Goal: Information Seeking & Learning: Learn about a topic

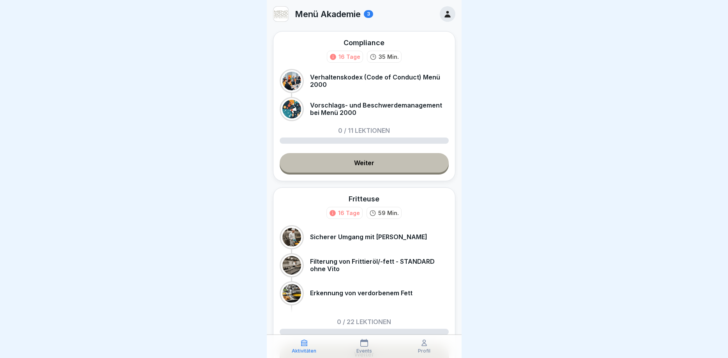
click at [349, 159] on link "Weiter" at bounding box center [364, 162] width 169 height 19
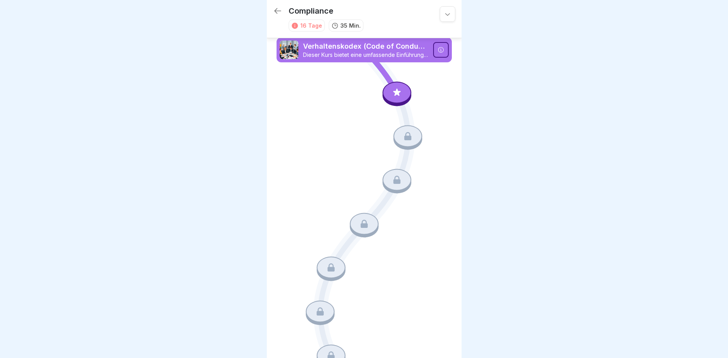
click at [441, 51] on icon at bounding box center [440, 49] width 5 height 5
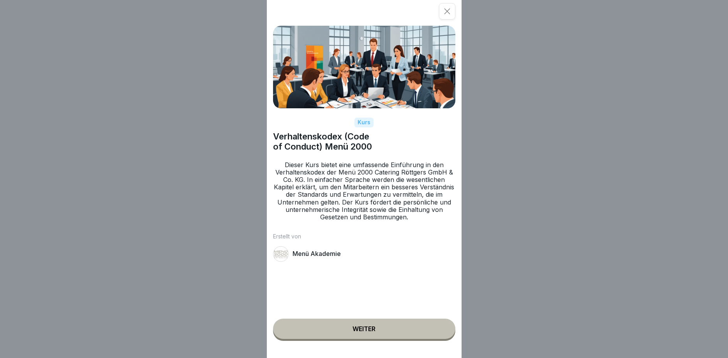
drag, startPoint x: 372, startPoint y: 323, endPoint x: 371, endPoint y: 294, distance: 28.4
click at [372, 322] on button "Weiter" at bounding box center [364, 329] width 182 height 20
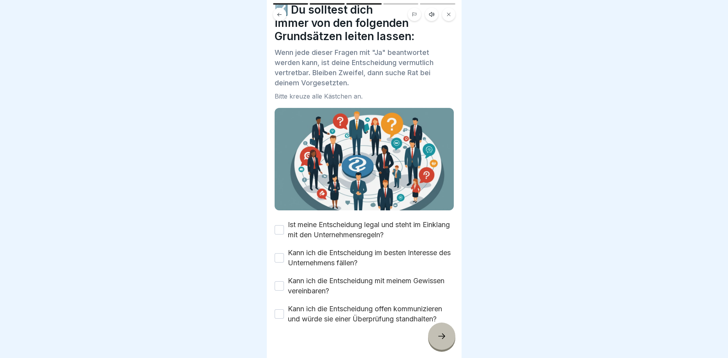
scroll to position [40, 0]
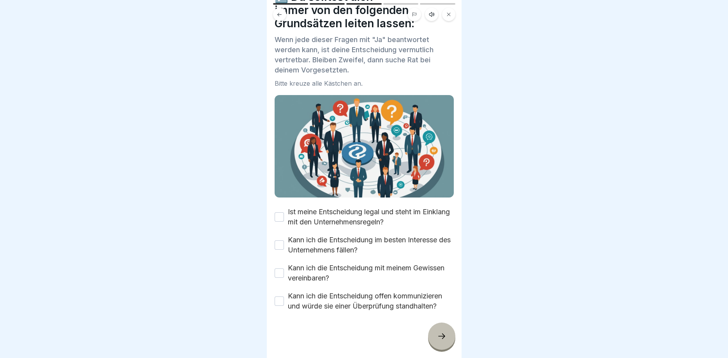
click at [278, 217] on button "Ist meine Entscheidung legal und steht im Einklang mit den Unternehmensregeln?" at bounding box center [279, 216] width 9 height 9
click at [278, 247] on button "Kann ich die Entscheidung im besten Interesse des Unternehmens fällen?" at bounding box center [279, 244] width 9 height 9
click at [278, 272] on button "Kann ich die Entscheidung mit meinem Gewissen vereinbaren?" at bounding box center [279, 272] width 9 height 9
click at [280, 298] on button "Kann ich die Entscheidung offen kommunizieren und würde sie einer Überprüfung s…" at bounding box center [279, 300] width 9 height 9
click at [440, 335] on icon at bounding box center [441, 335] width 9 height 9
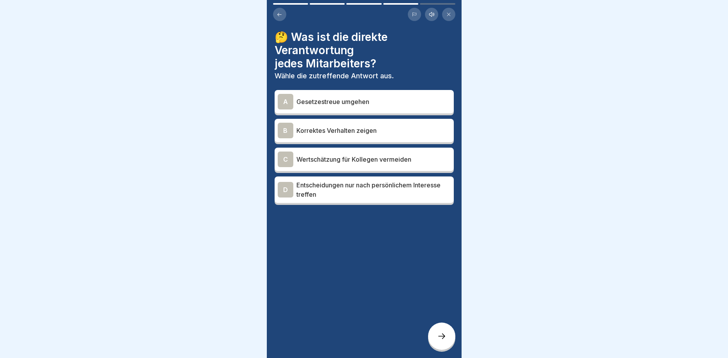
click at [285, 132] on div "B" at bounding box center [286, 131] width 16 height 16
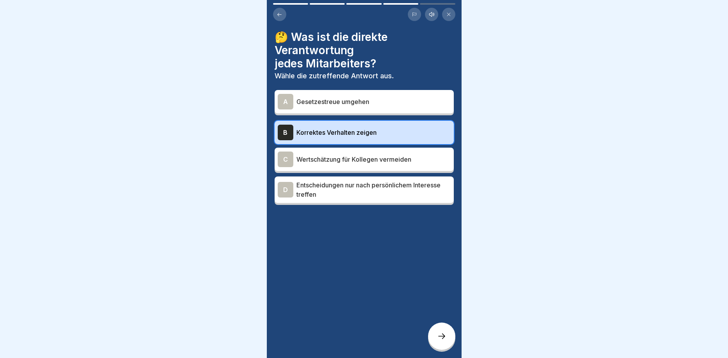
click at [445, 326] on div at bounding box center [441, 335] width 27 height 27
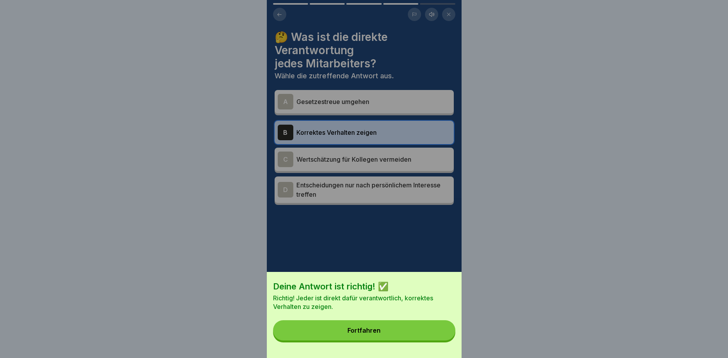
click at [380, 333] on button "Fortfahren" at bounding box center [364, 330] width 182 height 20
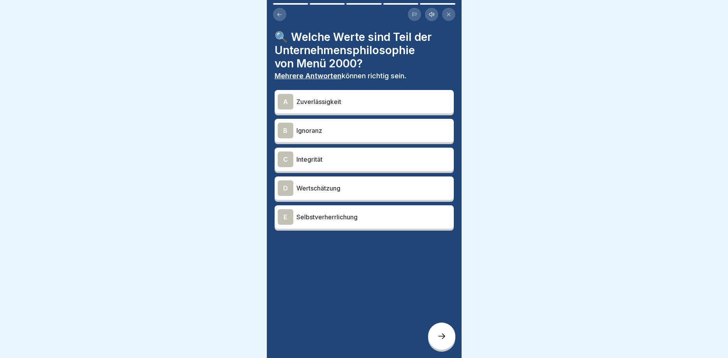
click at [283, 189] on div "D" at bounding box center [286, 188] width 16 height 16
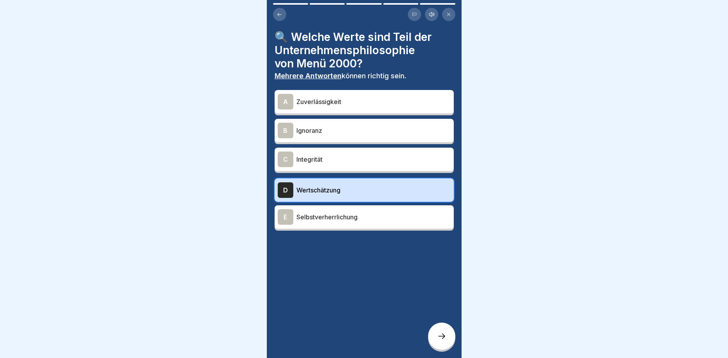
click at [283, 152] on div "C" at bounding box center [286, 159] width 16 height 16
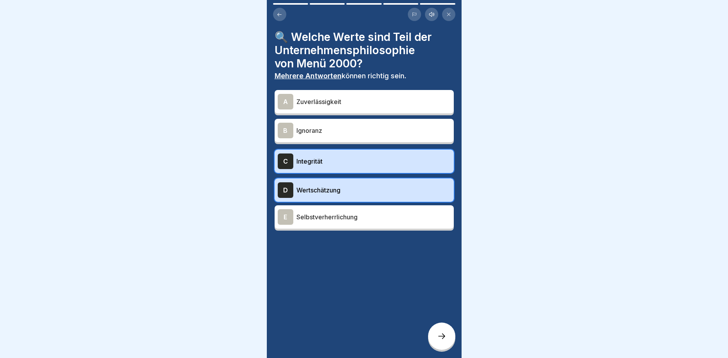
click at [286, 103] on div "A" at bounding box center [286, 102] width 16 height 16
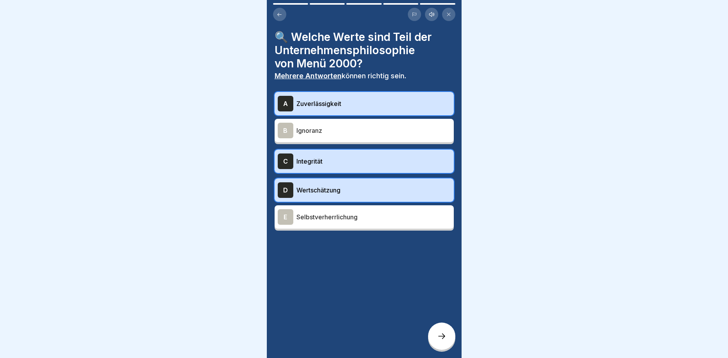
click at [448, 337] on div at bounding box center [441, 335] width 27 height 27
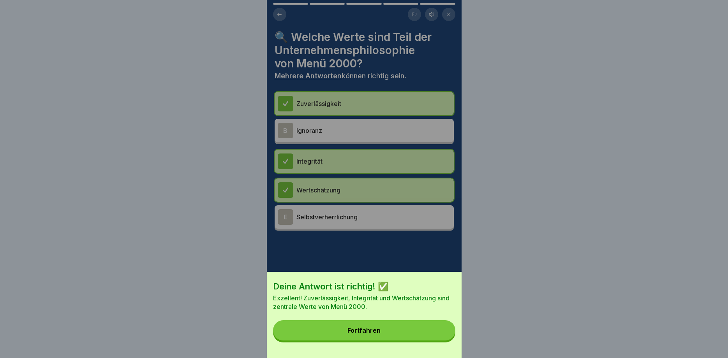
click at [364, 329] on div "Fortfahren" at bounding box center [363, 330] width 33 height 7
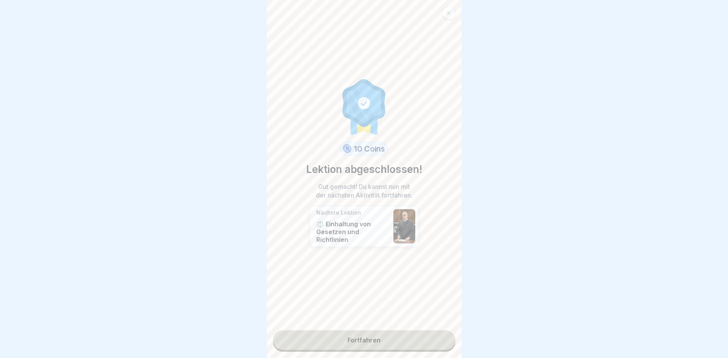
click at [366, 340] on link "Fortfahren" at bounding box center [364, 339] width 182 height 19
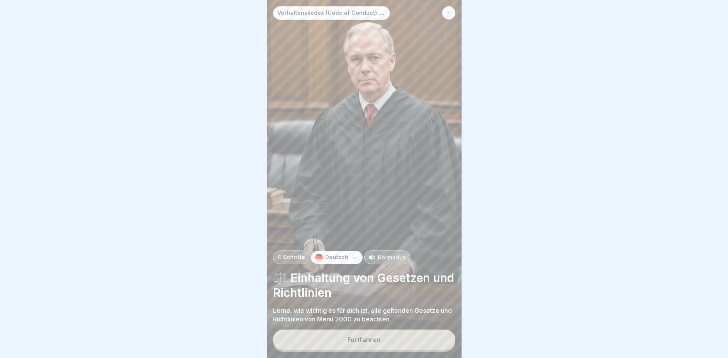
click at [381, 334] on button "Fortfahren" at bounding box center [364, 339] width 182 height 20
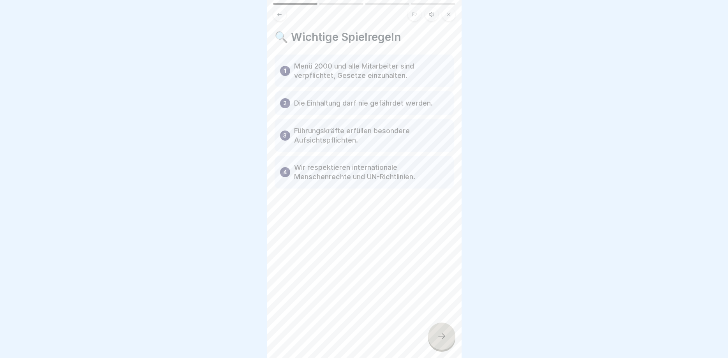
click at [443, 342] on div at bounding box center [441, 335] width 27 height 27
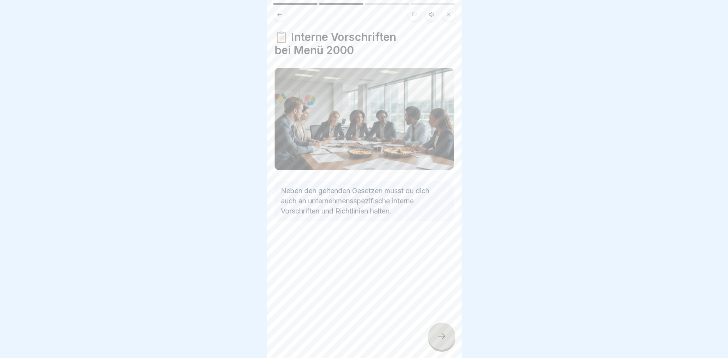
click at [442, 336] on icon at bounding box center [441, 335] width 9 height 9
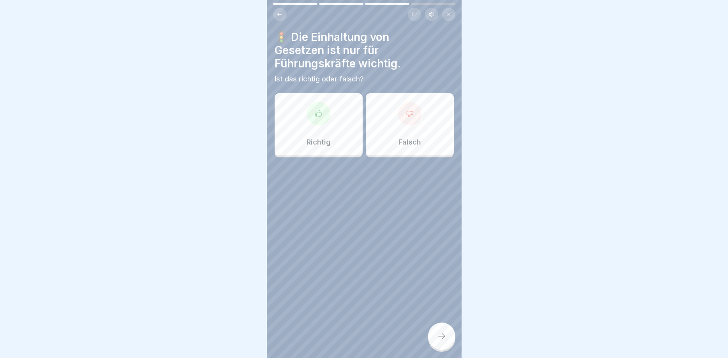
click at [410, 111] on icon at bounding box center [409, 114] width 6 height 6
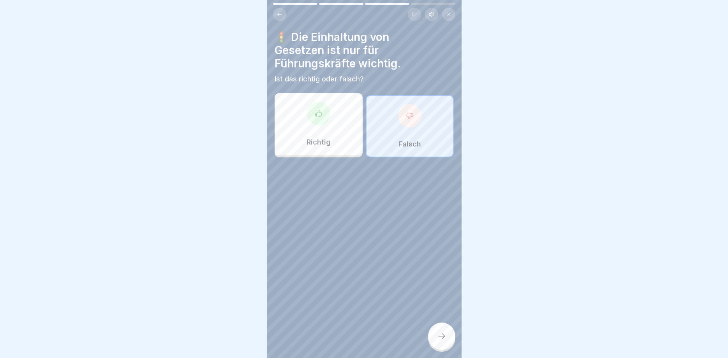
click at [439, 330] on div at bounding box center [441, 335] width 27 height 27
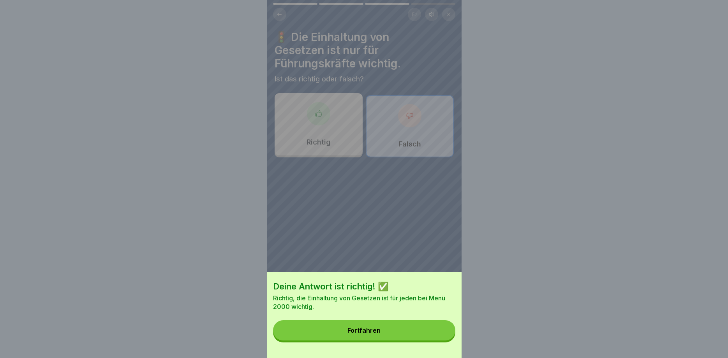
click at [336, 324] on button "Fortfahren" at bounding box center [364, 330] width 182 height 20
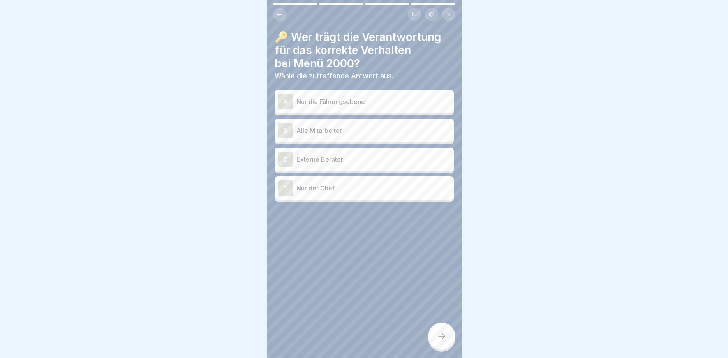
click at [282, 132] on div "B" at bounding box center [286, 131] width 16 height 16
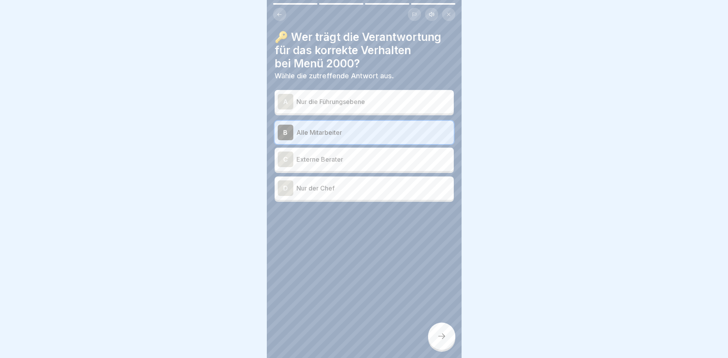
click at [439, 329] on div at bounding box center [441, 335] width 27 height 27
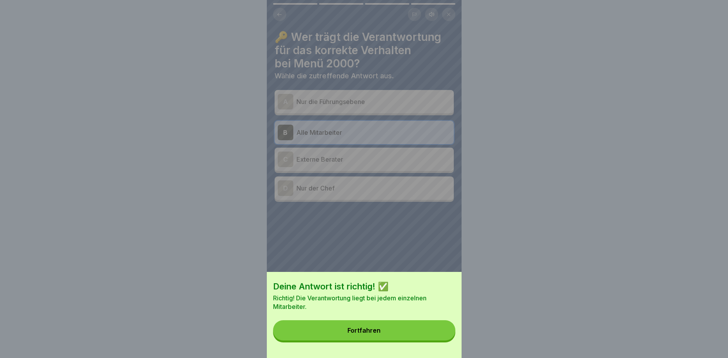
click at [380, 327] on button "Fortfahren" at bounding box center [364, 330] width 182 height 20
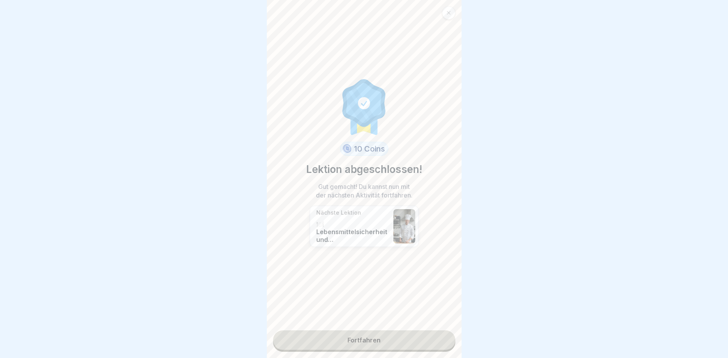
click at [371, 336] on link "Fortfahren" at bounding box center [364, 339] width 182 height 19
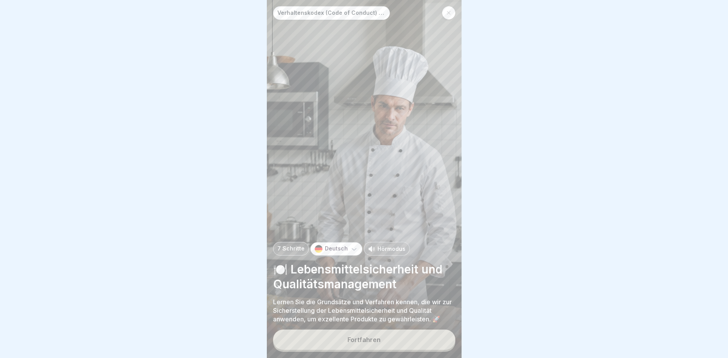
click at [357, 341] on div "Fortfahren" at bounding box center [363, 339] width 33 height 7
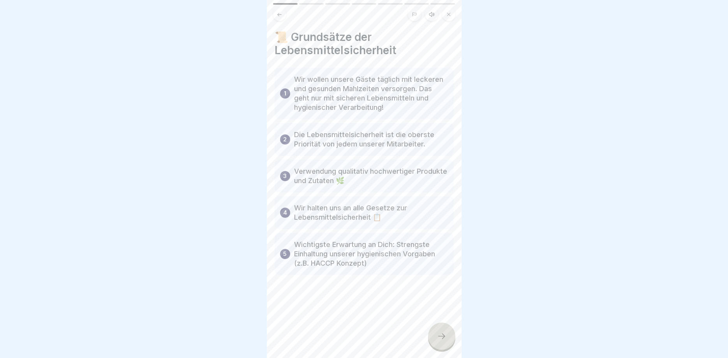
click at [441, 335] on icon at bounding box center [441, 335] width 9 height 9
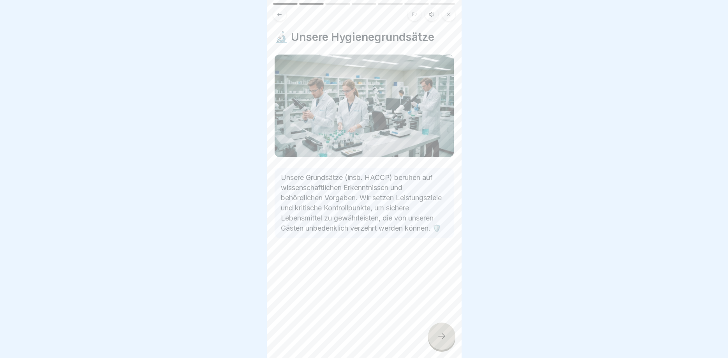
click at [441, 330] on div at bounding box center [441, 335] width 27 height 27
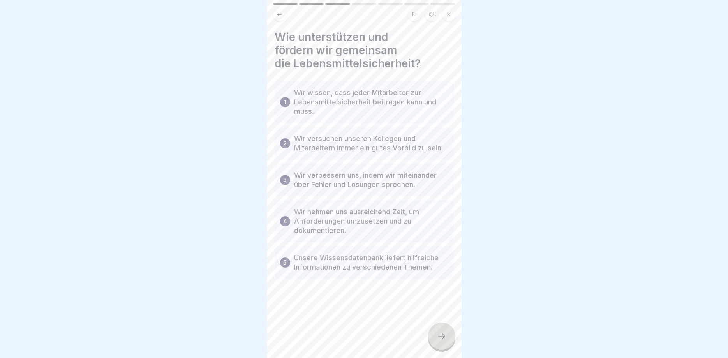
click at [442, 339] on icon at bounding box center [441, 335] width 9 height 9
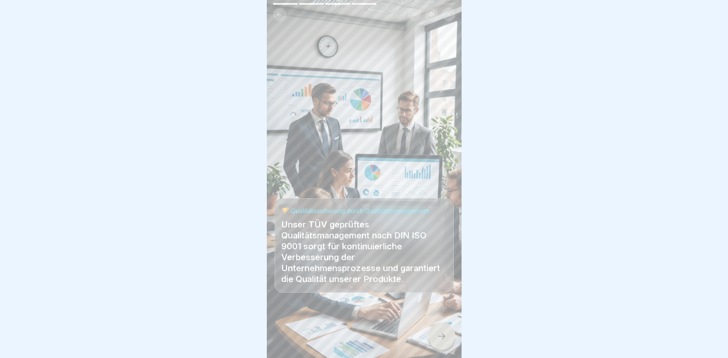
click at [450, 331] on div at bounding box center [441, 335] width 27 height 27
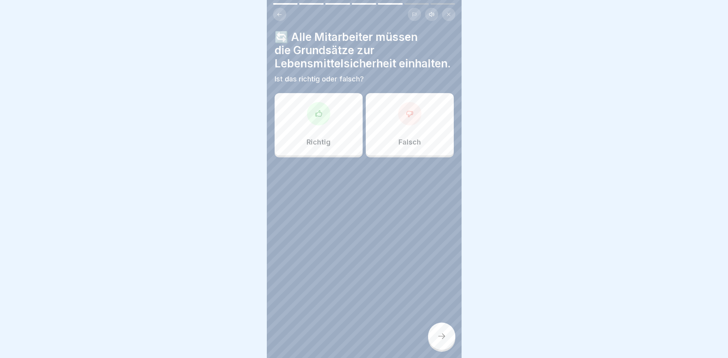
click at [325, 114] on div at bounding box center [318, 113] width 23 height 23
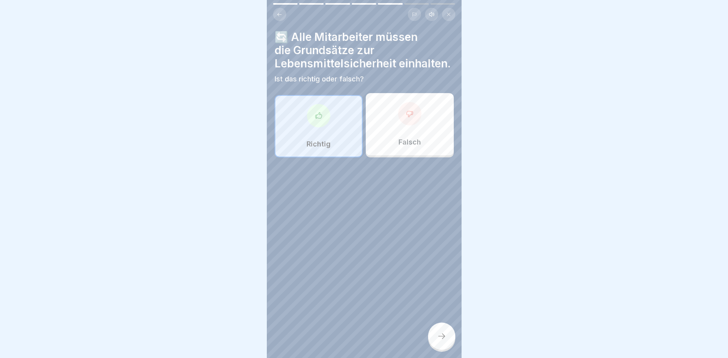
click at [439, 333] on icon at bounding box center [441, 335] width 9 height 9
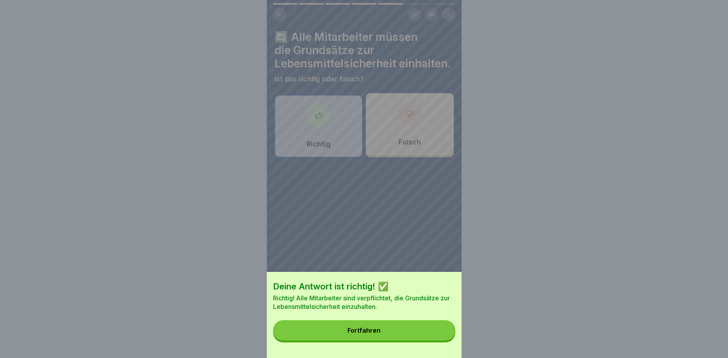
click at [377, 326] on button "Fortfahren" at bounding box center [364, 330] width 182 height 20
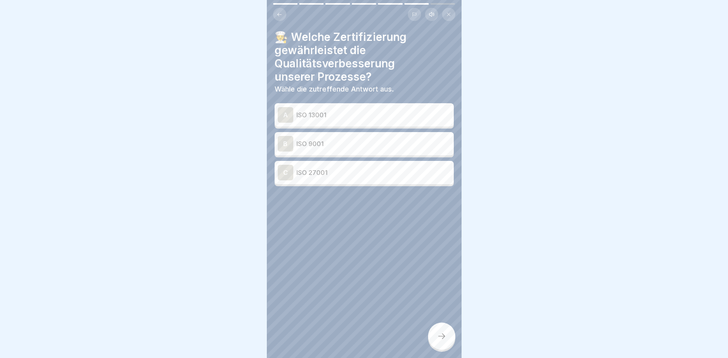
click at [287, 142] on div "B" at bounding box center [286, 144] width 16 height 16
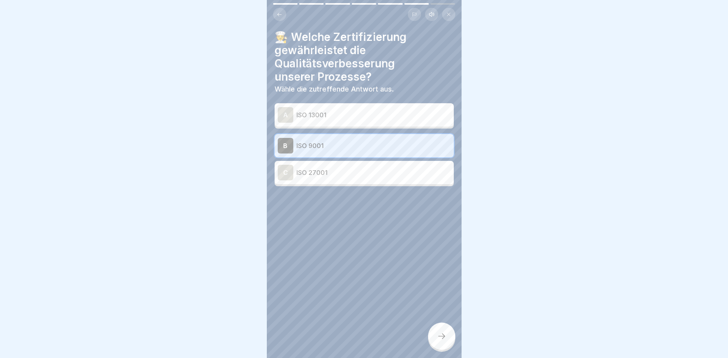
drag, startPoint x: 436, startPoint y: 340, endPoint x: 436, endPoint y: 335, distance: 5.1
click at [437, 339] on div at bounding box center [441, 335] width 27 height 27
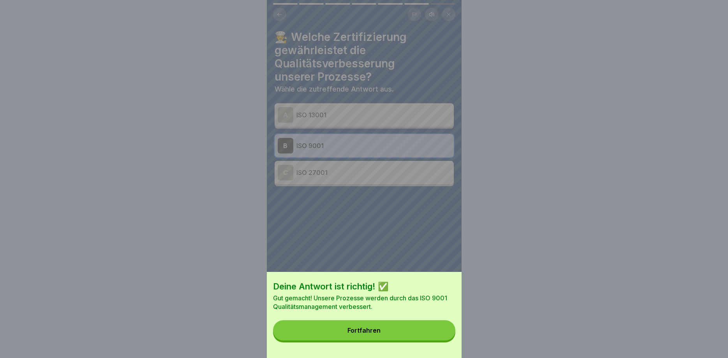
click at [387, 330] on button "Fortfahren" at bounding box center [364, 330] width 182 height 20
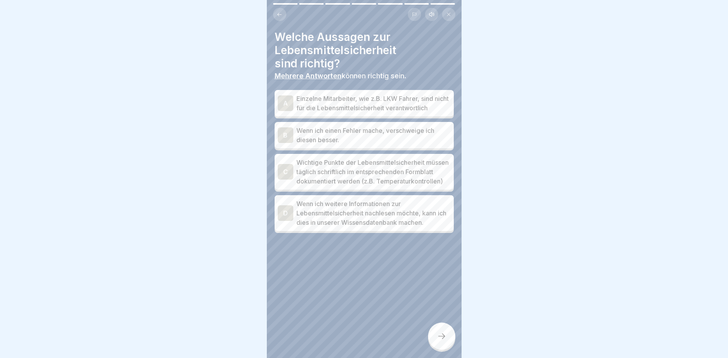
click at [283, 174] on div "C" at bounding box center [286, 172] width 16 height 16
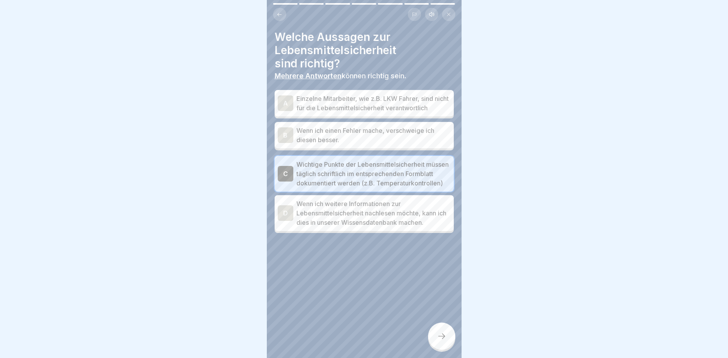
click at [452, 333] on div at bounding box center [441, 335] width 27 height 27
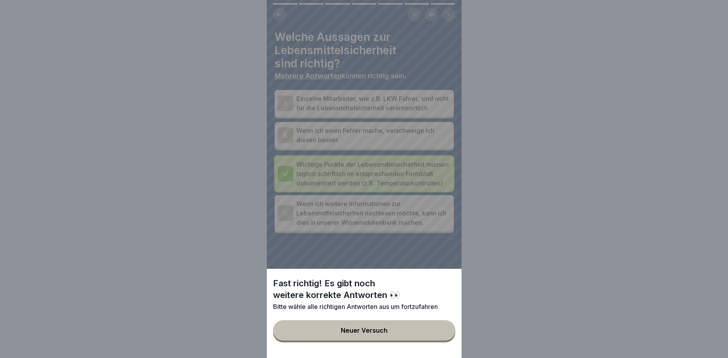
click at [373, 326] on button "Neuer Versuch" at bounding box center [364, 330] width 182 height 20
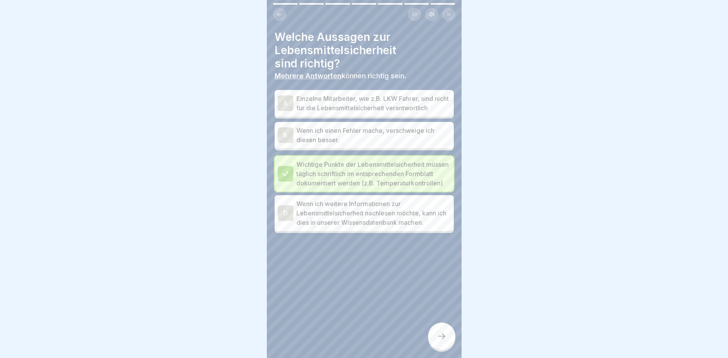
click at [281, 221] on div "D" at bounding box center [286, 213] width 16 height 16
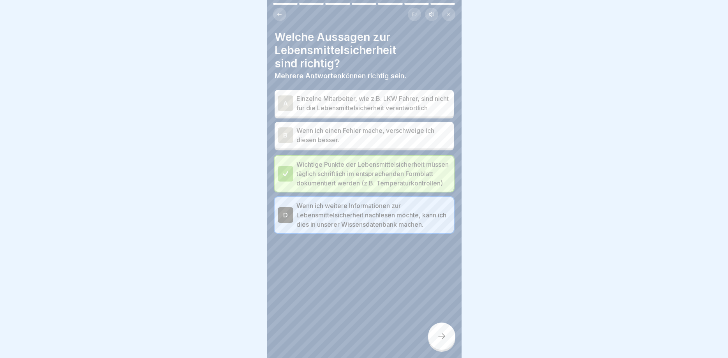
click at [441, 330] on div at bounding box center [441, 335] width 27 height 27
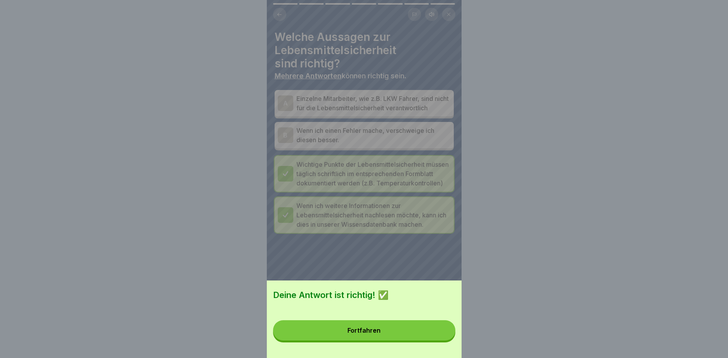
click at [372, 335] on button "Fortfahren" at bounding box center [364, 330] width 182 height 20
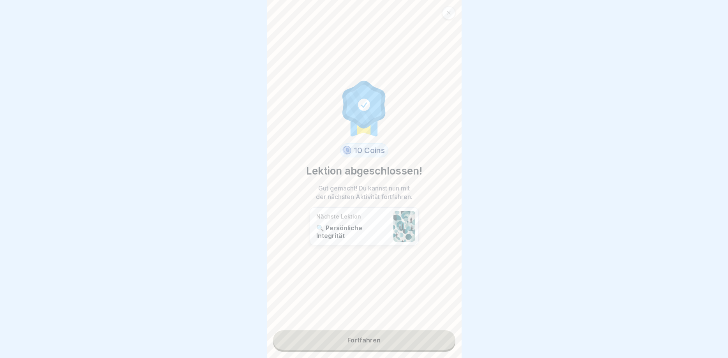
click at [356, 337] on link "Fortfahren" at bounding box center [364, 339] width 182 height 19
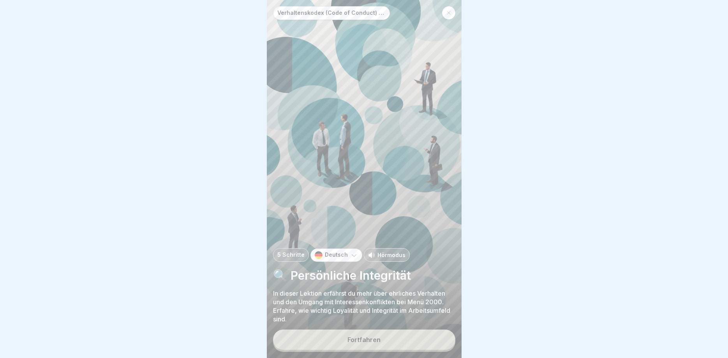
click at [368, 340] on div "Fortfahren" at bounding box center [363, 339] width 33 height 7
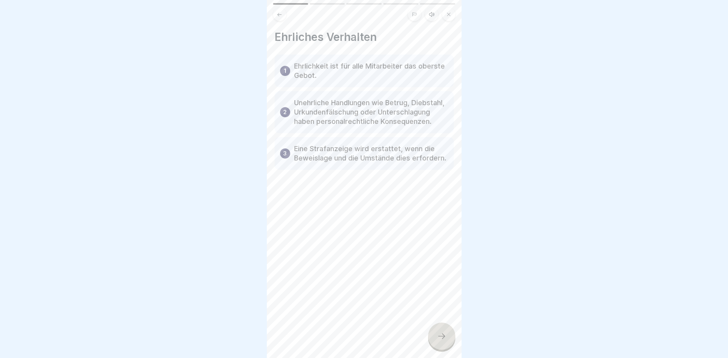
drag, startPoint x: 447, startPoint y: 331, endPoint x: 435, endPoint y: 322, distance: 15.5
click at [447, 331] on div at bounding box center [441, 335] width 27 height 27
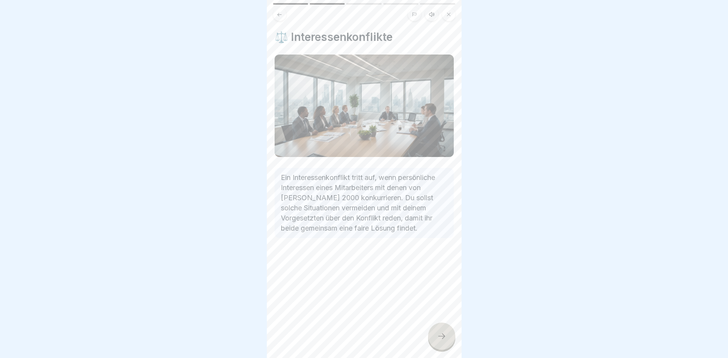
click at [443, 341] on div at bounding box center [441, 335] width 27 height 27
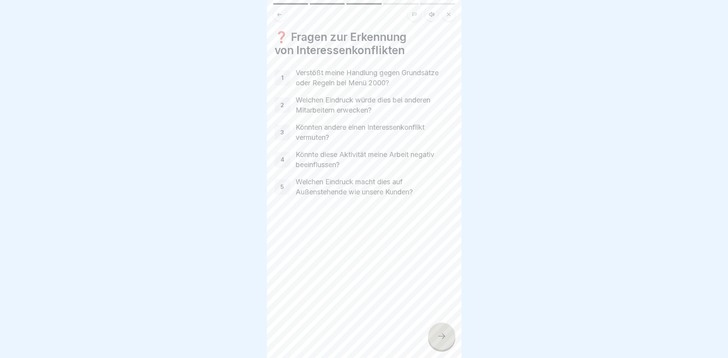
click at [442, 330] on div at bounding box center [441, 335] width 27 height 27
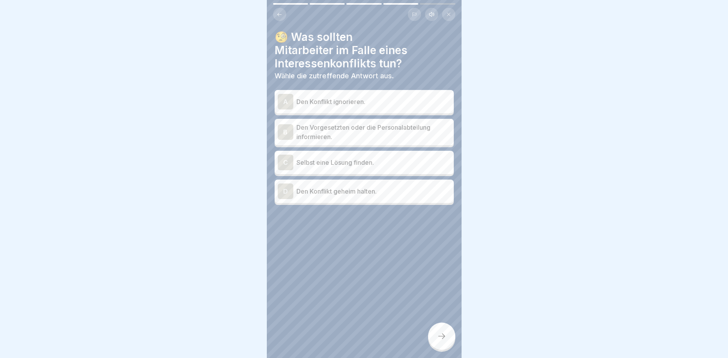
click at [287, 133] on div "B" at bounding box center [286, 132] width 16 height 16
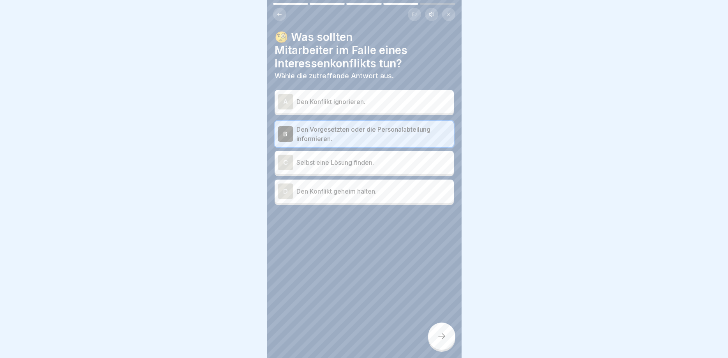
click at [424, 330] on div "🧐 Was sollten Mitarbeiter im Falle eines Interessenkonflikts tun? Wähle die zut…" at bounding box center [364, 179] width 195 height 358
click at [429, 332] on div at bounding box center [441, 335] width 27 height 27
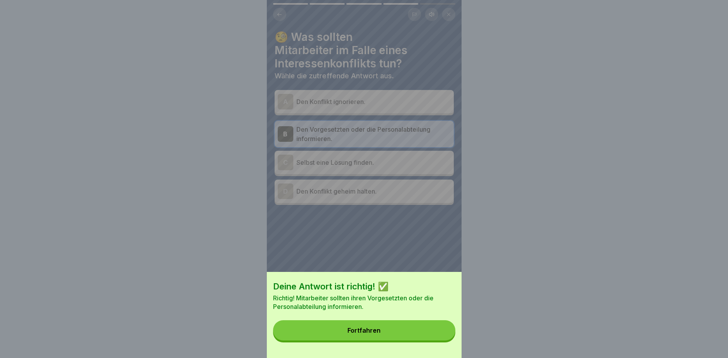
click at [376, 324] on button "Fortfahren" at bounding box center [364, 330] width 182 height 20
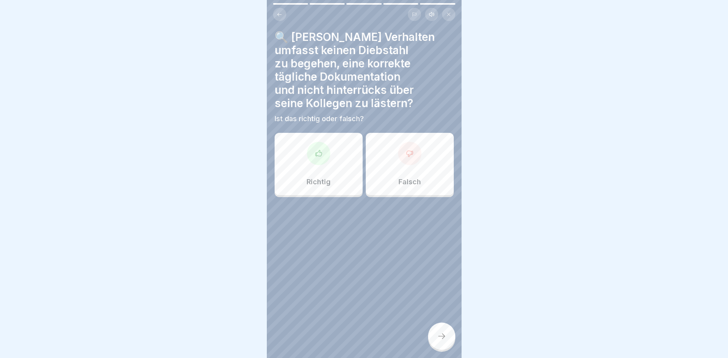
click at [414, 158] on div at bounding box center [409, 153] width 23 height 23
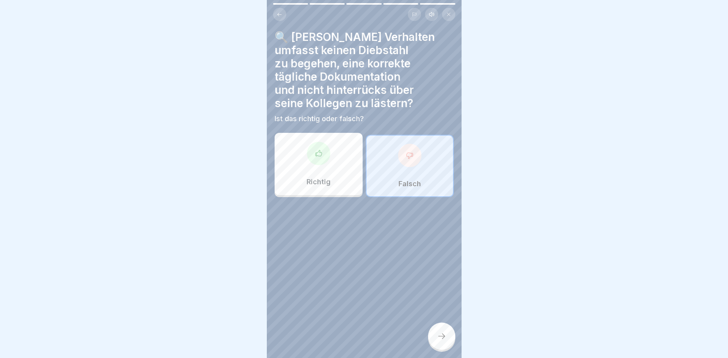
click at [438, 336] on icon at bounding box center [441, 335] width 9 height 9
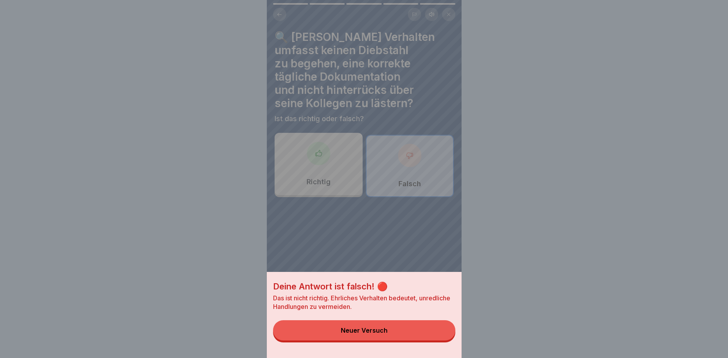
click at [392, 325] on button "Neuer Versuch" at bounding box center [364, 330] width 182 height 20
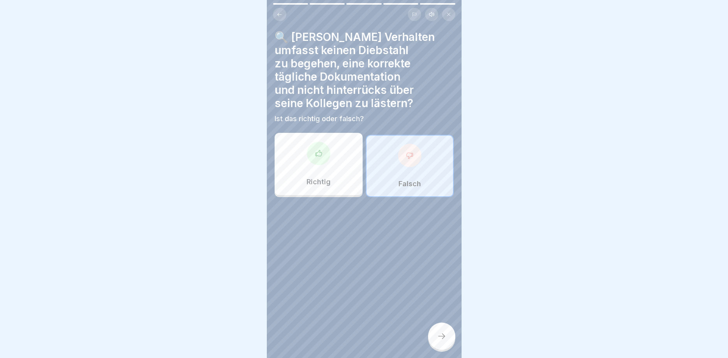
click at [311, 170] on div "Richtig" at bounding box center [319, 164] width 88 height 62
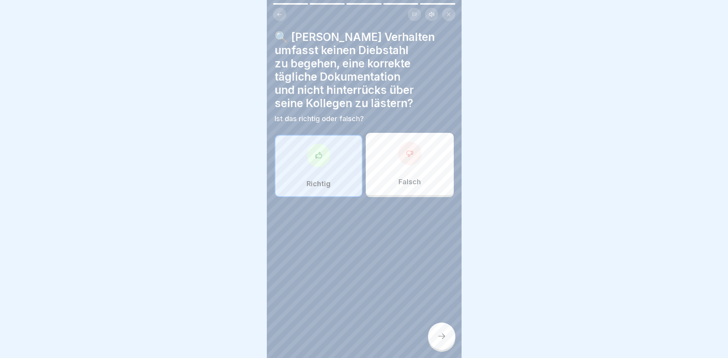
click at [447, 333] on div at bounding box center [441, 335] width 27 height 27
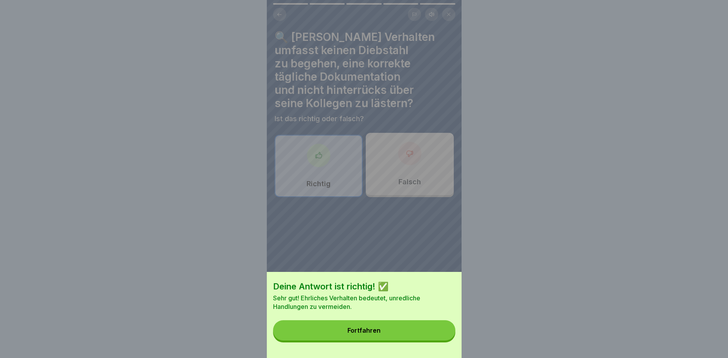
click at [384, 328] on button "Fortfahren" at bounding box center [364, 330] width 182 height 20
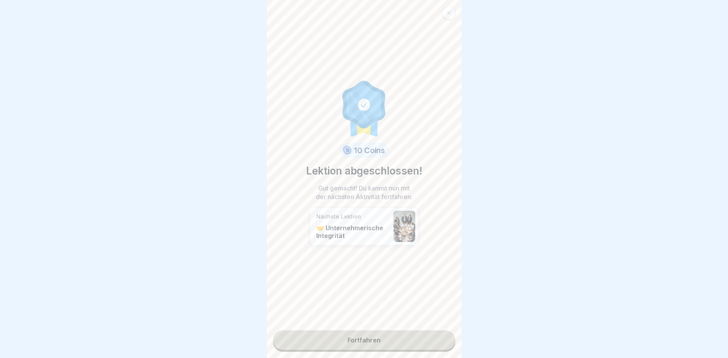
click at [382, 335] on link "Fortfahren" at bounding box center [364, 339] width 182 height 19
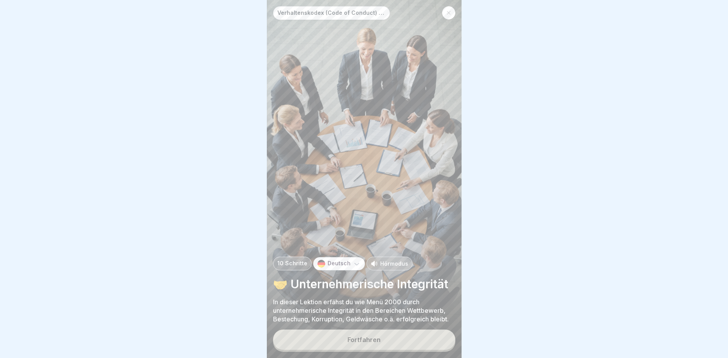
click at [388, 334] on button "Fortfahren" at bounding box center [364, 339] width 182 height 20
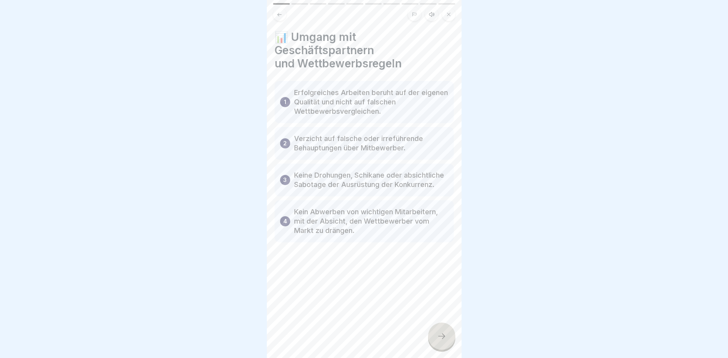
click at [450, 343] on div at bounding box center [441, 335] width 27 height 27
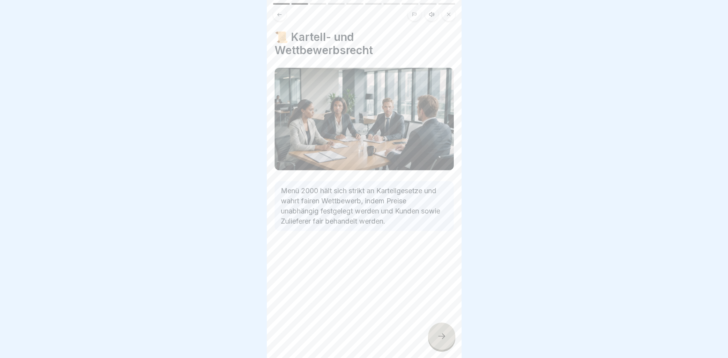
click at [435, 338] on div at bounding box center [441, 335] width 27 height 27
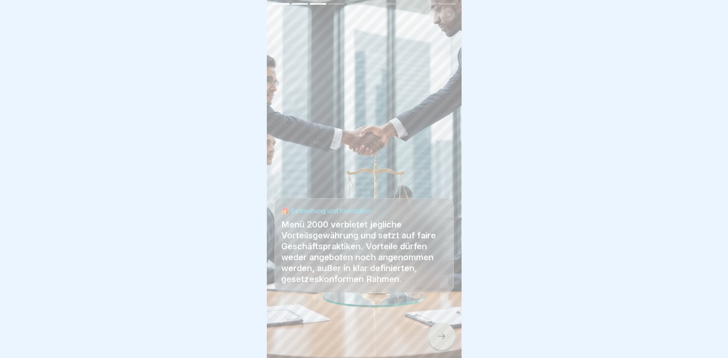
click at [440, 337] on icon at bounding box center [441, 335] width 9 height 9
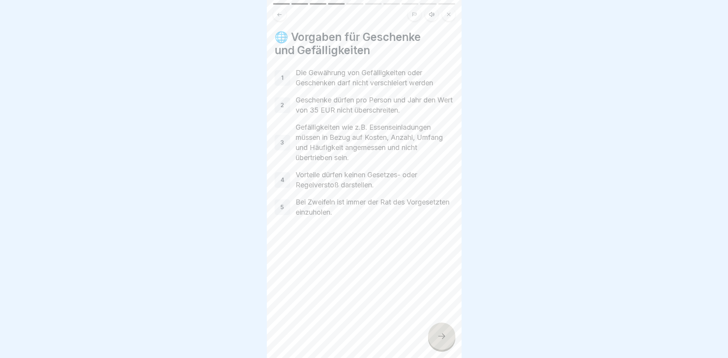
click at [446, 336] on icon at bounding box center [441, 335] width 9 height 9
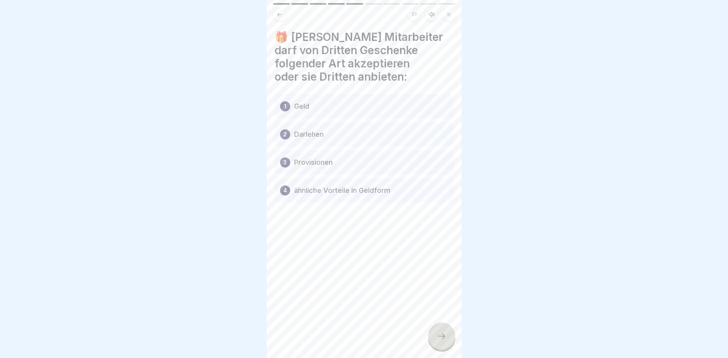
click at [292, 110] on div "1 Geld" at bounding box center [364, 106] width 179 height 24
click at [444, 330] on div at bounding box center [441, 335] width 27 height 27
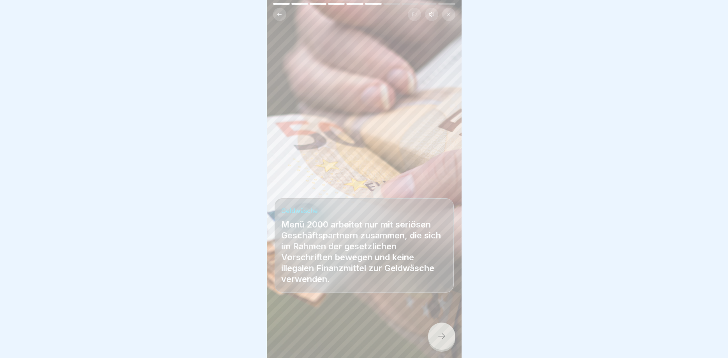
drag, startPoint x: 441, startPoint y: 331, endPoint x: 411, endPoint y: 307, distance: 38.8
click at [441, 331] on div at bounding box center [441, 335] width 27 height 27
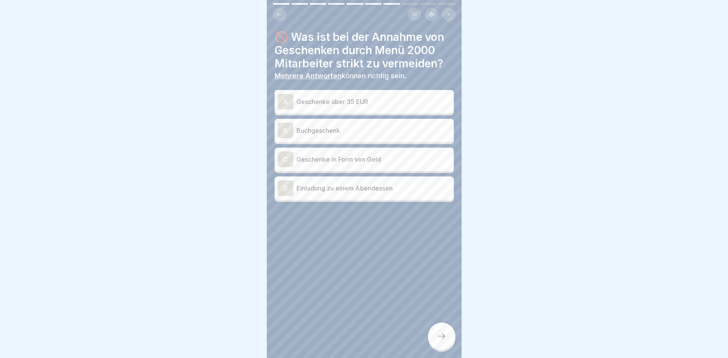
click at [287, 159] on div "C" at bounding box center [286, 159] width 16 height 16
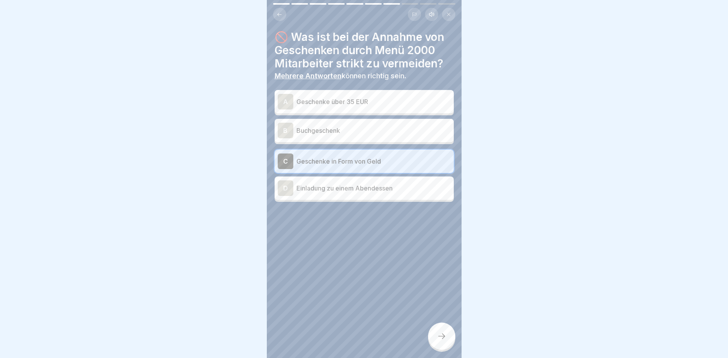
click at [284, 189] on div "D" at bounding box center [286, 188] width 16 height 16
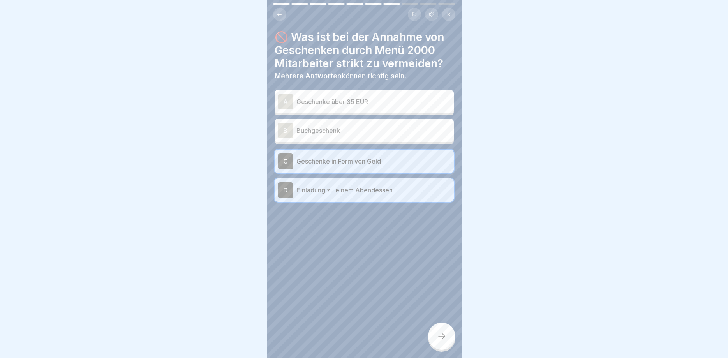
click at [283, 95] on div "A" at bounding box center [286, 102] width 16 height 16
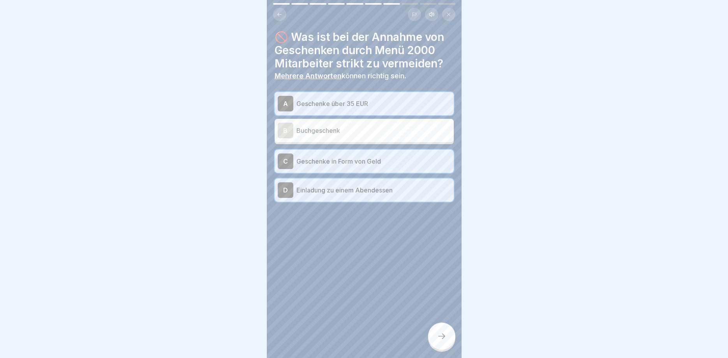
click at [437, 328] on div at bounding box center [441, 335] width 27 height 27
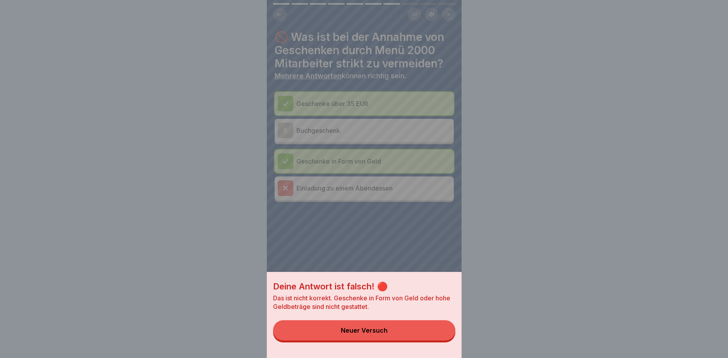
click at [369, 324] on button "Neuer Versuch" at bounding box center [364, 330] width 182 height 20
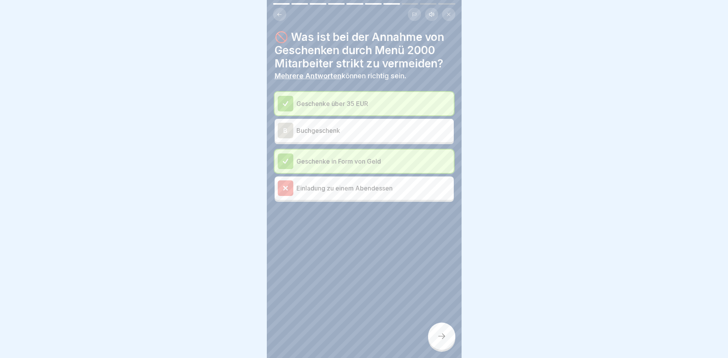
click at [287, 107] on div at bounding box center [286, 104] width 16 height 16
click at [286, 187] on icon at bounding box center [285, 188] width 7 height 7
click at [442, 335] on icon at bounding box center [441, 335] width 9 height 9
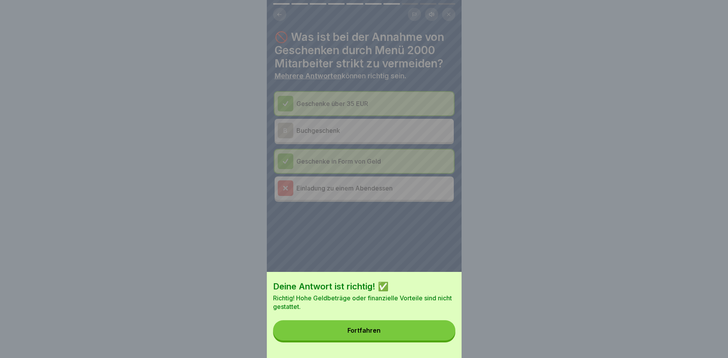
click at [361, 326] on button "Fortfahren" at bounding box center [364, 330] width 182 height 20
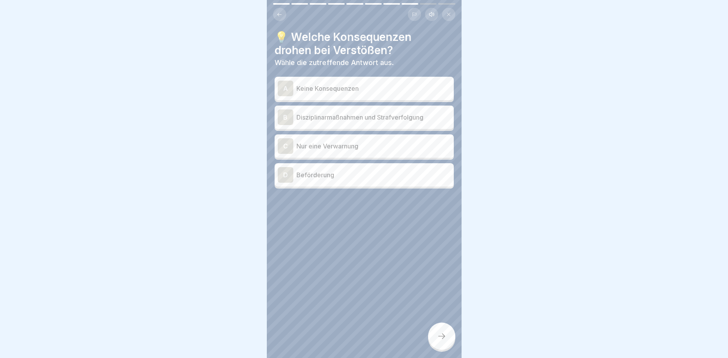
click at [285, 118] on div "B" at bounding box center [286, 117] width 16 height 16
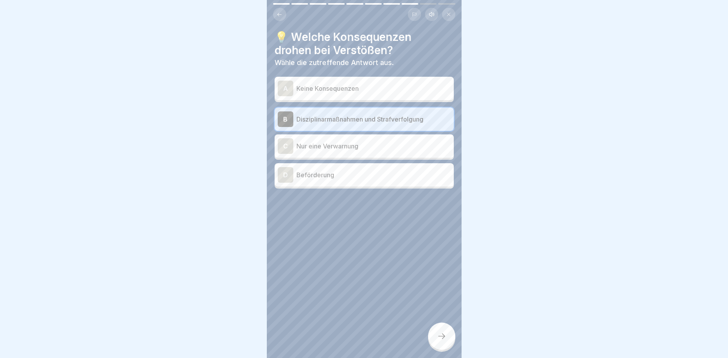
click at [436, 333] on div at bounding box center [441, 335] width 27 height 27
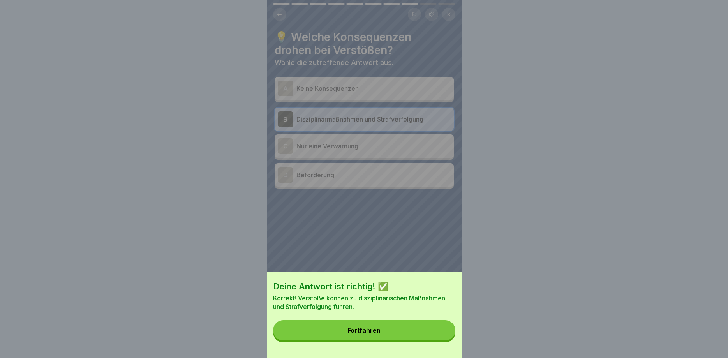
click at [382, 331] on button "Fortfahren" at bounding box center [364, 330] width 182 height 20
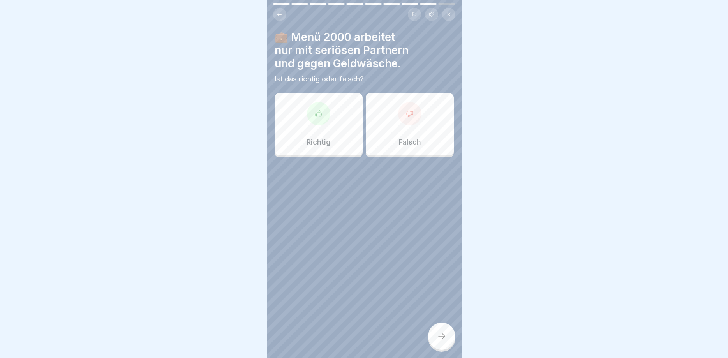
click at [334, 119] on div "Richtig" at bounding box center [319, 124] width 88 height 62
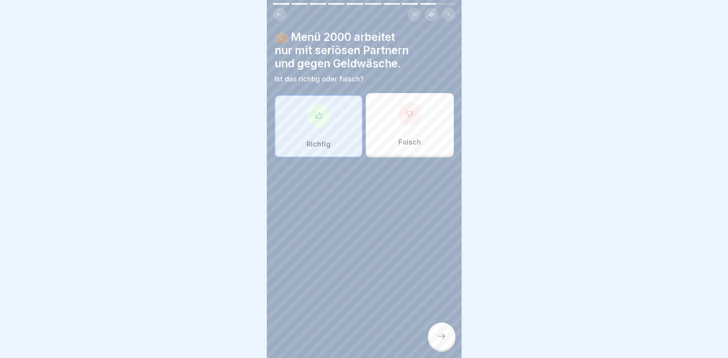
click at [448, 329] on div at bounding box center [441, 335] width 27 height 27
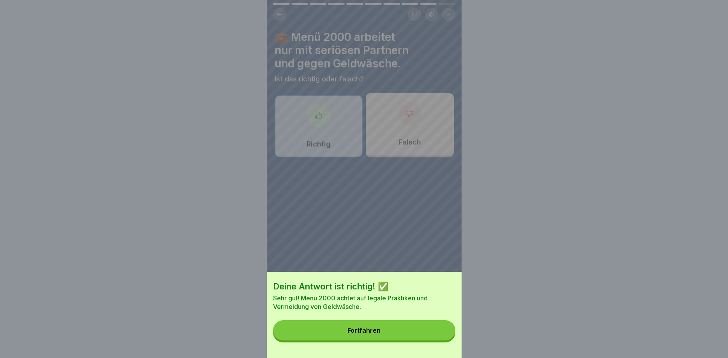
drag, startPoint x: 396, startPoint y: 333, endPoint x: 395, endPoint y: 329, distance: 4.4
click at [396, 332] on button "Fortfahren" at bounding box center [364, 330] width 182 height 20
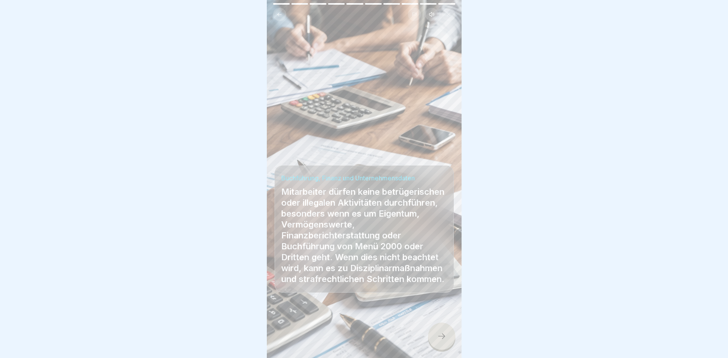
click at [447, 331] on div at bounding box center [441, 335] width 27 height 27
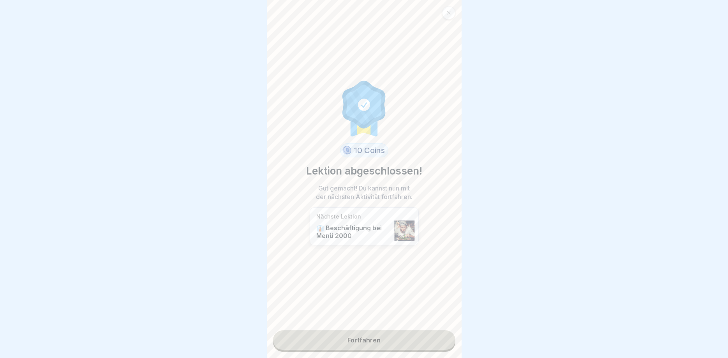
click at [363, 343] on link "Fortfahren" at bounding box center [364, 339] width 182 height 19
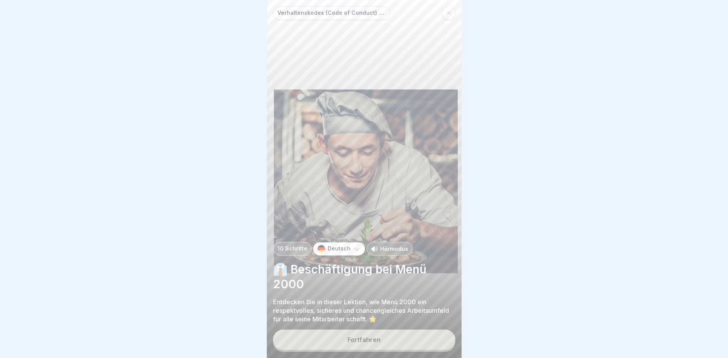
click at [375, 342] on div "Fortfahren" at bounding box center [363, 339] width 33 height 7
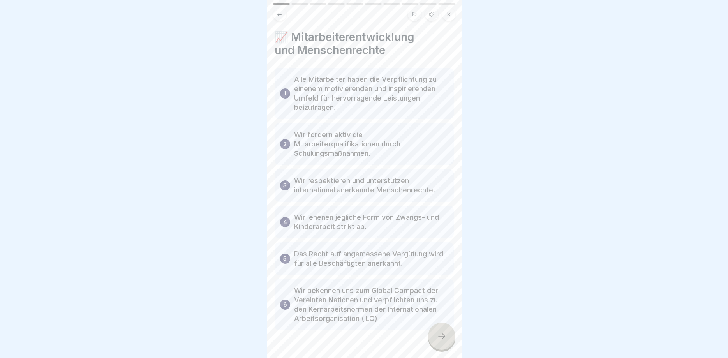
click at [437, 338] on div at bounding box center [441, 335] width 27 height 27
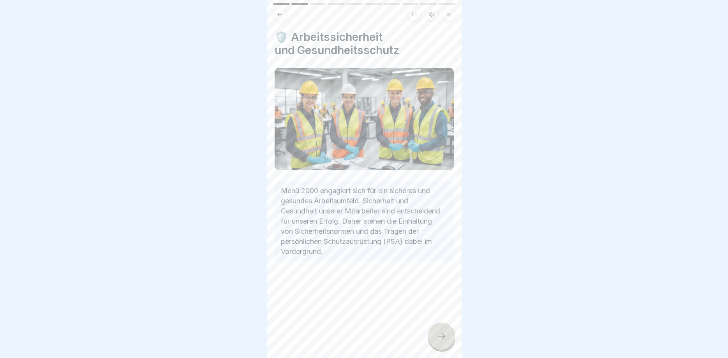
click at [448, 336] on div at bounding box center [441, 335] width 27 height 27
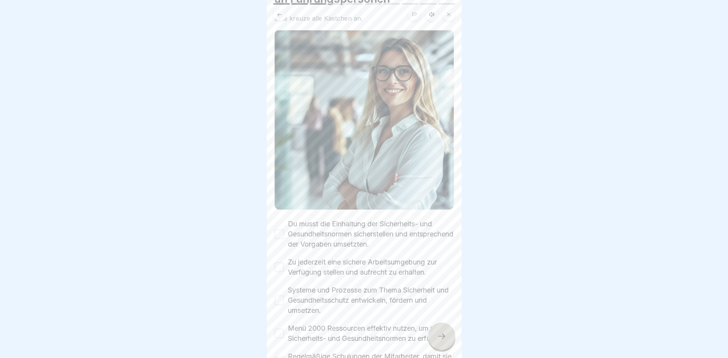
scroll to position [93, 0]
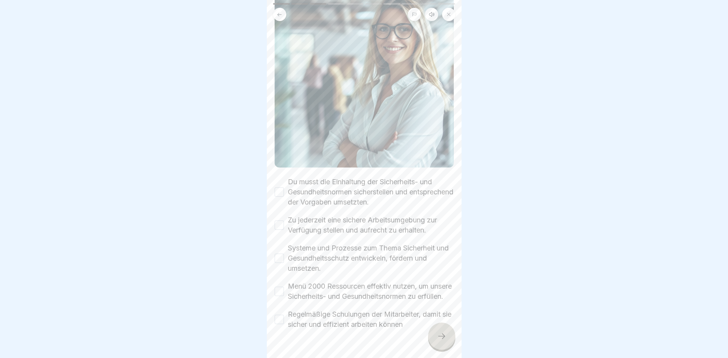
click at [280, 191] on button "Du musst die Einhaltung der Sicherheits- und Gesundheitsnormen sicherstellen un…" at bounding box center [279, 191] width 9 height 9
click at [282, 224] on button "Zu jederzeit eine sichere Arbeitsumgebung zur Verfügung stellen und aufrecht zu…" at bounding box center [279, 224] width 9 height 9
click at [284, 260] on div "Systeme und Prozesse zum Thema Sicherheit und Gesundheitsschutz entwickeln, för…" at bounding box center [364, 258] width 179 height 30
drag, startPoint x: 276, startPoint y: 258, endPoint x: 281, endPoint y: 276, distance: 18.5
click at [276, 257] on button "Systeme und Prozesse zum Thema Sicherheit und Gesundheitsschutz entwickeln, för…" at bounding box center [279, 257] width 9 height 9
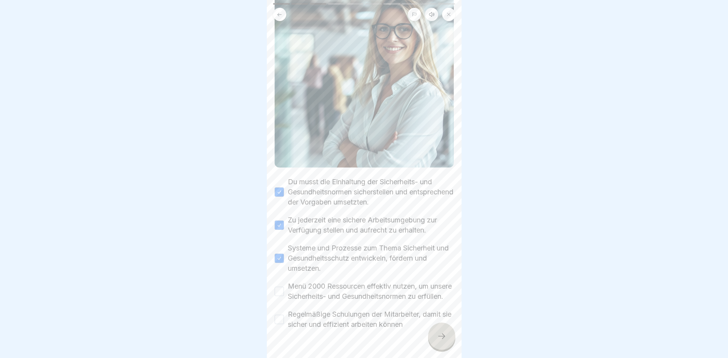
click at [282, 296] on button "Menü 2000 Ressourcen effektiv nutzen, um unsere Sicherheits- und Gesundheitsnor…" at bounding box center [279, 291] width 9 height 9
click at [282, 324] on button "Regelmäßige Schulungen der Mitarbeiter, damit sie sicher und effizient arbeiten…" at bounding box center [279, 319] width 9 height 9
drag, startPoint x: 442, startPoint y: 335, endPoint x: 420, endPoint y: 325, distance: 23.7
click at [442, 335] on icon at bounding box center [441, 335] width 9 height 9
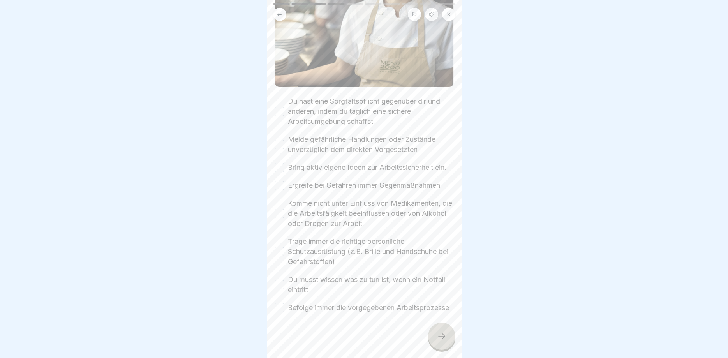
scroll to position [183, 0]
drag, startPoint x: 279, startPoint y: 301, endPoint x: 276, endPoint y: 281, distance: 19.8
click at [279, 301] on button "Befolge immer die vorgegebenen Arbeitsprozesse" at bounding box center [279, 305] width 9 height 9
click at [278, 278] on button "Du musst wissen was zu tun ist, wenn ein Notfall eintritt" at bounding box center [279, 282] width 9 height 9
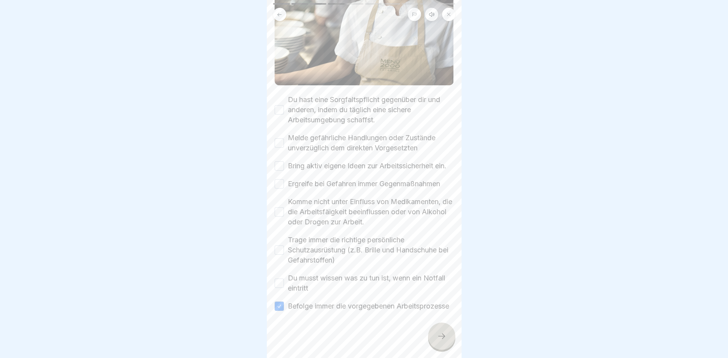
click at [281, 245] on button "Trage immer die richtige persönliche Schutzausrüstung (z.B. Brille und Handschu…" at bounding box center [279, 249] width 9 height 9
click at [278, 278] on button "Du musst wissen was zu tun ist, wenn ein Notfall eintritt" at bounding box center [279, 282] width 9 height 9
click at [281, 207] on button "Komme nicht unter Einfluss von Medikamenten, die die Arbeitsfäigkeit beeinfluss…" at bounding box center [279, 211] width 9 height 9
click at [277, 179] on button "Ergreife bei Gefahren immer Gegenmaßnahmen" at bounding box center [279, 183] width 9 height 9
click at [283, 161] on button "Bring aktiv eigene Ideen zur Arbeitssicherheit ein." at bounding box center [279, 165] width 9 height 9
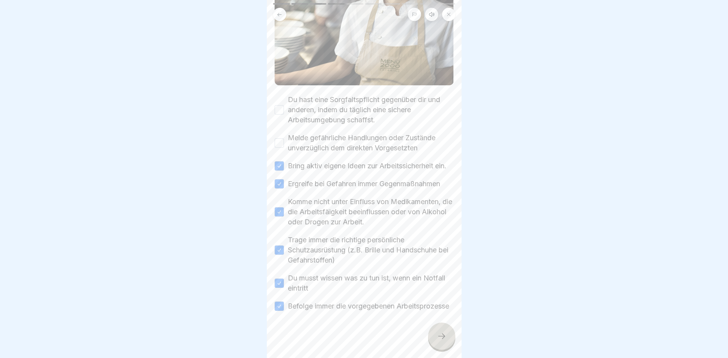
drag, startPoint x: 279, startPoint y: 134, endPoint x: 283, endPoint y: 110, distance: 24.5
click at [279, 138] on button "Melde gefährliche Handlungen oder Zustände unverzüglich dem direkten Vorgesetzt…" at bounding box center [279, 142] width 9 height 9
click at [279, 105] on button "Du hast eine Sorgfaltspflicht gegenüber dir und anderen, indem du täglich eine …" at bounding box center [279, 109] width 9 height 9
click at [438, 342] on div at bounding box center [441, 335] width 27 height 27
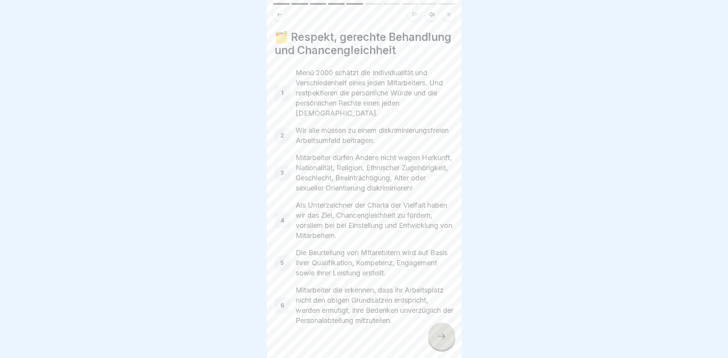
scroll to position [28, 0]
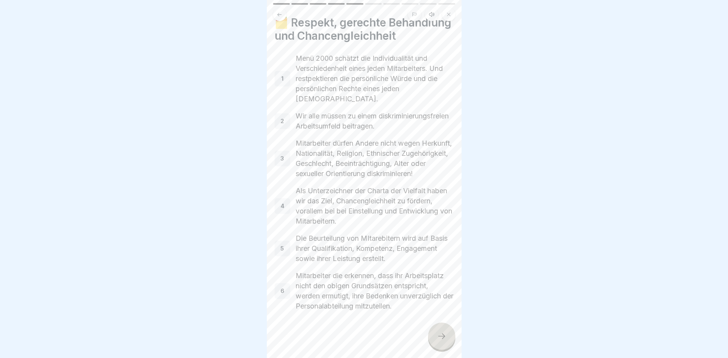
click at [442, 337] on icon at bounding box center [441, 335] width 9 height 9
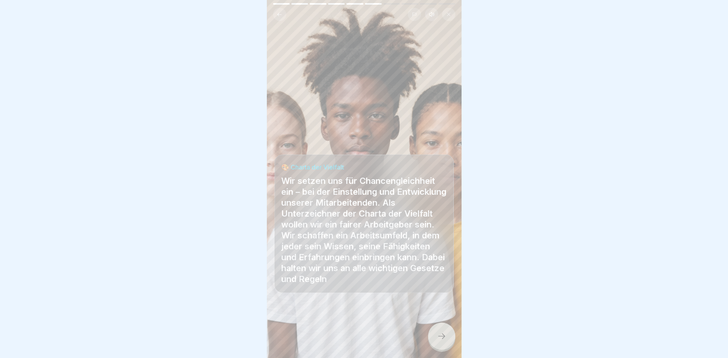
click at [449, 337] on div at bounding box center [441, 335] width 27 height 27
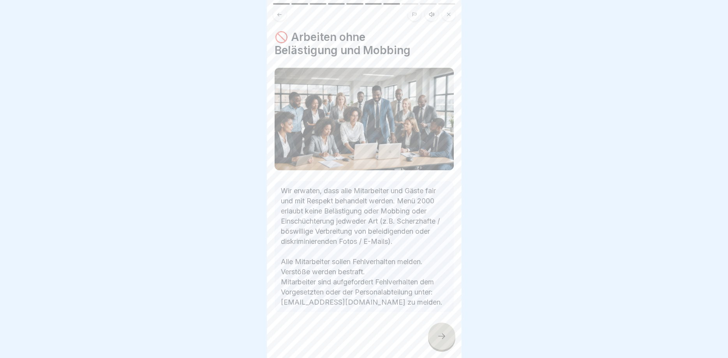
drag, startPoint x: 440, startPoint y: 334, endPoint x: 430, endPoint y: 332, distance: 10.1
click at [441, 334] on icon at bounding box center [441, 335] width 9 height 9
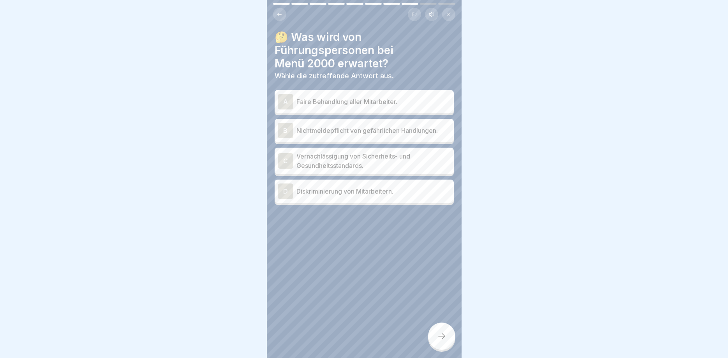
click at [289, 100] on div "A" at bounding box center [286, 102] width 16 height 16
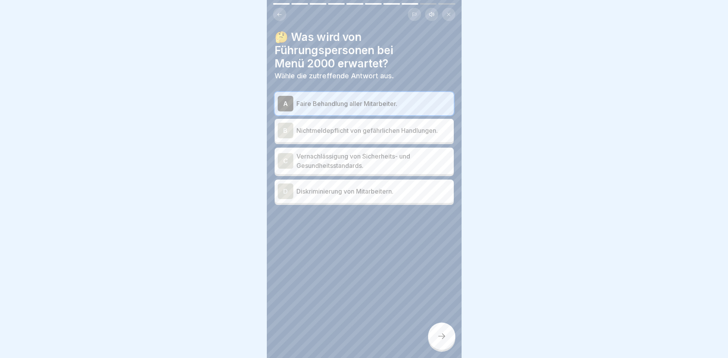
click at [290, 191] on div "D" at bounding box center [286, 191] width 16 height 16
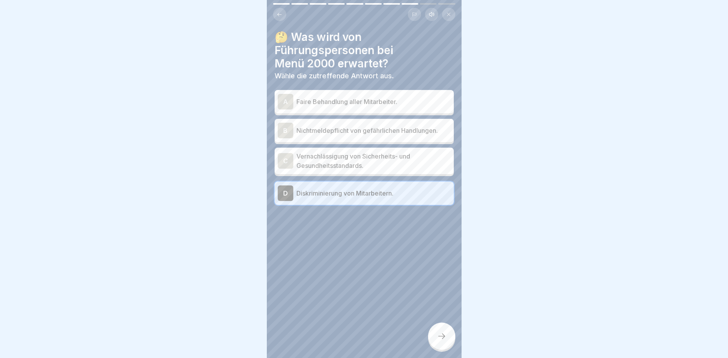
click at [291, 105] on div "A" at bounding box center [286, 102] width 16 height 16
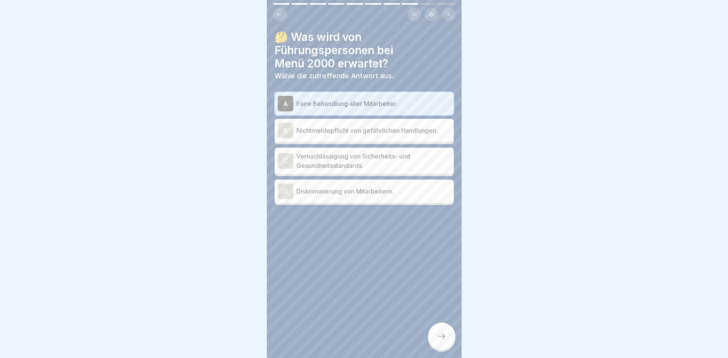
click at [440, 333] on icon at bounding box center [441, 335] width 9 height 9
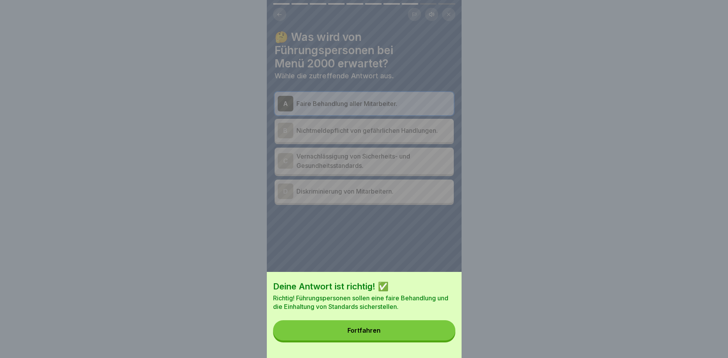
click at [378, 324] on button "Fortfahren" at bounding box center [364, 330] width 182 height 20
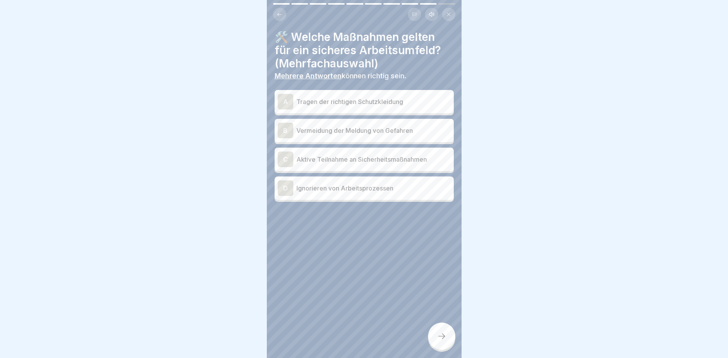
click at [292, 99] on div "A" at bounding box center [286, 102] width 16 height 16
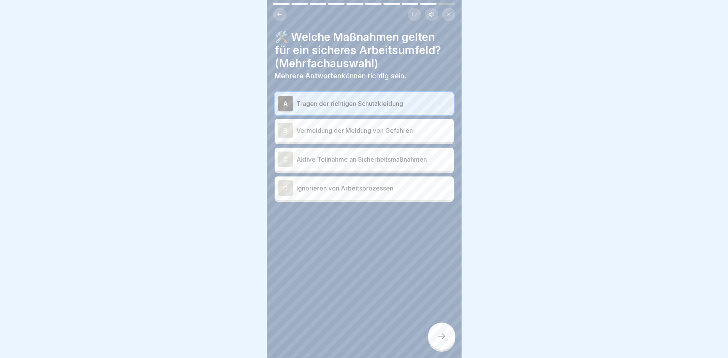
click at [286, 158] on div "C" at bounding box center [286, 159] width 16 height 16
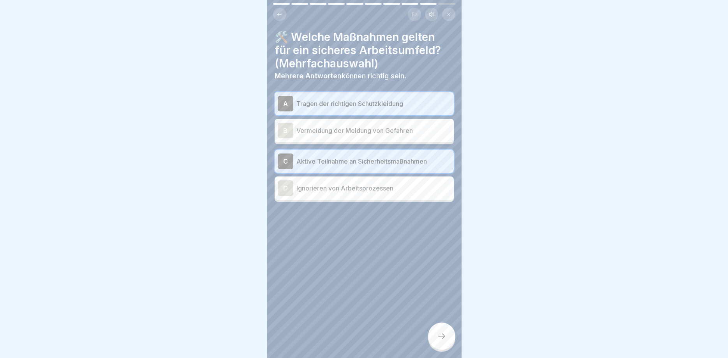
click at [452, 331] on div at bounding box center [441, 335] width 27 height 27
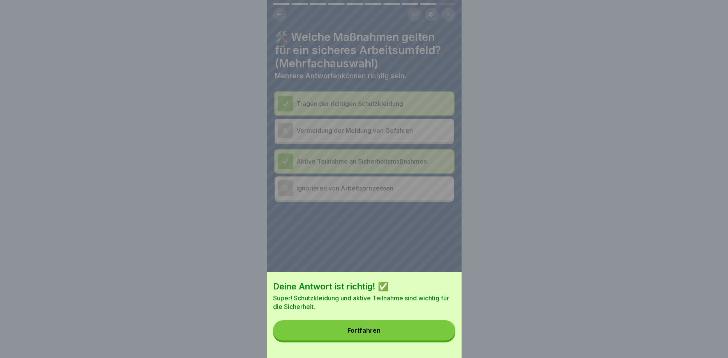
click at [382, 330] on button "Fortfahren" at bounding box center [364, 330] width 182 height 20
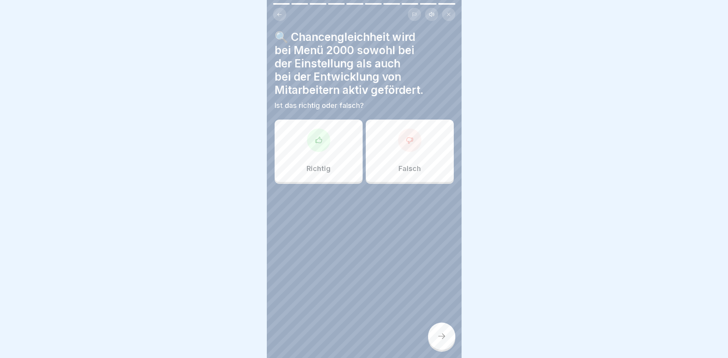
click at [328, 139] on div at bounding box center [318, 140] width 23 height 23
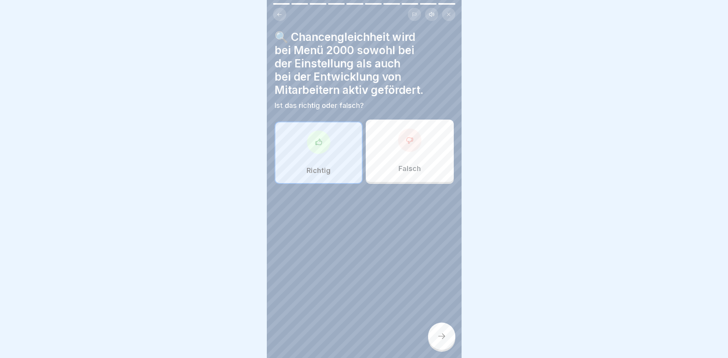
click at [440, 331] on div at bounding box center [441, 335] width 27 height 27
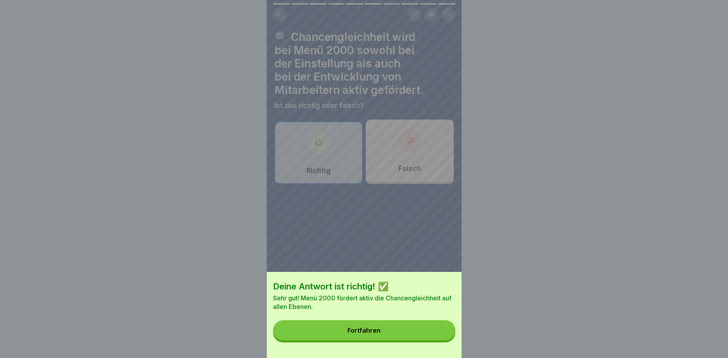
drag, startPoint x: 370, startPoint y: 327, endPoint x: 369, endPoint y: 317, distance: 10.2
click at [370, 325] on button "Fortfahren" at bounding box center [364, 330] width 182 height 20
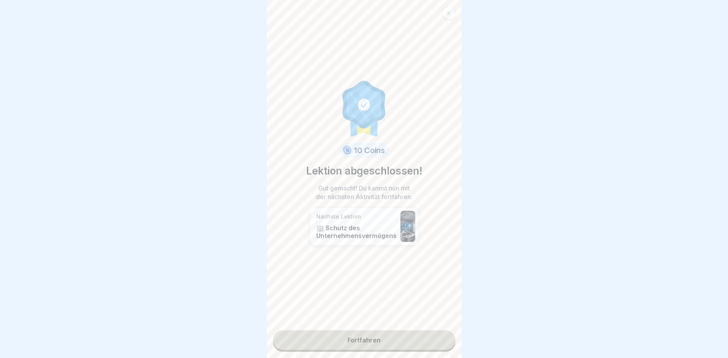
click at [376, 338] on link "Fortfahren" at bounding box center [364, 339] width 182 height 19
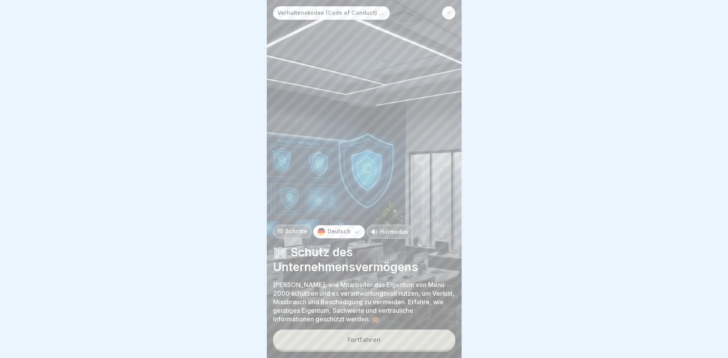
click at [366, 340] on div "Fortfahren" at bounding box center [363, 339] width 33 height 7
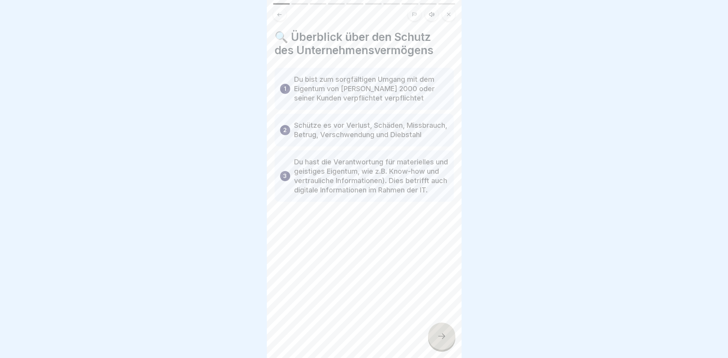
drag, startPoint x: 438, startPoint y: 329, endPoint x: 424, endPoint y: 321, distance: 16.2
click at [438, 329] on div at bounding box center [441, 335] width 27 height 27
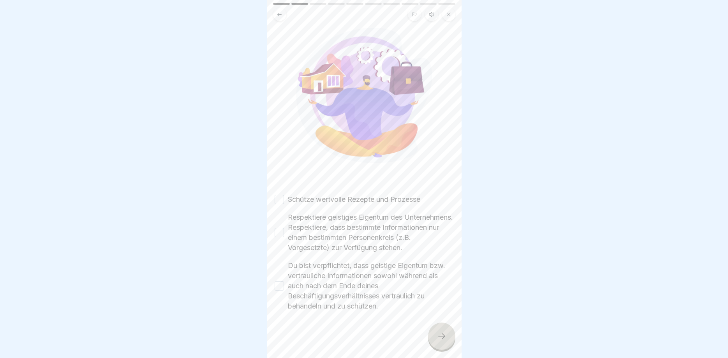
scroll to position [72, 0]
click at [281, 195] on button "Schütze wertvolle Rezepte und Prozesse" at bounding box center [279, 199] width 9 height 9
click at [278, 228] on button "Respektiere geistiges Eigentum des Unternehmens. Respektiere, dass bestimmte In…" at bounding box center [279, 232] width 9 height 9
click at [281, 283] on button "Du bist verpflichtet, dass geistige Eigentum bzw. vertrauliche Informationen so…" at bounding box center [279, 285] width 9 height 9
click at [428, 337] on div at bounding box center [441, 335] width 27 height 27
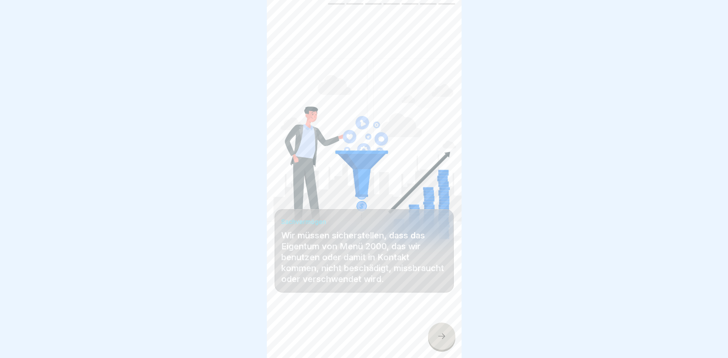
click at [445, 342] on div at bounding box center [441, 335] width 27 height 27
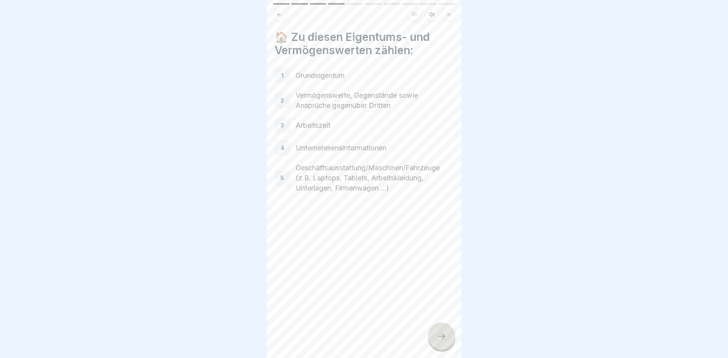
click at [437, 330] on div at bounding box center [441, 335] width 27 height 27
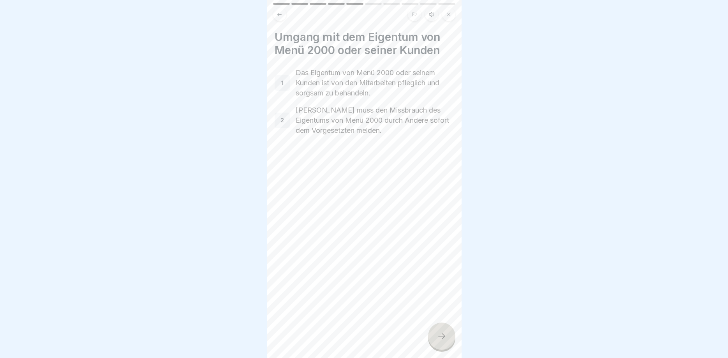
click at [436, 336] on div at bounding box center [441, 335] width 27 height 27
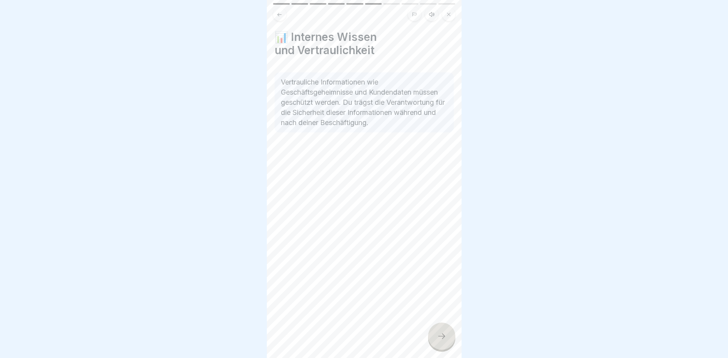
drag, startPoint x: 442, startPoint y: 334, endPoint x: 419, endPoint y: 326, distance: 23.8
click at [442, 334] on icon at bounding box center [441, 335] width 9 height 9
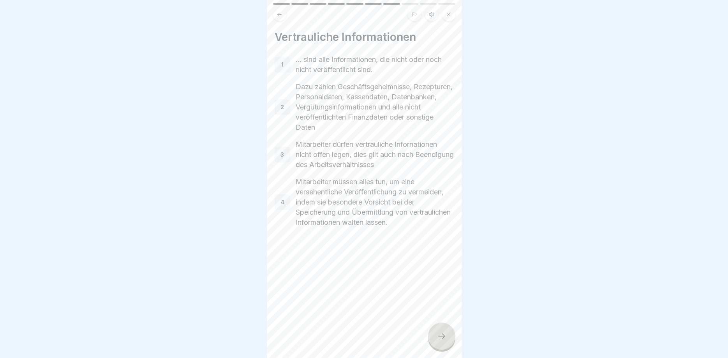
drag, startPoint x: 435, startPoint y: 331, endPoint x: 421, endPoint y: 314, distance: 22.4
click at [436, 331] on div at bounding box center [441, 335] width 27 height 27
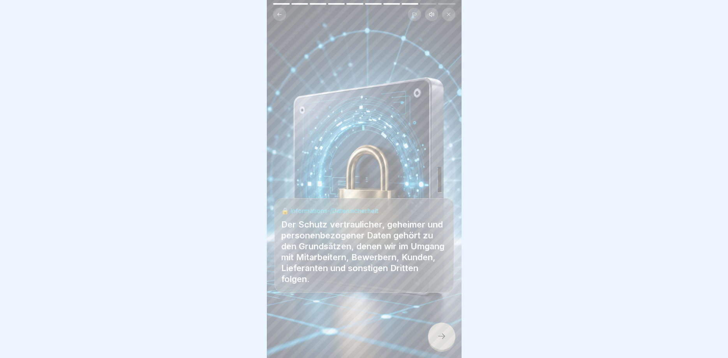
drag, startPoint x: 434, startPoint y: 337, endPoint x: 425, endPoint y: 331, distance: 10.9
click at [432, 336] on div at bounding box center [441, 335] width 27 height 27
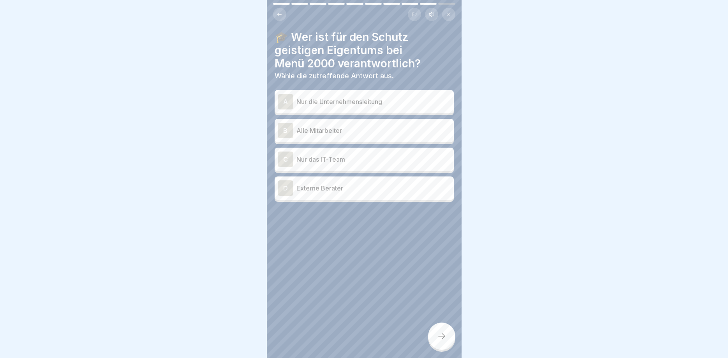
click at [289, 133] on div "B" at bounding box center [286, 131] width 16 height 16
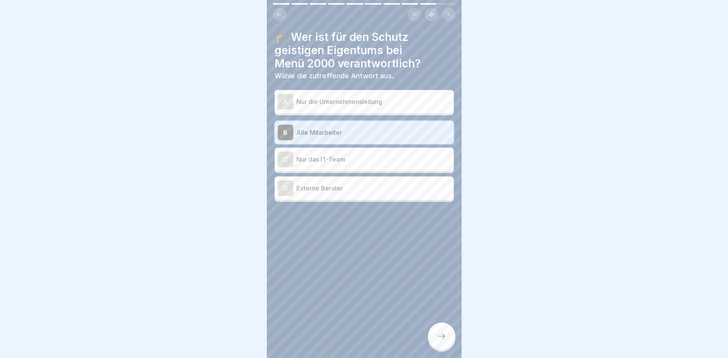
click at [434, 331] on div at bounding box center [441, 335] width 27 height 27
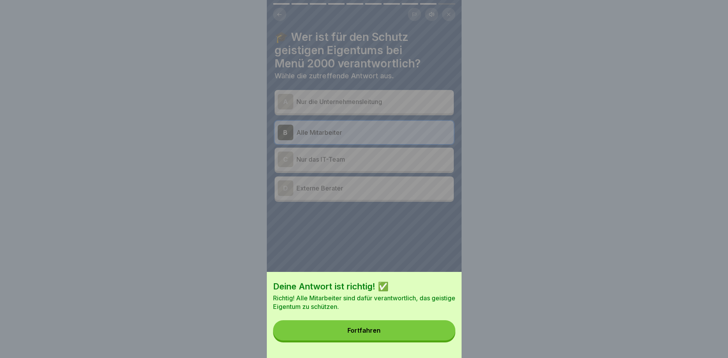
drag, startPoint x: 359, startPoint y: 326, endPoint x: 344, endPoint y: 307, distance: 24.5
click at [359, 325] on button "Fortfahren" at bounding box center [364, 330] width 182 height 20
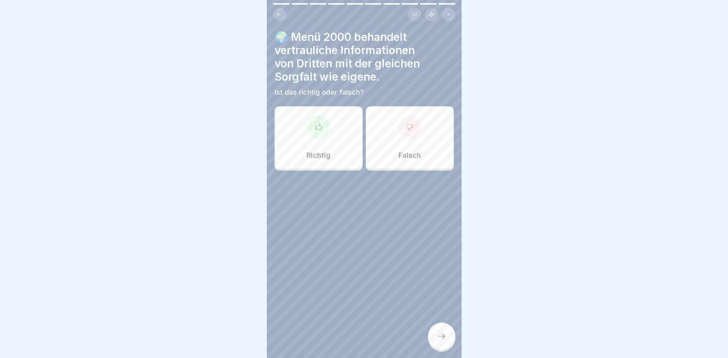
click at [318, 126] on icon at bounding box center [319, 127] width 8 height 8
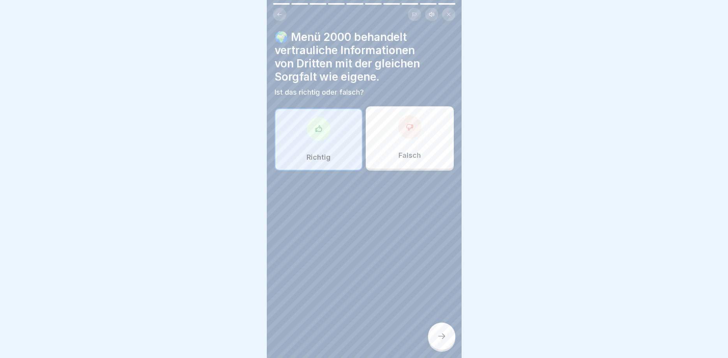
click at [441, 334] on icon at bounding box center [441, 335] width 9 height 9
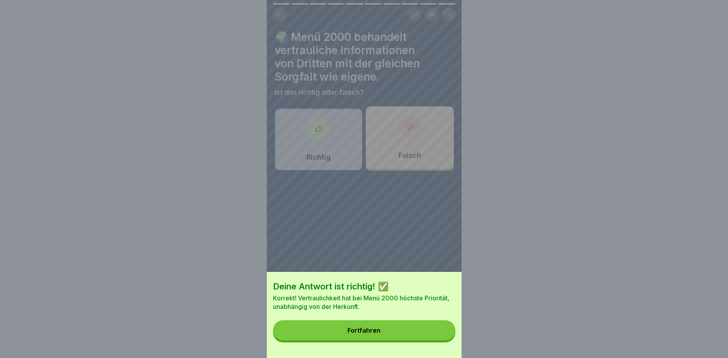
click at [389, 329] on button "Fortfahren" at bounding box center [364, 330] width 182 height 20
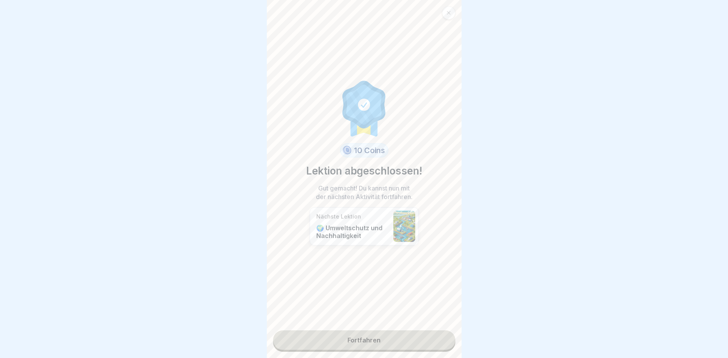
click at [373, 336] on link "Fortfahren" at bounding box center [364, 339] width 182 height 19
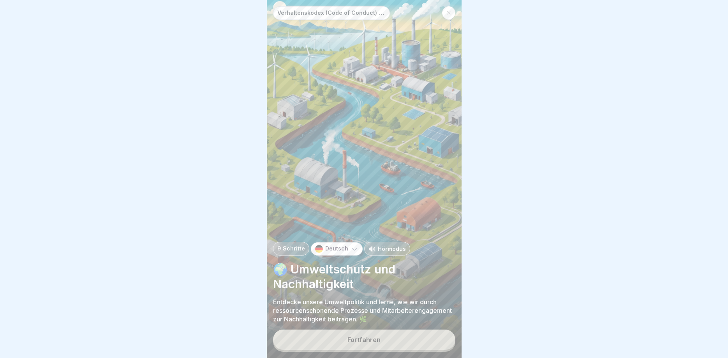
click at [380, 336] on button "Fortfahren" at bounding box center [364, 339] width 182 height 20
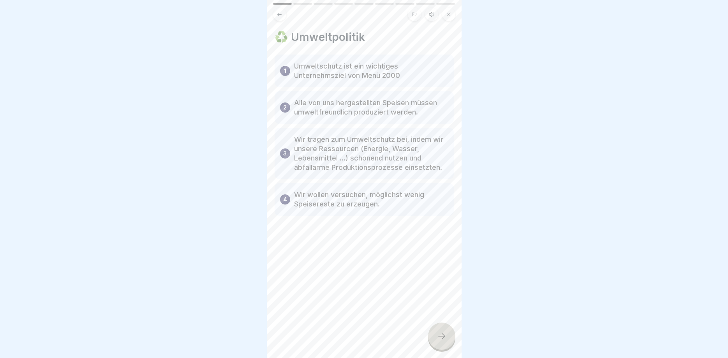
drag, startPoint x: 442, startPoint y: 331, endPoint x: 438, endPoint y: 321, distance: 11.2
click at [442, 331] on div at bounding box center [441, 335] width 27 height 27
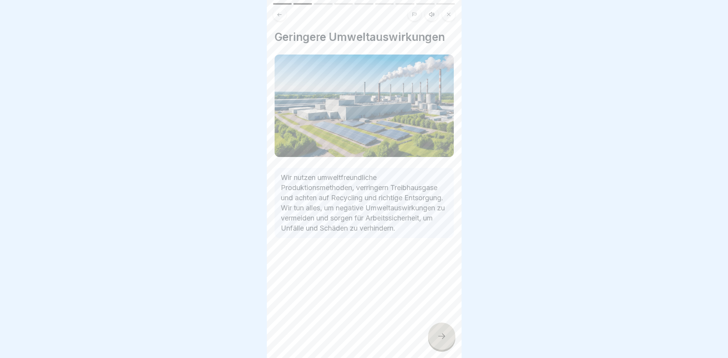
drag, startPoint x: 443, startPoint y: 330, endPoint x: 441, endPoint y: 317, distance: 13.1
click at [446, 329] on div at bounding box center [441, 335] width 27 height 27
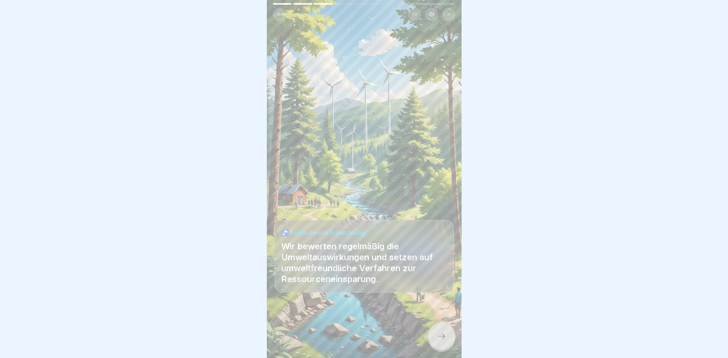
click at [449, 334] on div at bounding box center [441, 335] width 27 height 27
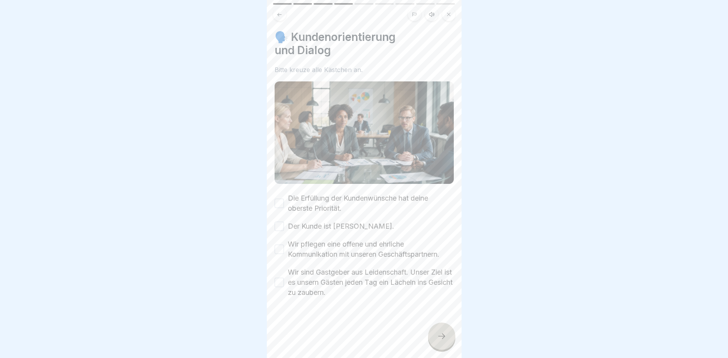
click at [279, 202] on button "Die Erfüllung der Kundenwünsche hat deine oberste Priorität." at bounding box center [279, 203] width 9 height 9
click at [281, 226] on button "Der Kunde ist König." at bounding box center [279, 226] width 9 height 9
click at [282, 250] on button "Wir pflegen eine offene und ehrliche Kommunikation mit unseren Geschäftspartner…" at bounding box center [279, 249] width 9 height 9
click at [283, 283] on button "Wir sind Gastgeber aus Leidenschaft. Unser Ziel ist es unsern Gästen jeden Tag …" at bounding box center [279, 282] width 9 height 9
click at [437, 333] on icon at bounding box center [441, 335] width 9 height 9
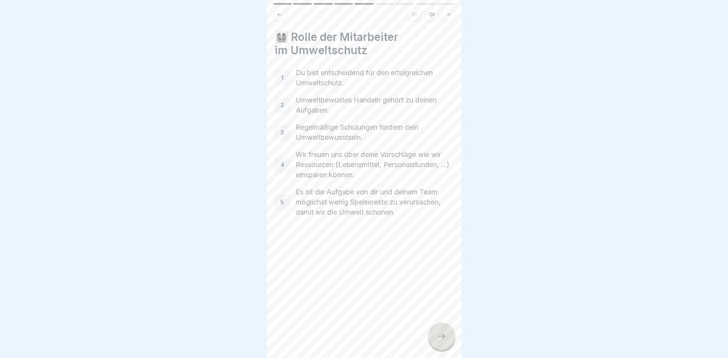
drag, startPoint x: 436, startPoint y: 334, endPoint x: 398, endPoint y: 284, distance: 62.5
click at [436, 333] on div at bounding box center [441, 335] width 27 height 27
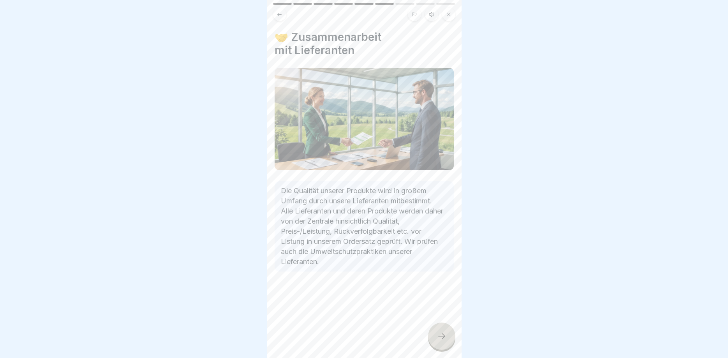
click at [438, 334] on icon at bounding box center [441, 335] width 9 height 9
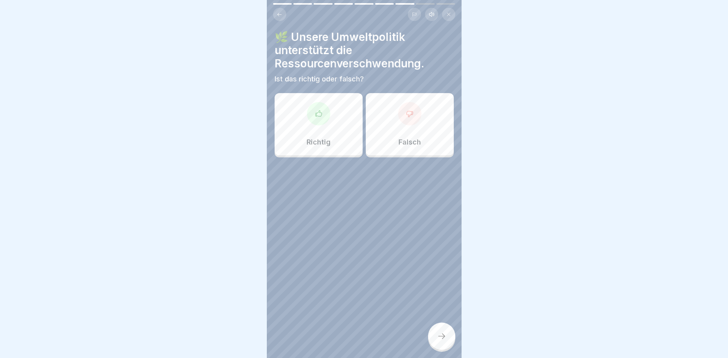
click at [403, 116] on div at bounding box center [409, 113] width 23 height 23
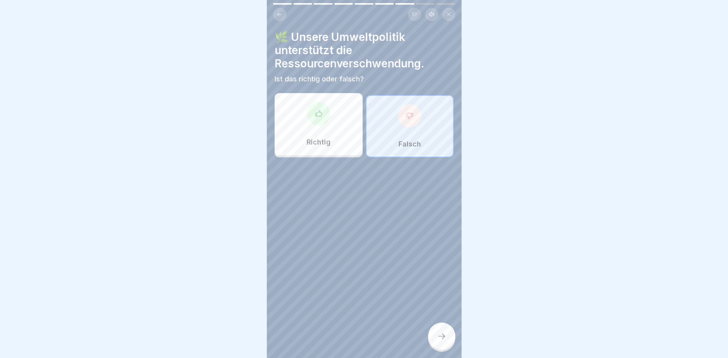
click at [434, 326] on div "Verhaltenskodex (Code of Conduct) Menü 2000 9 Schritte Deutsch Hörmodus 🌍 Umwel…" at bounding box center [364, 179] width 195 height 358
click at [447, 337] on div at bounding box center [441, 335] width 27 height 27
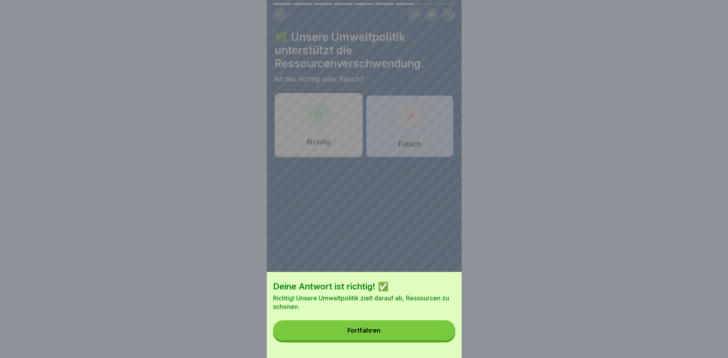
click at [410, 323] on button "Fortfahren" at bounding box center [364, 330] width 182 height 20
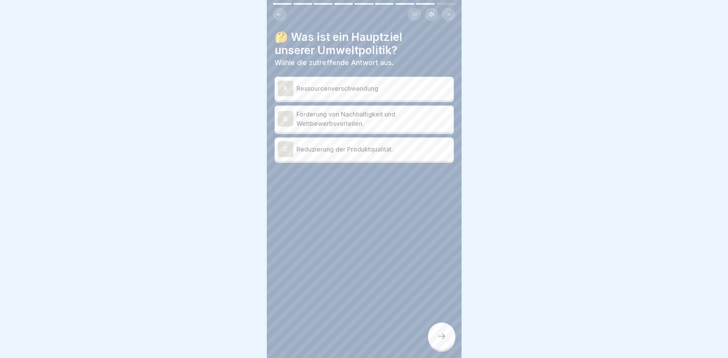
click at [289, 115] on div "B" at bounding box center [286, 119] width 16 height 16
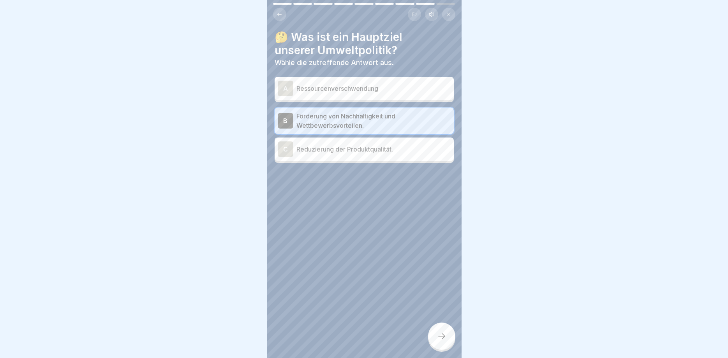
click at [442, 336] on icon at bounding box center [441, 335] width 9 height 9
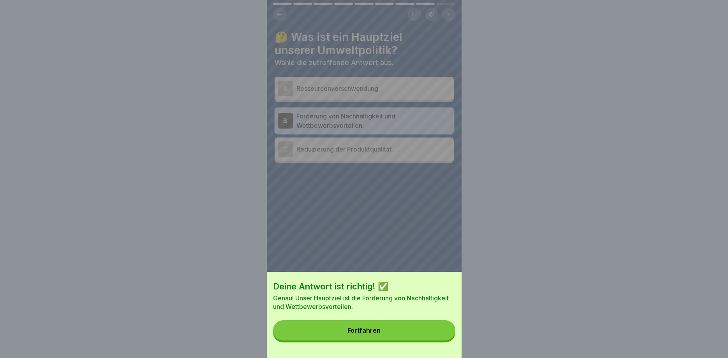
click at [403, 336] on button "Fortfahren" at bounding box center [364, 330] width 182 height 20
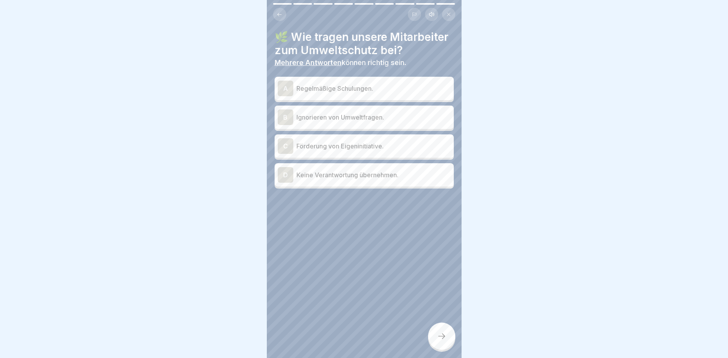
click at [287, 84] on div "A" at bounding box center [286, 89] width 16 height 16
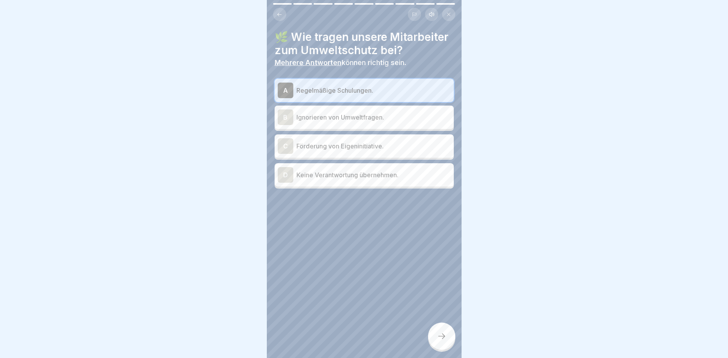
click at [290, 146] on div "C" at bounding box center [286, 146] width 16 height 16
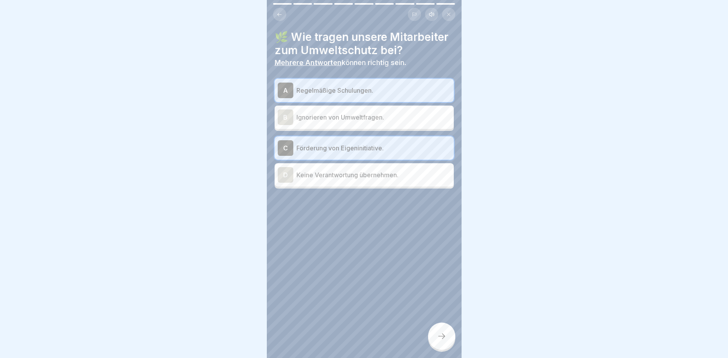
click at [451, 345] on div at bounding box center [441, 335] width 27 height 27
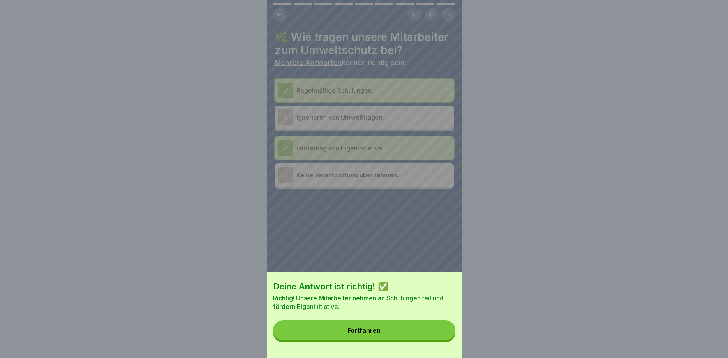
drag, startPoint x: 369, startPoint y: 331, endPoint x: 365, endPoint y: 322, distance: 8.9
click at [369, 330] on div "Fortfahren" at bounding box center [363, 330] width 33 height 7
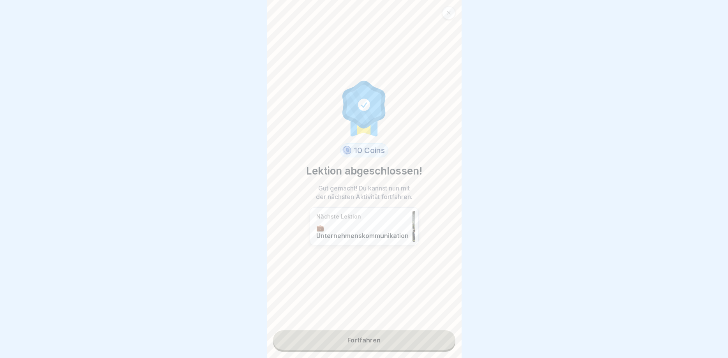
click at [373, 335] on link "Fortfahren" at bounding box center [364, 339] width 182 height 19
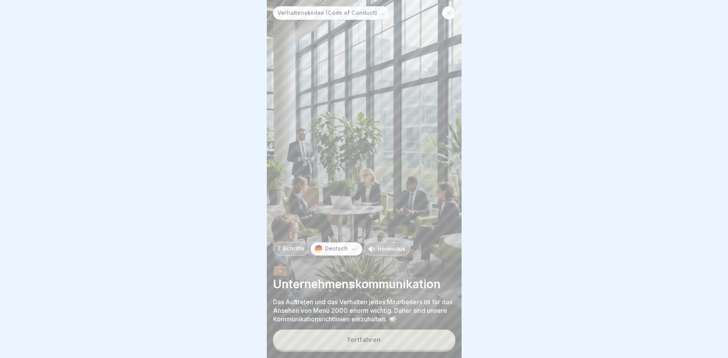
click at [367, 341] on div "Fortfahren" at bounding box center [363, 339] width 33 height 7
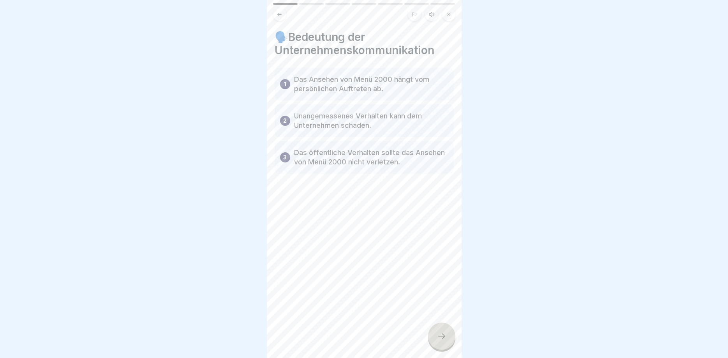
click at [443, 331] on div at bounding box center [441, 335] width 27 height 27
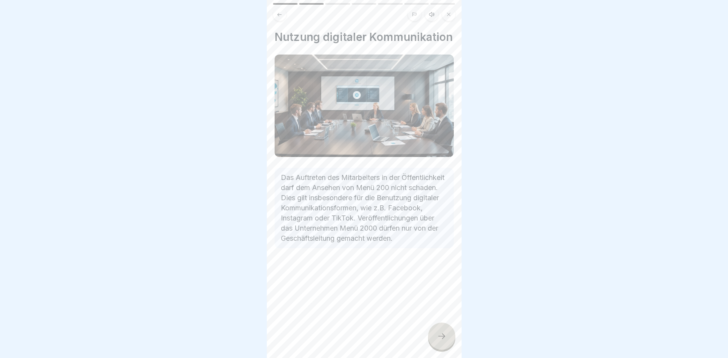
click at [445, 334] on icon at bounding box center [441, 335] width 9 height 9
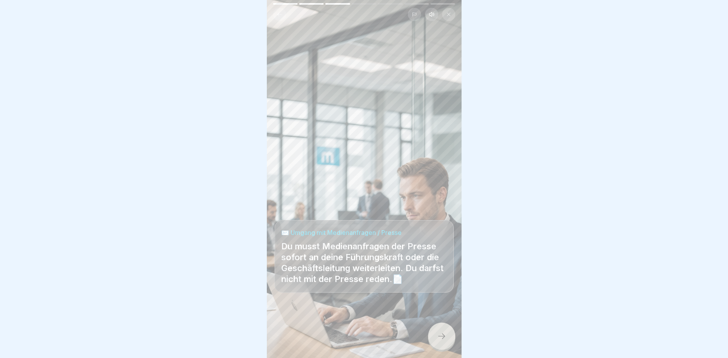
click at [446, 330] on div at bounding box center [441, 335] width 27 height 27
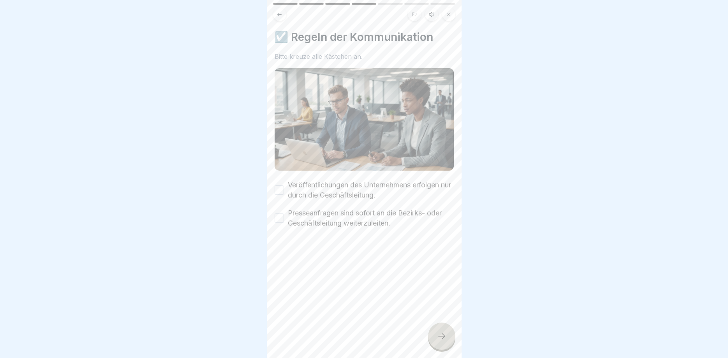
click at [277, 188] on button "Veröffentlichungen des Unternehmens erfolgen nur durch die Geschäftsleitung." at bounding box center [279, 189] width 9 height 9
click at [283, 219] on button "Presseanfragen sind sofort an die Bezirks- oder Geschäftsleitung weiterzuleiten." at bounding box center [279, 217] width 9 height 9
drag, startPoint x: 446, startPoint y: 333, endPoint x: 439, endPoint y: 326, distance: 9.9
click at [447, 333] on div at bounding box center [441, 335] width 27 height 27
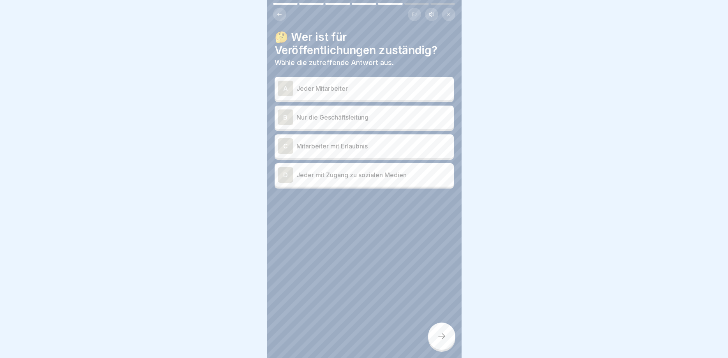
click at [284, 116] on div "B" at bounding box center [286, 117] width 16 height 16
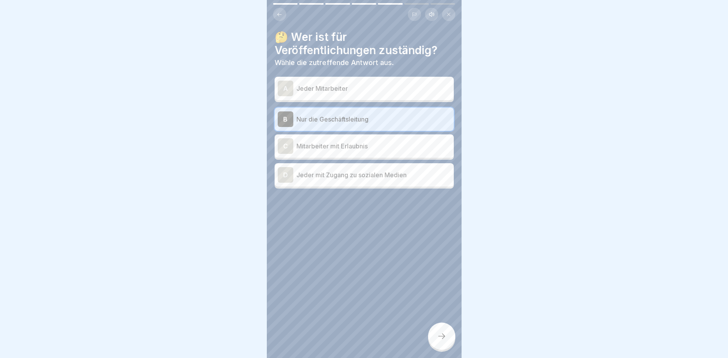
click at [439, 338] on icon at bounding box center [441, 335] width 9 height 9
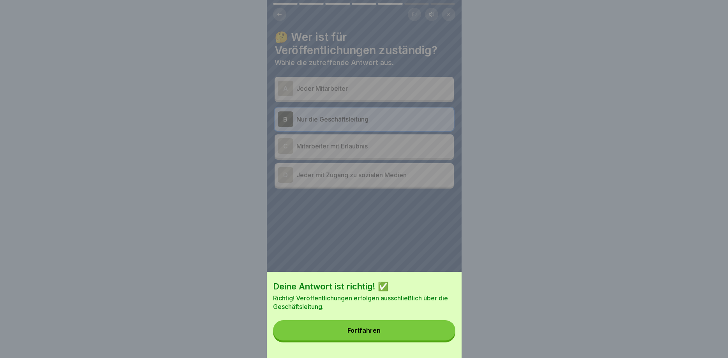
click at [390, 324] on button "Fortfahren" at bounding box center [364, 330] width 182 height 20
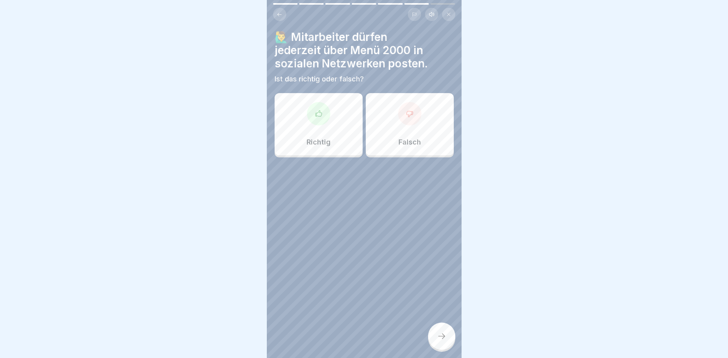
click at [411, 123] on div at bounding box center [409, 113] width 23 height 23
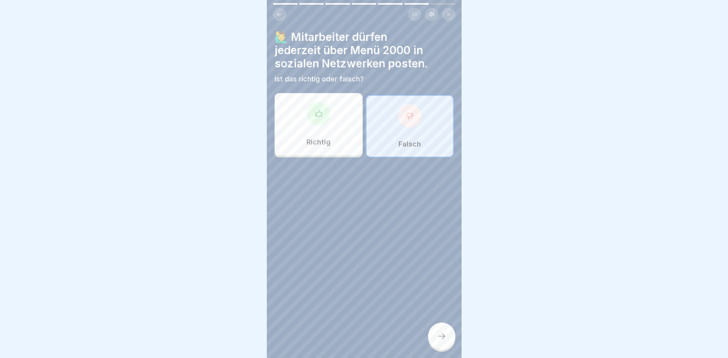
click at [435, 341] on div at bounding box center [441, 335] width 27 height 27
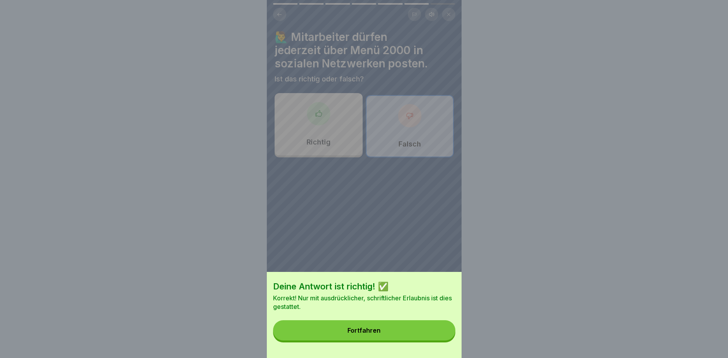
click at [396, 329] on button "Fortfahren" at bounding box center [364, 330] width 182 height 20
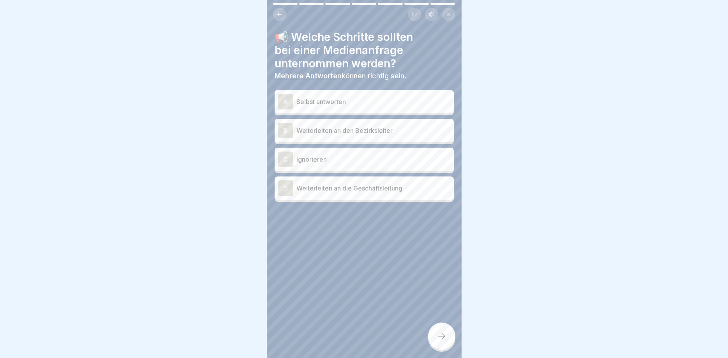
click at [289, 129] on div "B" at bounding box center [286, 131] width 16 height 16
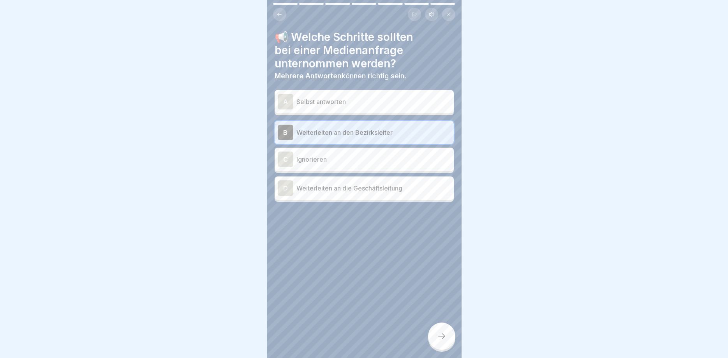
click at [431, 335] on div at bounding box center [441, 335] width 27 height 27
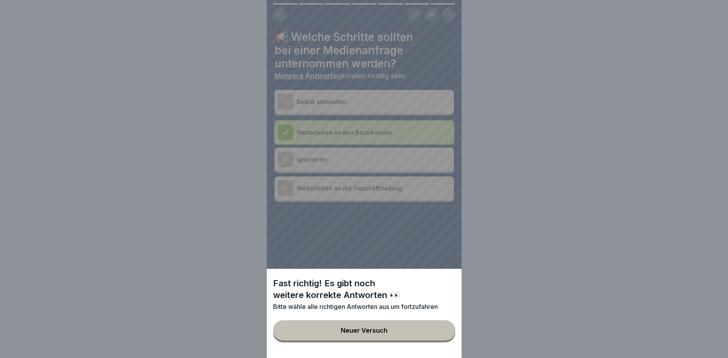
click at [359, 328] on div "Neuer Versuch" at bounding box center [364, 330] width 47 height 7
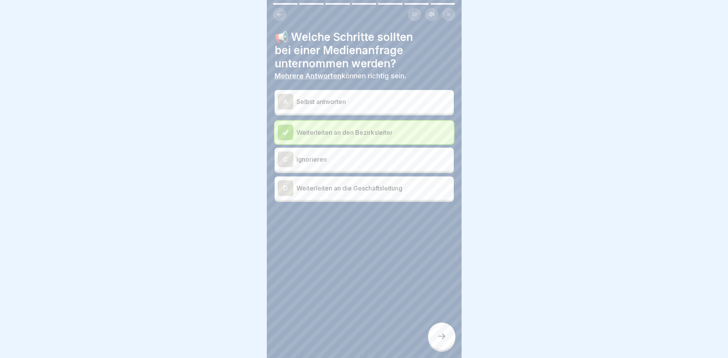
click at [285, 188] on div "D" at bounding box center [286, 188] width 16 height 16
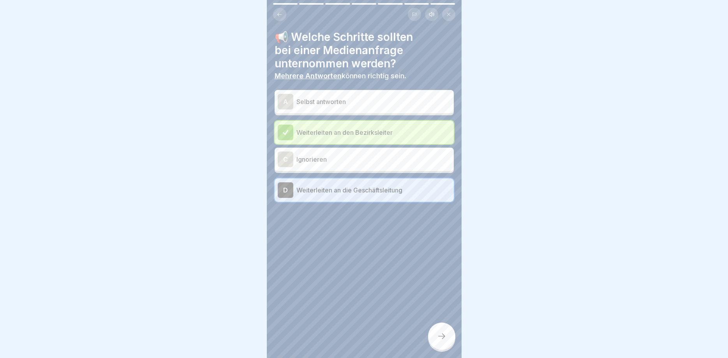
click at [442, 339] on icon at bounding box center [441, 335] width 9 height 9
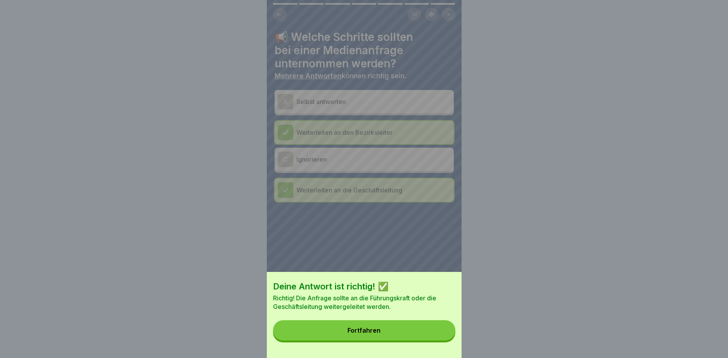
click at [367, 325] on button "Fortfahren" at bounding box center [364, 330] width 182 height 20
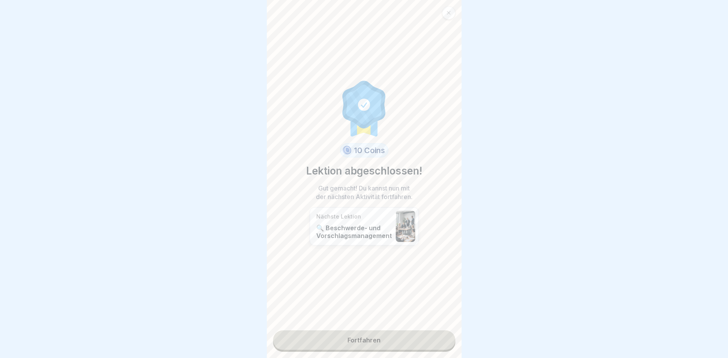
click at [367, 334] on link "Fortfahren" at bounding box center [364, 339] width 182 height 19
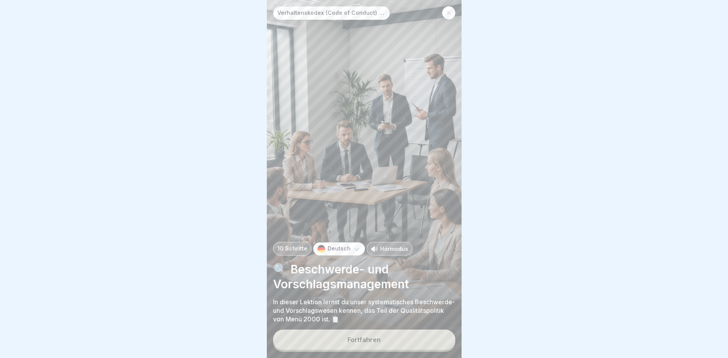
drag, startPoint x: 338, startPoint y: 338, endPoint x: 336, endPoint y: 333, distance: 6.2
click at [338, 338] on button "Fortfahren" at bounding box center [364, 339] width 182 height 20
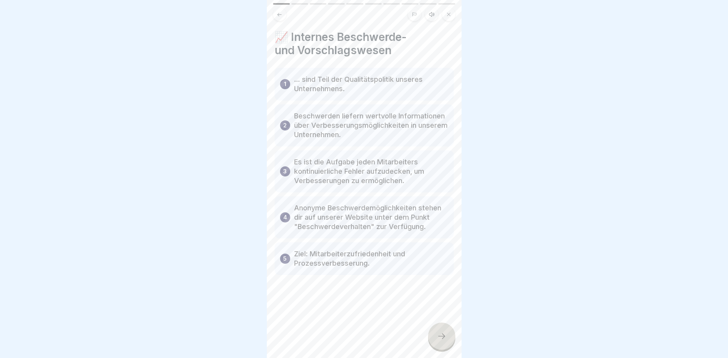
drag, startPoint x: 442, startPoint y: 336, endPoint x: 405, endPoint y: 304, distance: 48.3
click at [441, 335] on icon at bounding box center [441, 335] width 9 height 9
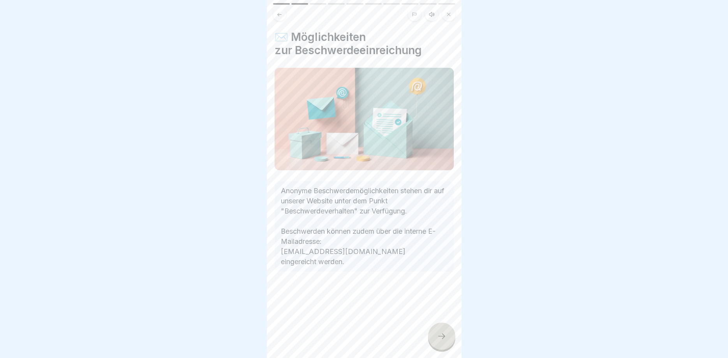
click at [439, 331] on div at bounding box center [441, 335] width 27 height 27
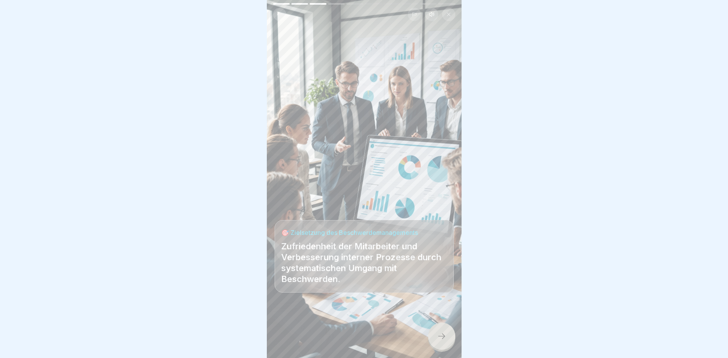
drag, startPoint x: 449, startPoint y: 330, endPoint x: 440, endPoint y: 320, distance: 13.2
click at [449, 329] on div at bounding box center [441, 335] width 27 height 27
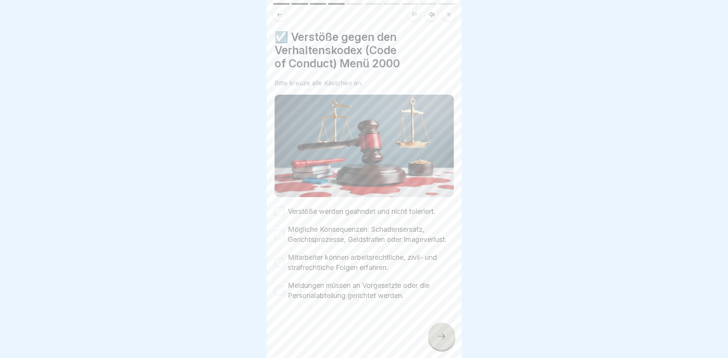
click at [284, 209] on div "Verstöße werden geahndet und nicht toleriert." at bounding box center [355, 211] width 161 height 10
click at [282, 215] on button "Verstöße werden geahndet und nicht toleriert." at bounding box center [279, 211] width 9 height 9
click at [279, 233] on button "Mögliche Konsequenzen: Schadensersatz, Gerichtsprozesse, Geldstrafen oder Image…" at bounding box center [279, 234] width 9 height 9
click at [283, 261] on button "Mitarbeiter können arbeitsrechtliche, zivil- und strafrechtliche Folgen erfahre…" at bounding box center [279, 262] width 9 height 9
click at [283, 289] on button "Meldungen müssen an Vorgesetzte oder die Personalabteilung gerichtet werden." at bounding box center [279, 290] width 9 height 9
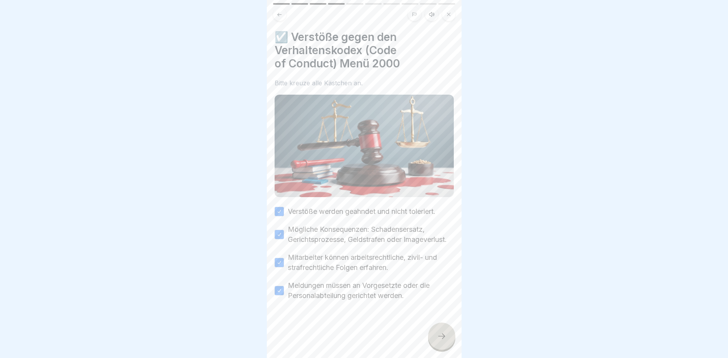
drag, startPoint x: 441, startPoint y: 332, endPoint x: 424, endPoint y: 322, distance: 19.6
click at [441, 332] on div at bounding box center [441, 335] width 27 height 27
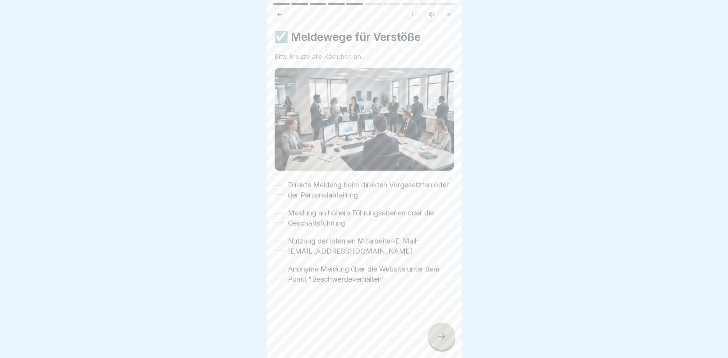
click at [279, 190] on button "Direkte Meldung beim direkten Vorgesetzten oder der Personalabteilung" at bounding box center [279, 189] width 9 height 9
drag, startPoint x: 281, startPoint y: 216, endPoint x: 274, endPoint y: 237, distance: 21.7
click at [280, 217] on button "Meldung an höhere Führungsebenen oder die Geschäftsführung" at bounding box center [279, 217] width 9 height 9
click at [277, 247] on button "Nutzung der internen Mitarbeiter-E-Mail: fb-intern@menue2000.de" at bounding box center [279, 245] width 9 height 9
drag, startPoint x: 281, startPoint y: 276, endPoint x: 285, endPoint y: 271, distance: 6.2
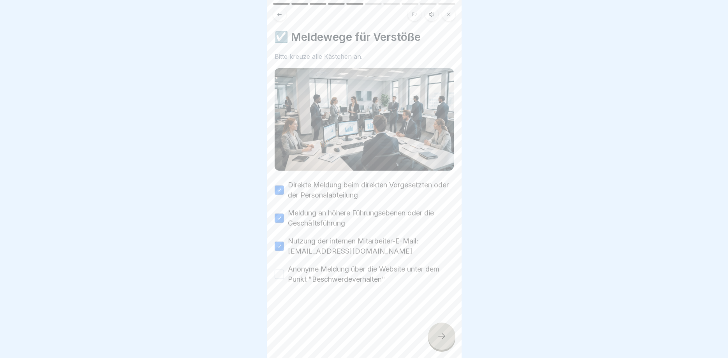
click at [282, 277] on button "Anonyme Meldung über die Website unter dem Punkt "Beschwerdeverhalten"" at bounding box center [279, 273] width 9 height 9
click at [437, 333] on icon at bounding box center [441, 335] width 9 height 9
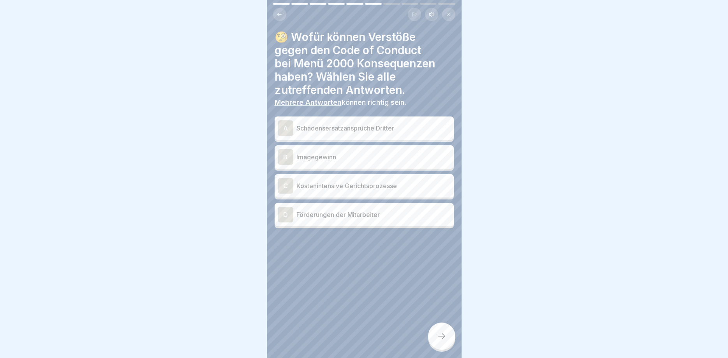
click at [290, 134] on div "A" at bounding box center [286, 128] width 16 height 16
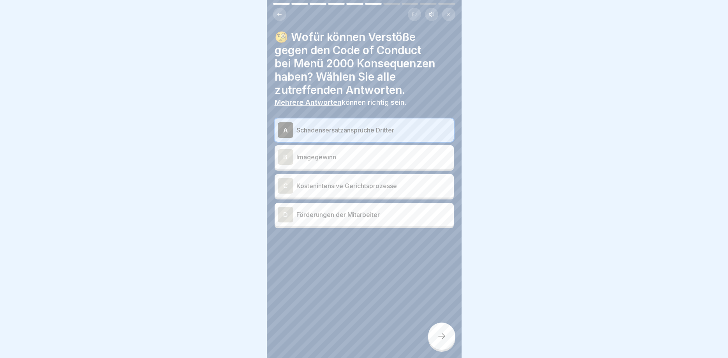
click at [284, 152] on div "B" at bounding box center [286, 157] width 16 height 16
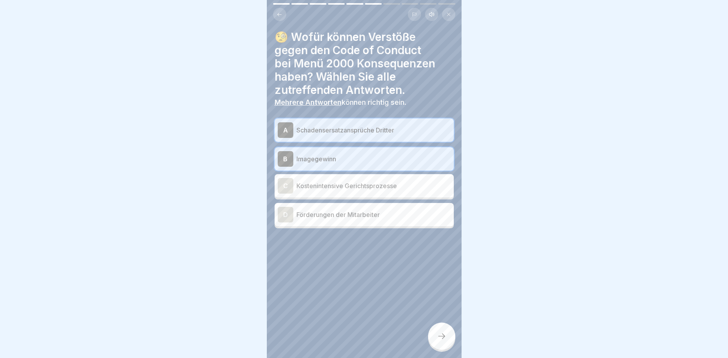
click at [445, 336] on icon at bounding box center [441, 335] width 9 height 9
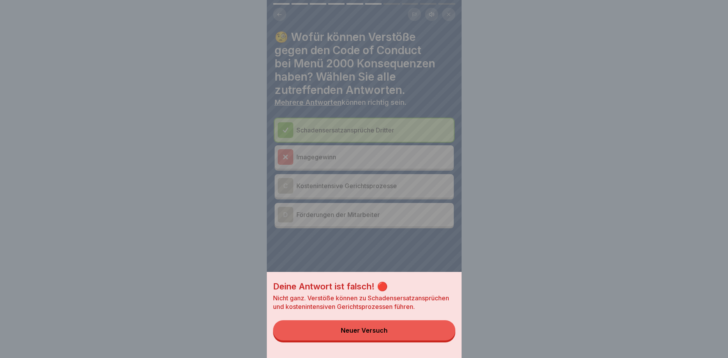
click at [377, 325] on button "Neuer Versuch" at bounding box center [364, 330] width 182 height 20
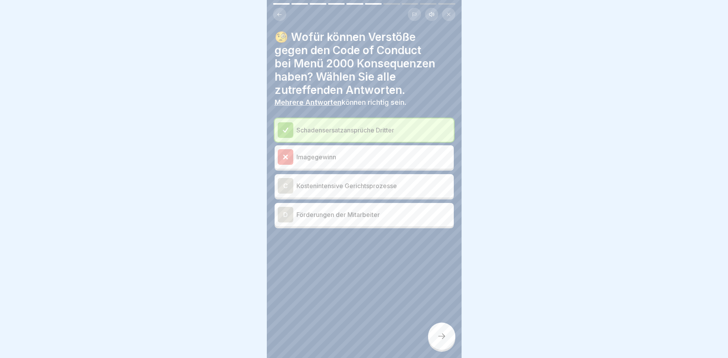
click at [437, 331] on div at bounding box center [441, 335] width 27 height 27
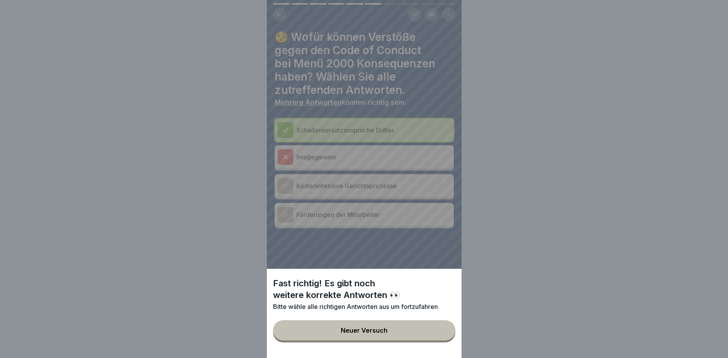
click at [369, 325] on button "Neuer Versuch" at bounding box center [364, 330] width 182 height 20
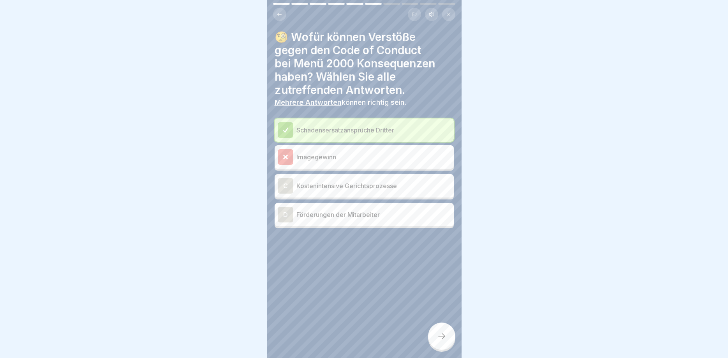
click at [282, 185] on div "C" at bounding box center [286, 186] width 16 height 16
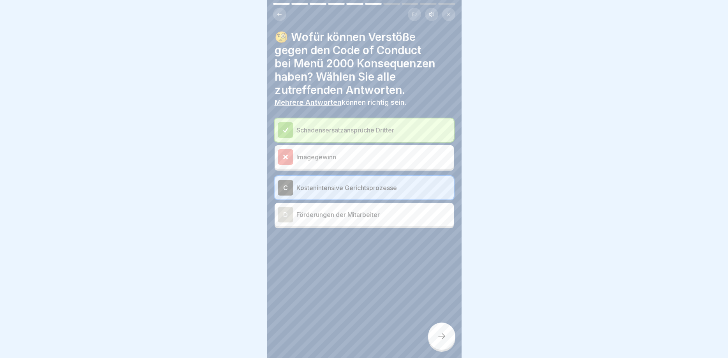
click at [440, 326] on div at bounding box center [441, 335] width 27 height 27
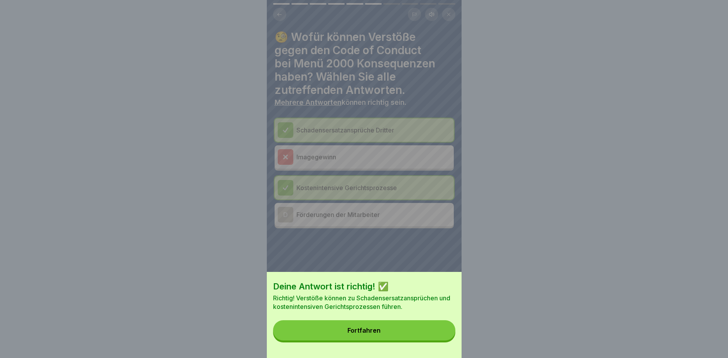
click at [383, 326] on button "Fortfahren" at bounding box center [364, 330] width 182 height 20
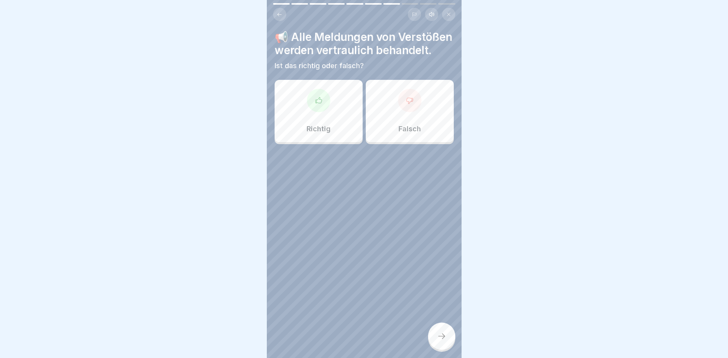
click at [407, 112] on div at bounding box center [409, 100] width 23 height 23
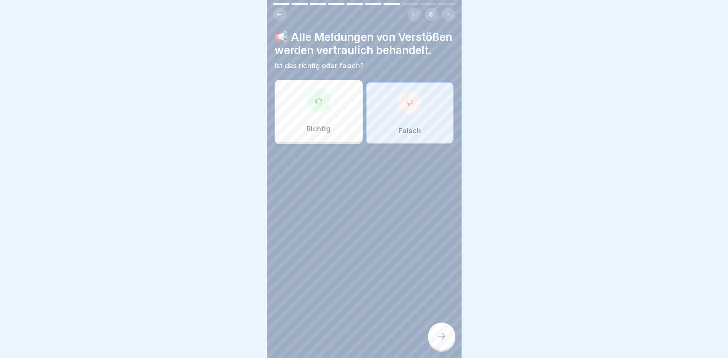
click at [433, 334] on div at bounding box center [441, 335] width 27 height 27
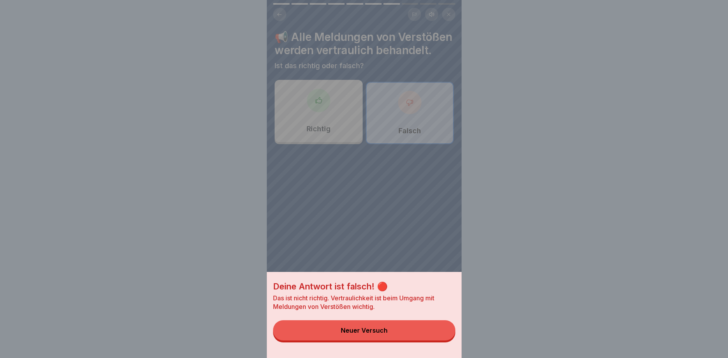
drag, startPoint x: 343, startPoint y: 332, endPoint x: 343, endPoint y: 326, distance: 5.8
click at [343, 332] on div "Neuer Versuch" at bounding box center [364, 330] width 47 height 7
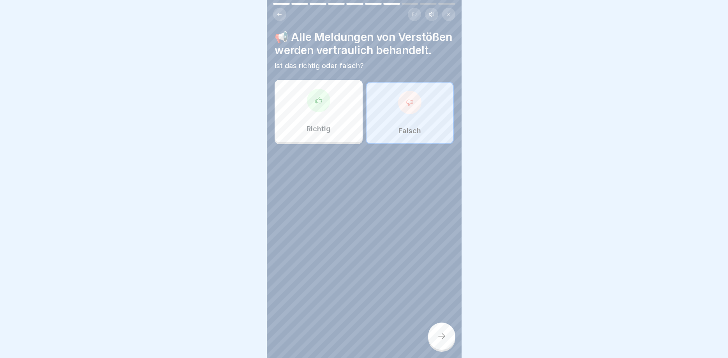
click at [320, 112] on div at bounding box center [318, 100] width 23 height 23
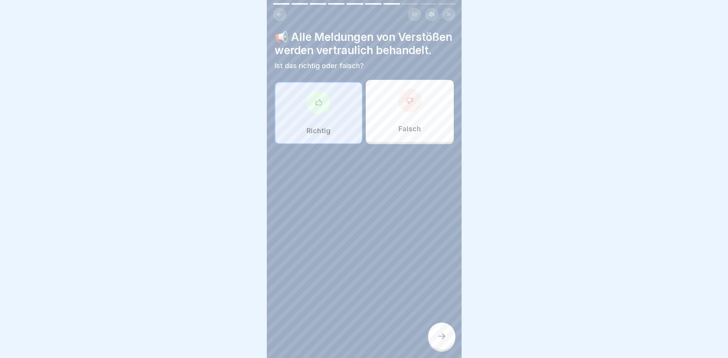
click at [442, 329] on div at bounding box center [441, 335] width 27 height 27
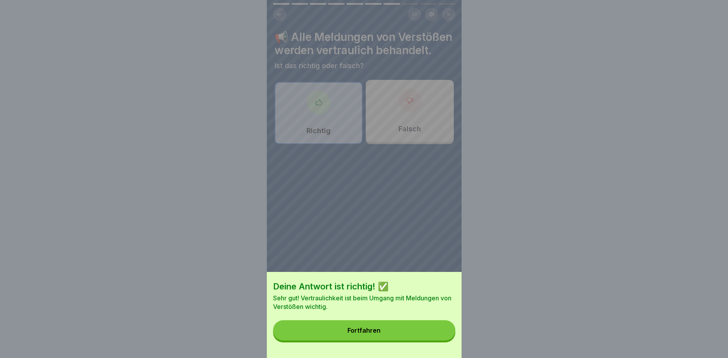
click at [363, 336] on button "Fortfahren" at bounding box center [364, 330] width 182 height 20
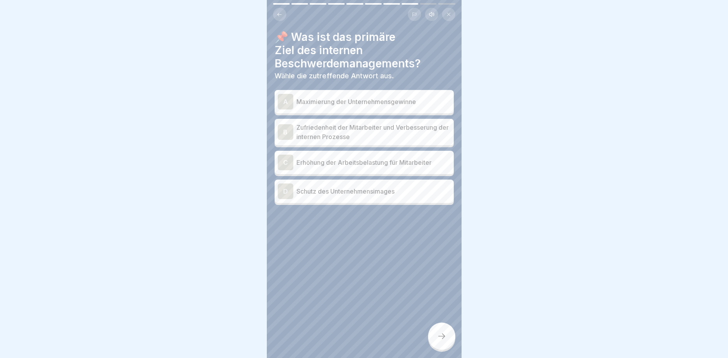
click at [285, 128] on div "B" at bounding box center [286, 132] width 16 height 16
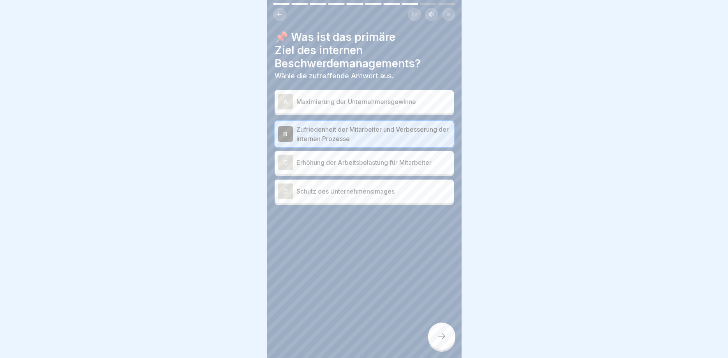
click at [285, 194] on div "D" at bounding box center [286, 191] width 16 height 16
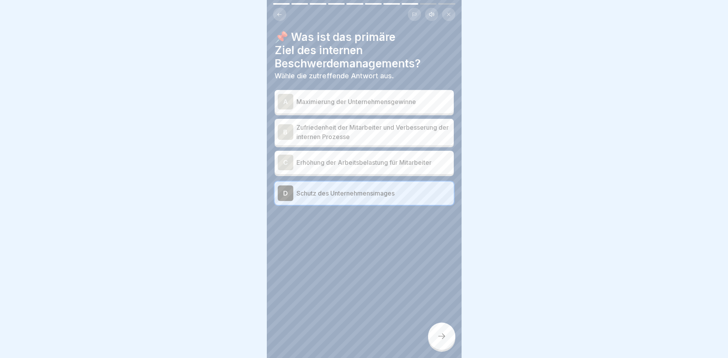
click at [280, 132] on div "B" at bounding box center [286, 132] width 16 height 16
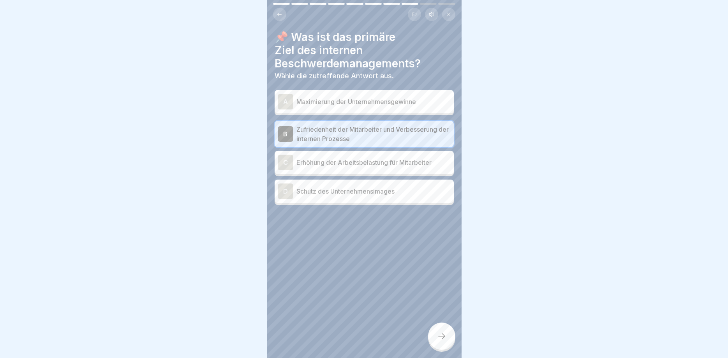
click at [446, 335] on icon at bounding box center [441, 335] width 9 height 9
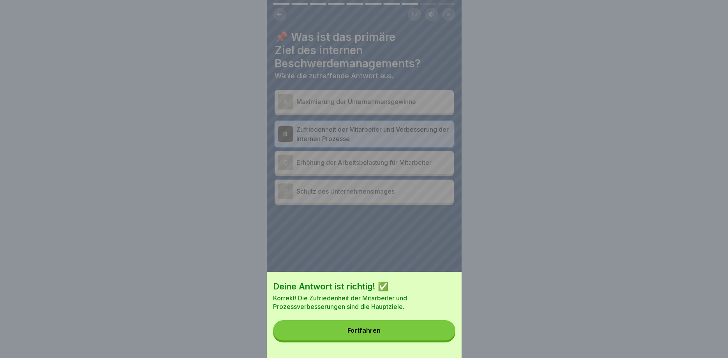
click at [387, 331] on button "Fortfahren" at bounding box center [364, 330] width 182 height 20
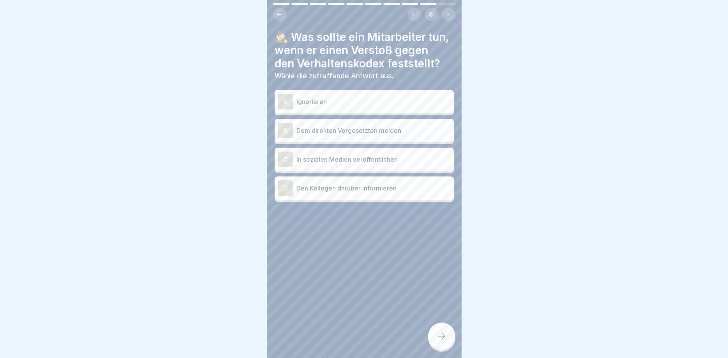
click at [290, 129] on div "B" at bounding box center [286, 131] width 16 height 16
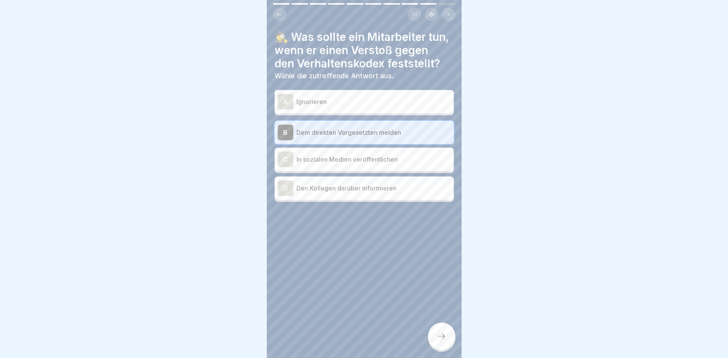
click at [437, 330] on div at bounding box center [441, 335] width 27 height 27
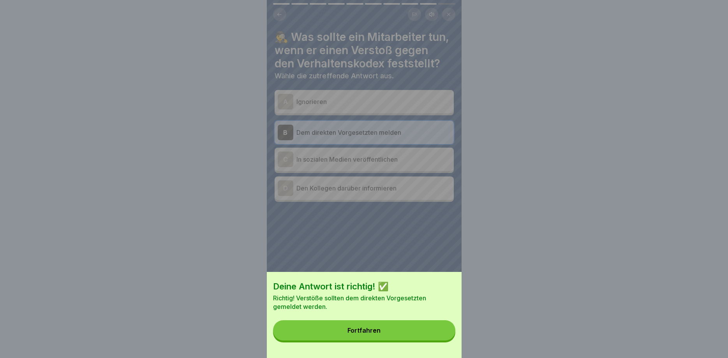
click at [389, 332] on button "Fortfahren" at bounding box center [364, 330] width 182 height 20
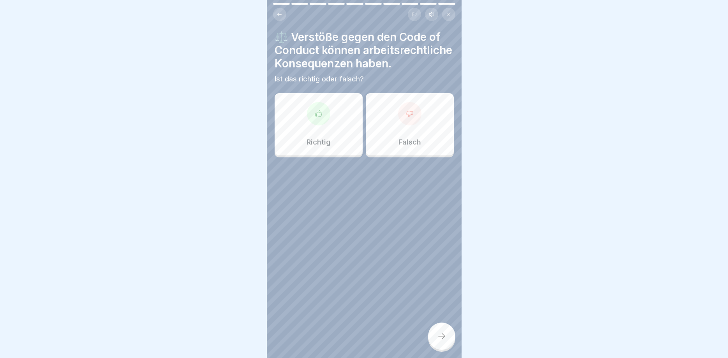
click at [325, 112] on div at bounding box center [318, 113] width 23 height 23
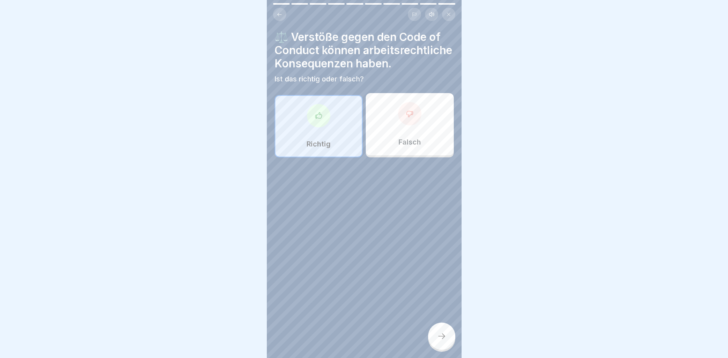
click at [442, 333] on icon at bounding box center [441, 335] width 9 height 9
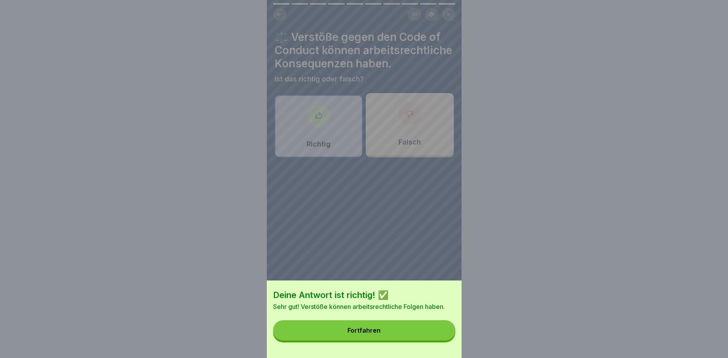
drag, startPoint x: 370, startPoint y: 326, endPoint x: 364, endPoint y: 315, distance: 12.2
click at [371, 326] on button "Fortfahren" at bounding box center [364, 330] width 182 height 20
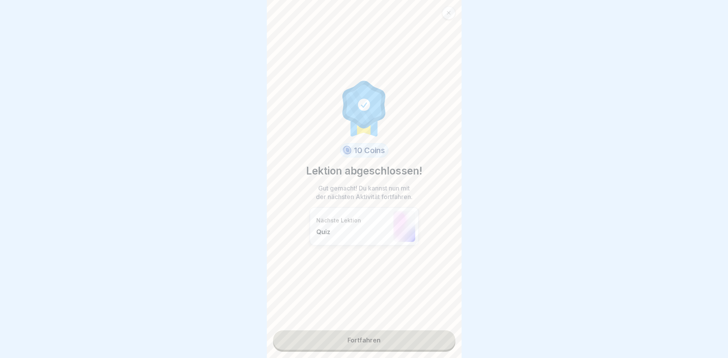
click at [373, 337] on link "Fortfahren" at bounding box center [364, 339] width 182 height 19
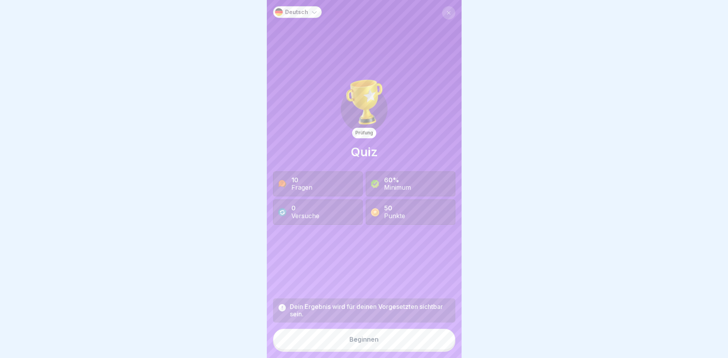
click at [361, 338] on div "Beginnen" at bounding box center [363, 339] width 29 height 7
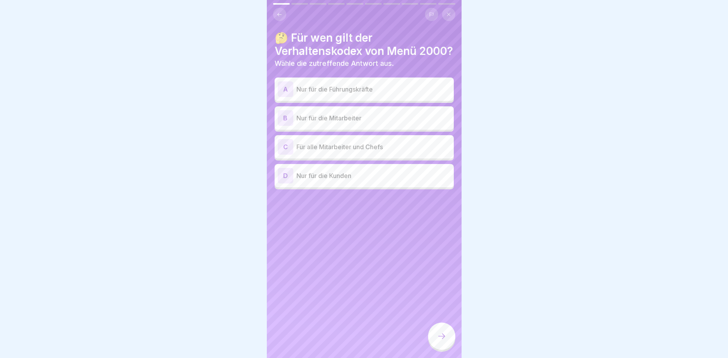
click at [285, 126] on div "B" at bounding box center [286, 118] width 16 height 16
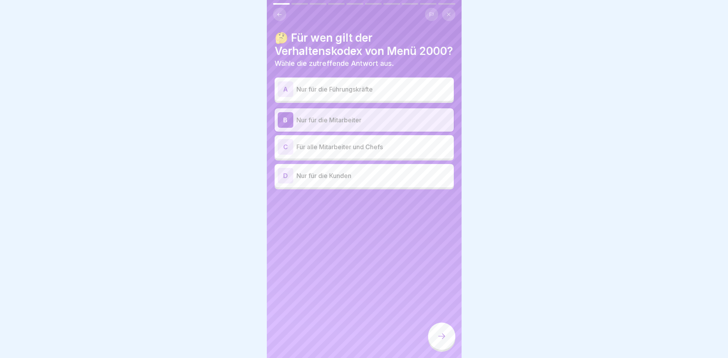
click at [285, 128] on div "B" at bounding box center [286, 120] width 16 height 16
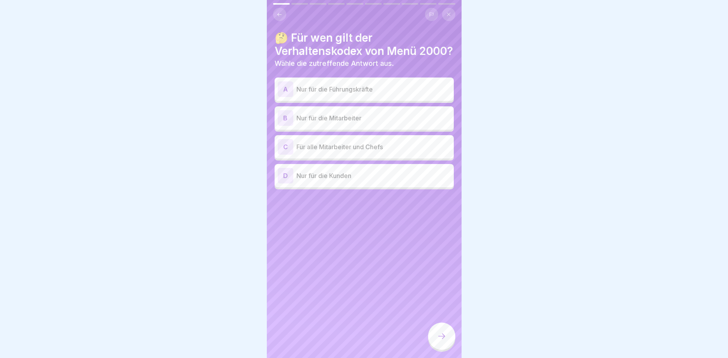
click at [287, 155] on div "C" at bounding box center [286, 147] width 16 height 16
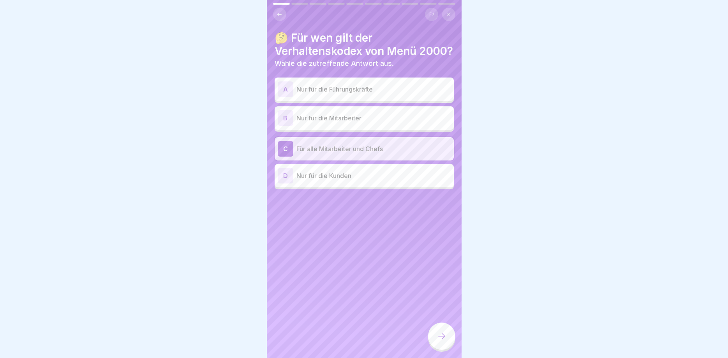
click at [439, 341] on div at bounding box center [441, 335] width 27 height 27
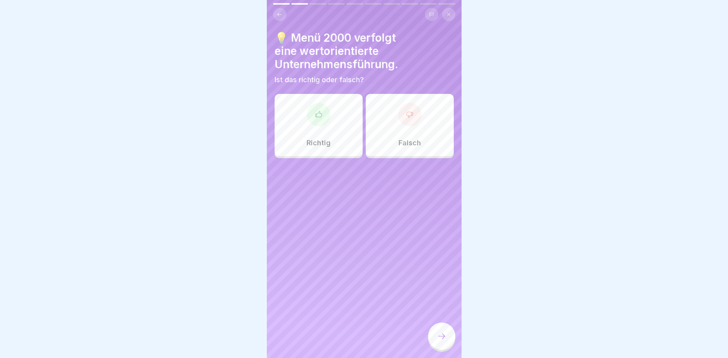
click at [324, 112] on div at bounding box center [318, 114] width 23 height 23
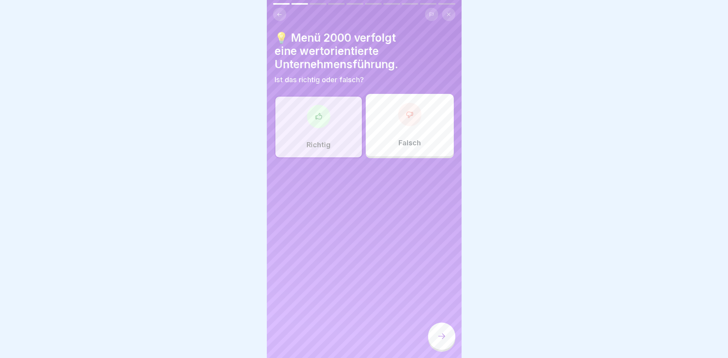
click at [442, 345] on div at bounding box center [441, 335] width 27 height 27
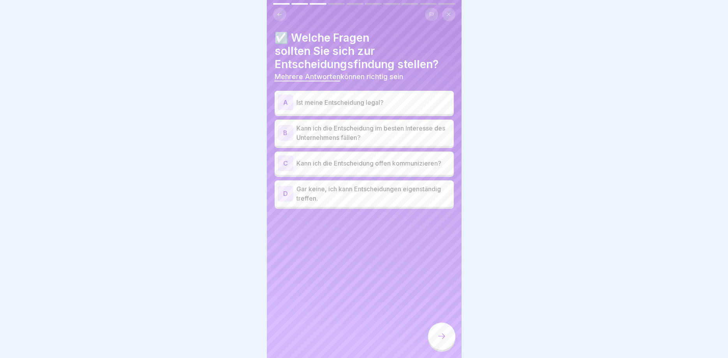
click at [290, 106] on div "A" at bounding box center [286, 103] width 16 height 16
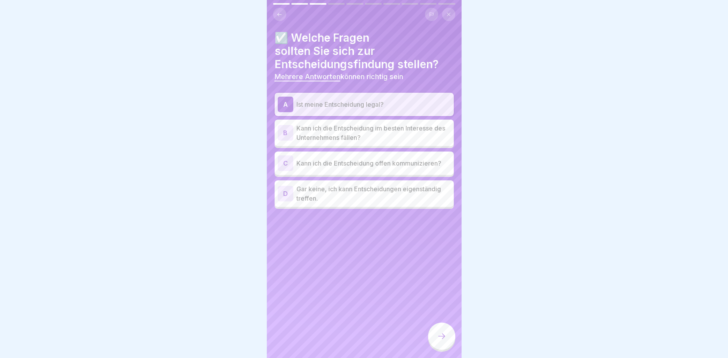
click at [291, 135] on div "B" at bounding box center [286, 133] width 16 height 16
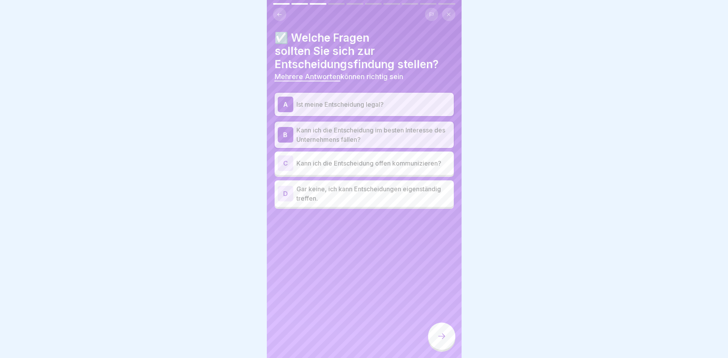
drag, startPoint x: 437, startPoint y: 336, endPoint x: 437, endPoint y: 331, distance: 5.5
click at [437, 336] on div at bounding box center [441, 335] width 27 height 27
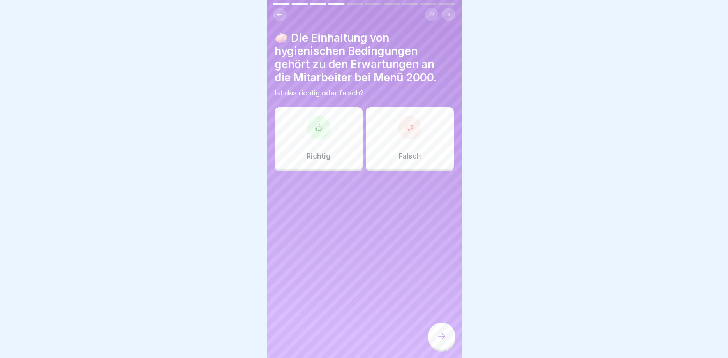
click at [324, 136] on div at bounding box center [318, 127] width 23 height 23
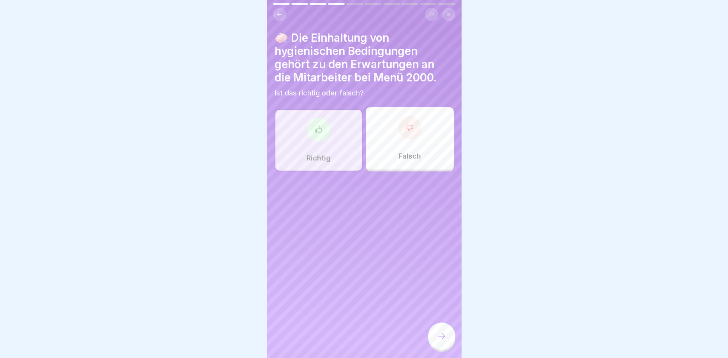
click at [439, 331] on div at bounding box center [441, 335] width 27 height 27
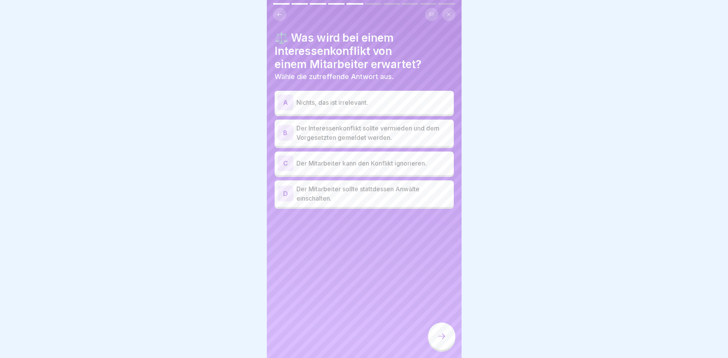
click at [284, 131] on div "B" at bounding box center [286, 133] width 16 height 16
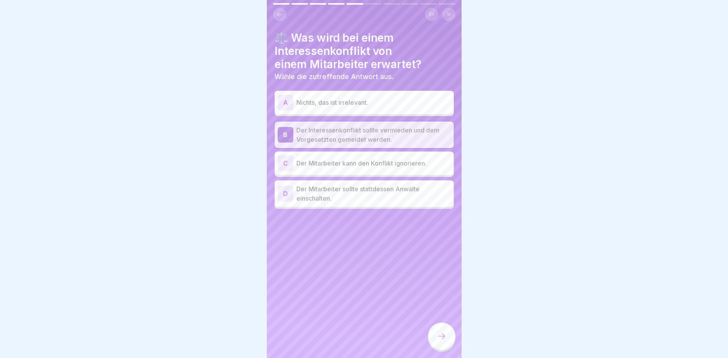
drag, startPoint x: 447, startPoint y: 333, endPoint x: 435, endPoint y: 315, distance: 22.1
click at [447, 333] on div at bounding box center [441, 335] width 27 height 27
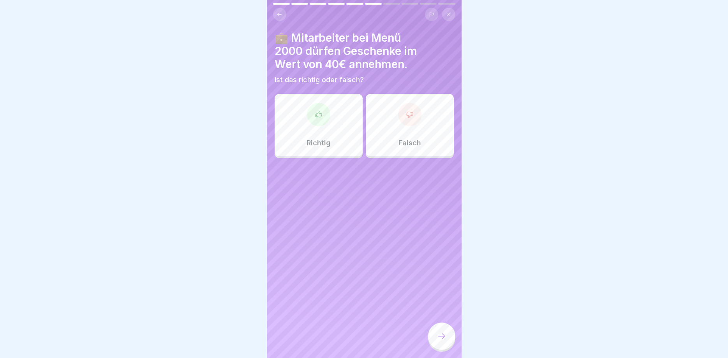
click at [412, 120] on div at bounding box center [409, 114] width 23 height 23
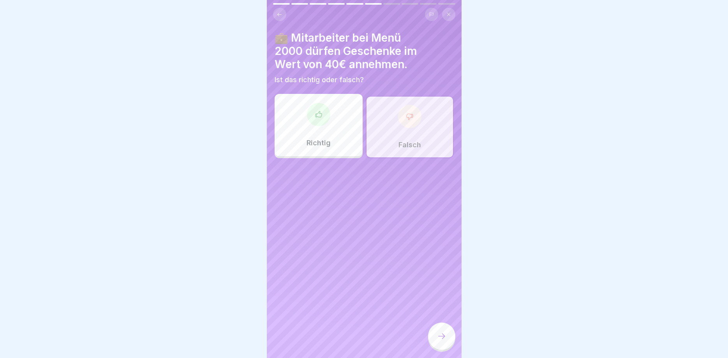
click at [444, 334] on icon at bounding box center [441, 335] width 9 height 9
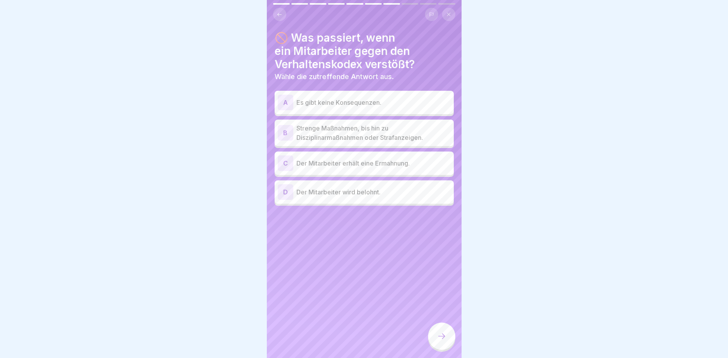
click at [288, 130] on div "B" at bounding box center [286, 133] width 16 height 16
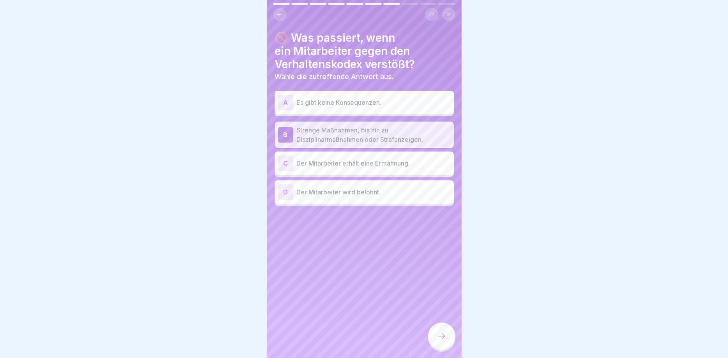
click at [447, 340] on div at bounding box center [441, 335] width 27 height 27
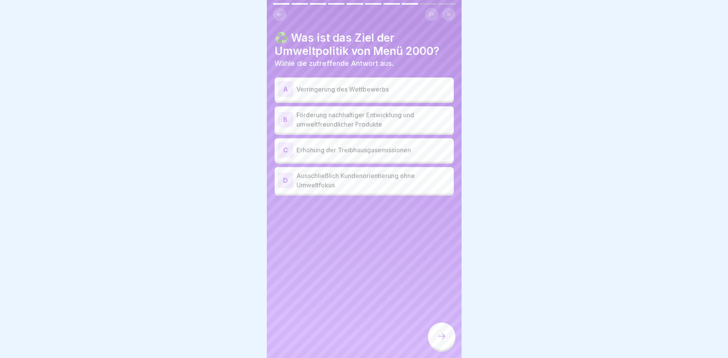
click at [287, 118] on div "B" at bounding box center [286, 120] width 16 height 16
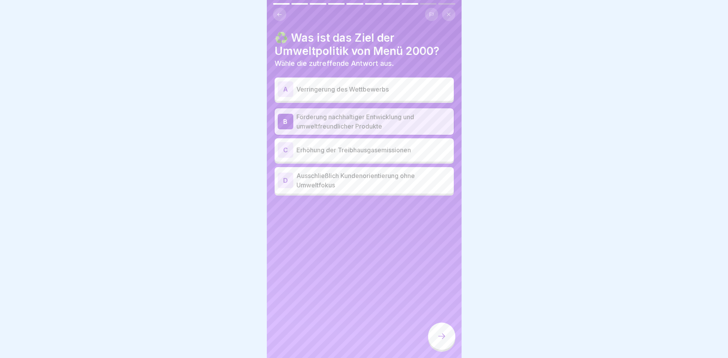
click at [450, 336] on div at bounding box center [441, 335] width 27 height 27
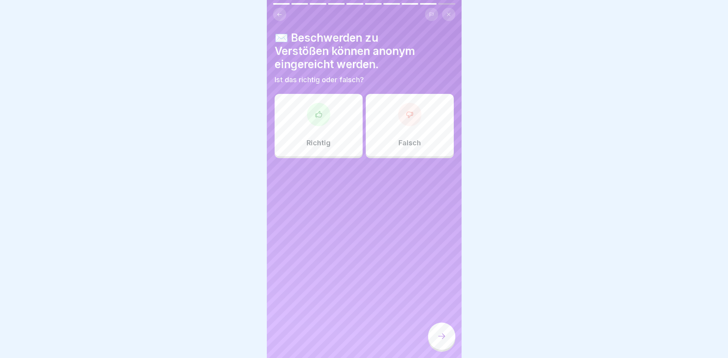
click at [319, 111] on icon at bounding box center [318, 114] width 6 height 6
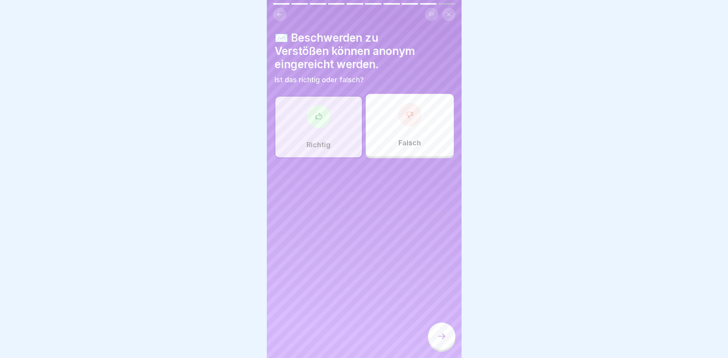
click at [432, 335] on div at bounding box center [441, 335] width 27 height 27
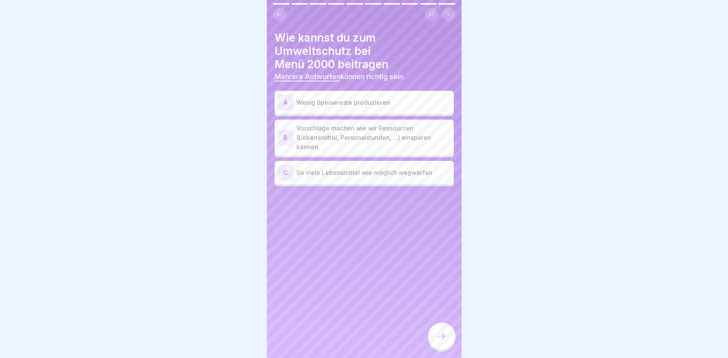
click at [283, 95] on div "A" at bounding box center [286, 103] width 16 height 16
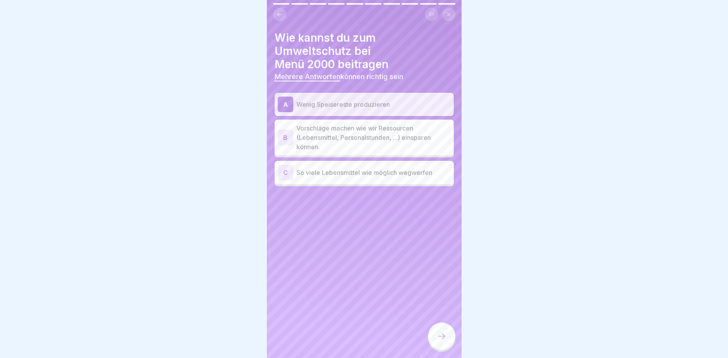
click at [284, 130] on div "B" at bounding box center [286, 138] width 16 height 16
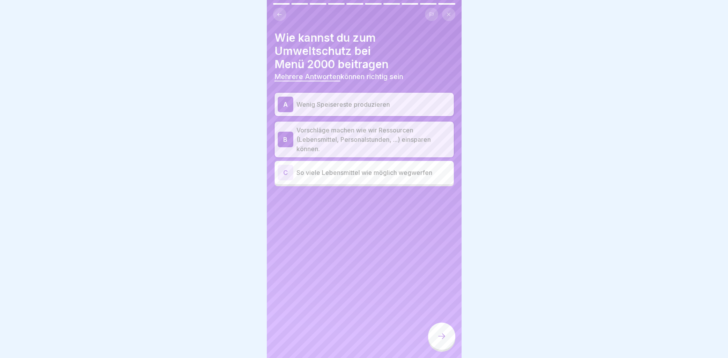
drag, startPoint x: 443, startPoint y: 334, endPoint x: 444, endPoint y: 327, distance: 7.1
click at [445, 333] on icon at bounding box center [441, 335] width 9 height 9
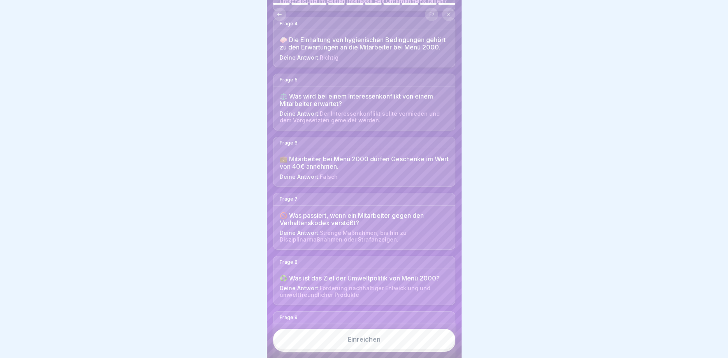
scroll to position [351, 0]
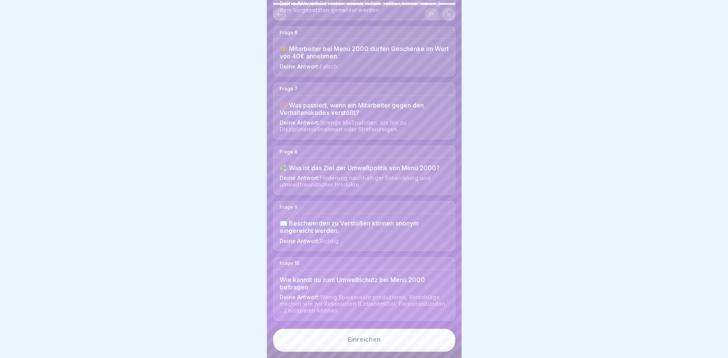
click at [370, 340] on div "Einreichen" at bounding box center [364, 339] width 33 height 7
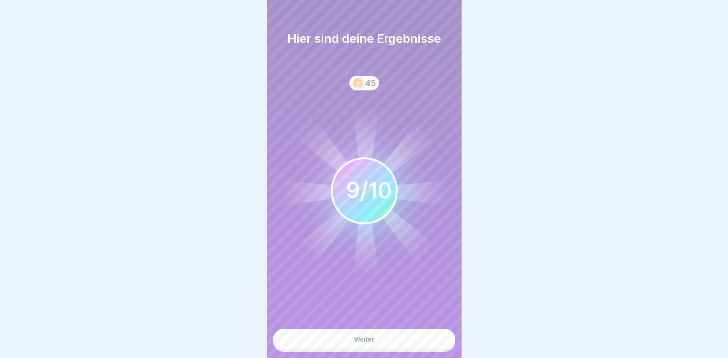
click at [370, 334] on button "Weiter" at bounding box center [364, 339] width 182 height 21
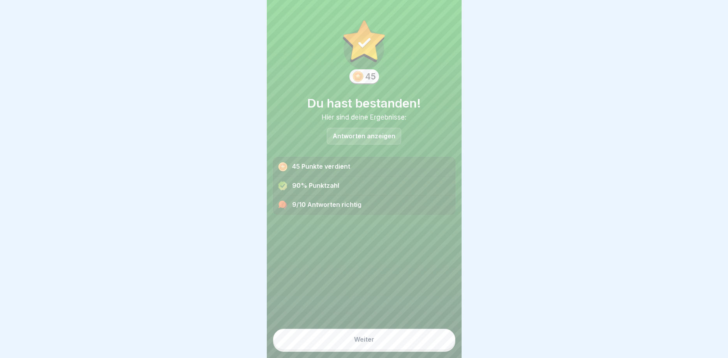
click at [372, 137] on p "Antworten anzeigen" at bounding box center [364, 136] width 63 height 7
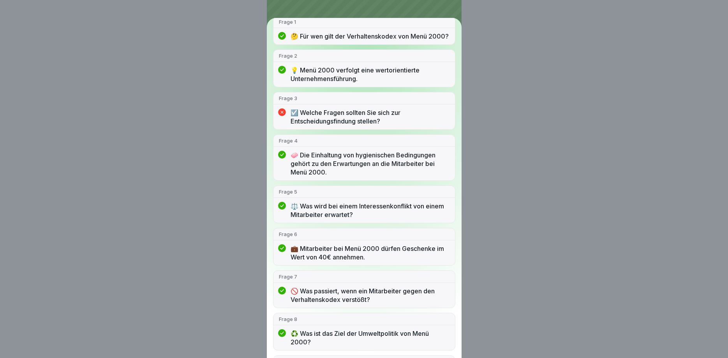
scroll to position [0, 0]
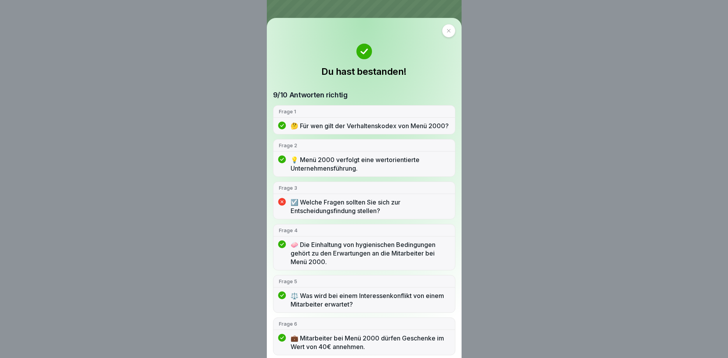
drag, startPoint x: 279, startPoint y: 30, endPoint x: 287, endPoint y: 36, distance: 9.7
click at [446, 30] on icon at bounding box center [448, 30] width 5 height 5
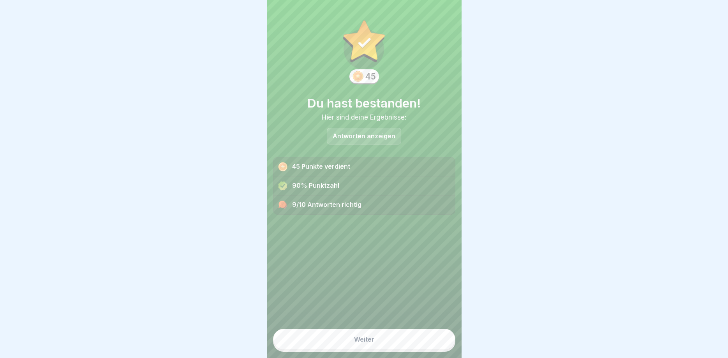
click at [368, 336] on div "Weiter" at bounding box center [364, 339] width 20 height 7
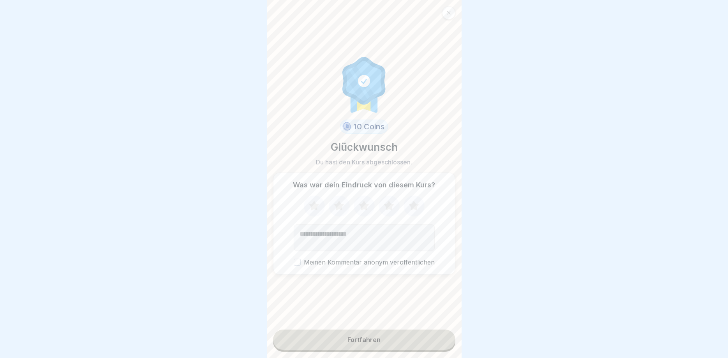
click at [337, 204] on icon at bounding box center [339, 206] width 10 height 10
click at [379, 336] on div "Fortfahren" at bounding box center [363, 339] width 33 height 7
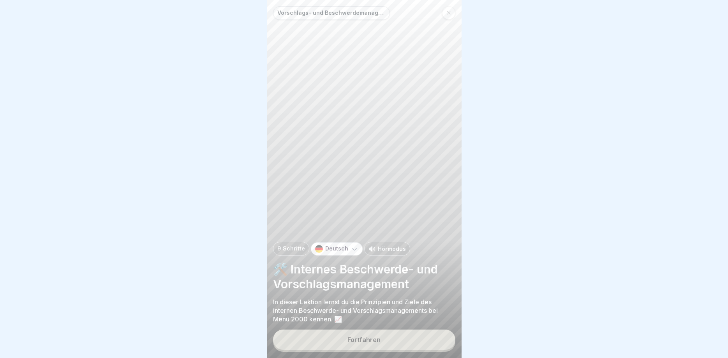
click at [367, 336] on div "Fortfahren" at bounding box center [363, 339] width 33 height 7
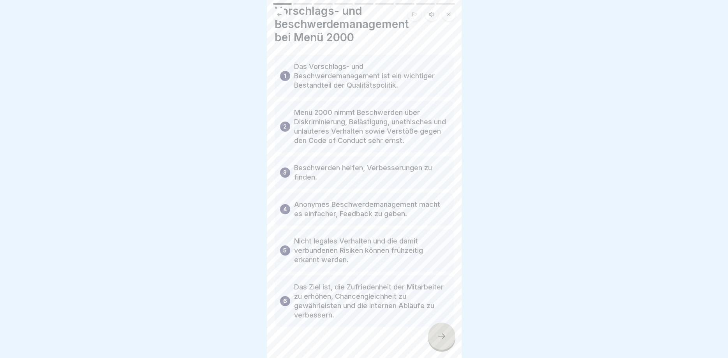
scroll to position [42, 0]
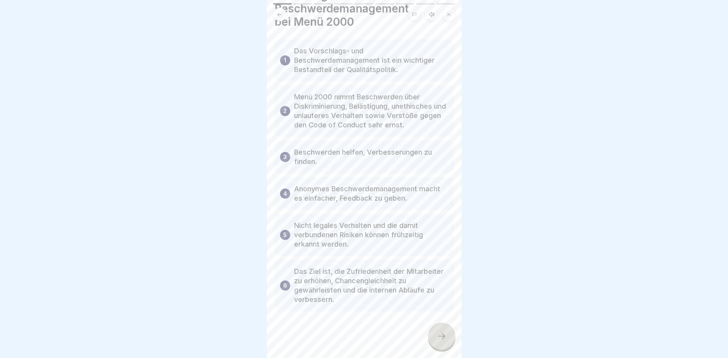
click at [449, 337] on div at bounding box center [441, 335] width 27 height 27
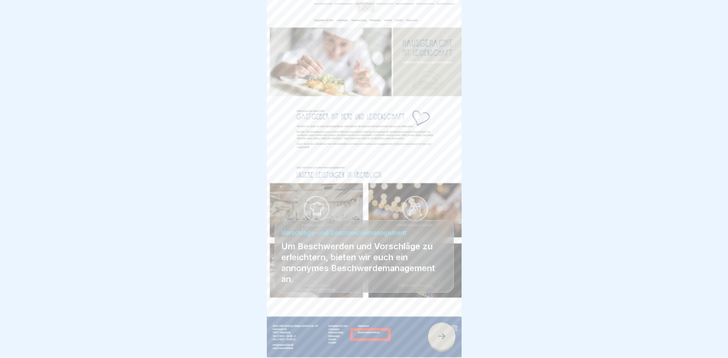
click at [446, 340] on icon at bounding box center [441, 335] width 9 height 9
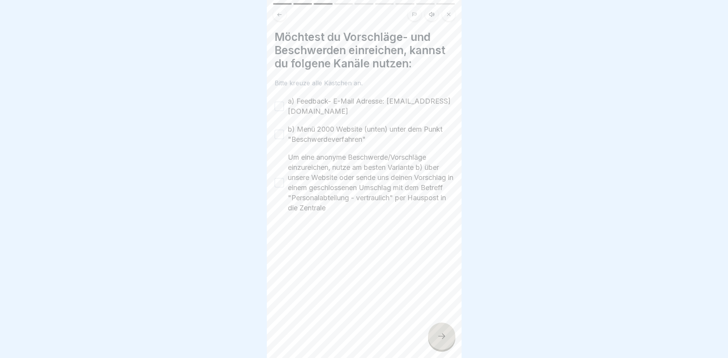
click at [281, 105] on button "a) Feedback- E-Mail Adresse: fb-intern@menue2000.de" at bounding box center [279, 106] width 9 height 9
click at [280, 131] on button "b) Menü 2000 Website (unten) unter dem Punkt "Beschwerdeverfahren"" at bounding box center [279, 134] width 9 height 9
click at [279, 179] on button "Um eine anonyme Beschwerde/Vorschläge einzureichen, nutze am besten Variante b)…" at bounding box center [279, 182] width 9 height 9
click at [439, 327] on div at bounding box center [441, 335] width 27 height 27
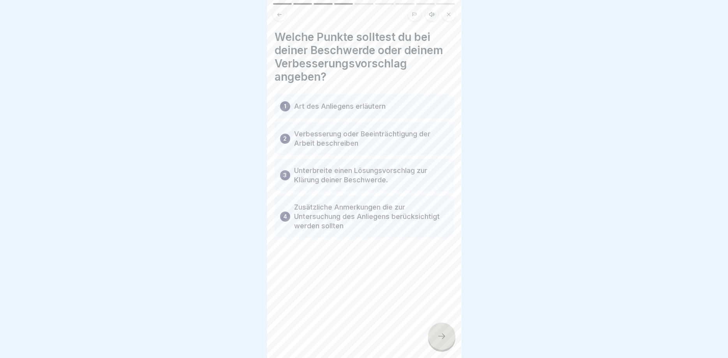
click at [439, 336] on icon at bounding box center [441, 335] width 9 height 9
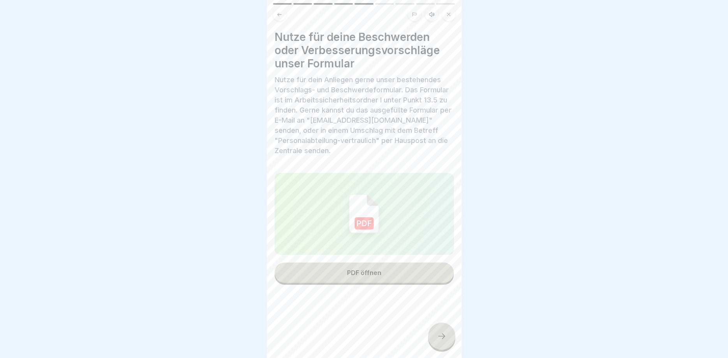
click at [364, 269] on div "PDF öffnen" at bounding box center [364, 272] width 34 height 7
click at [446, 340] on div at bounding box center [441, 335] width 27 height 27
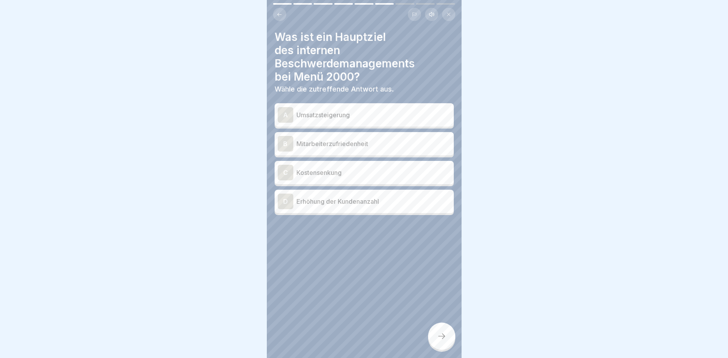
click at [287, 136] on div "B" at bounding box center [286, 144] width 16 height 16
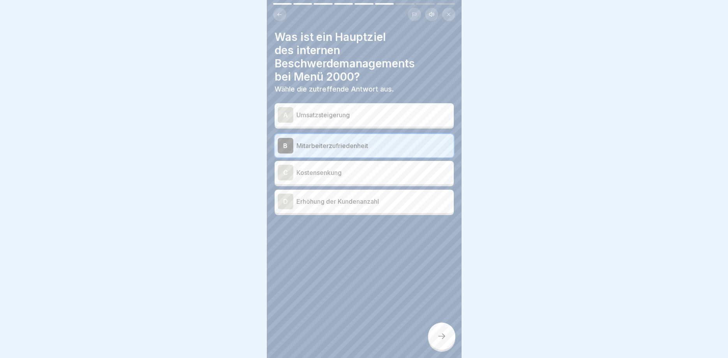
click at [441, 331] on div at bounding box center [441, 335] width 27 height 27
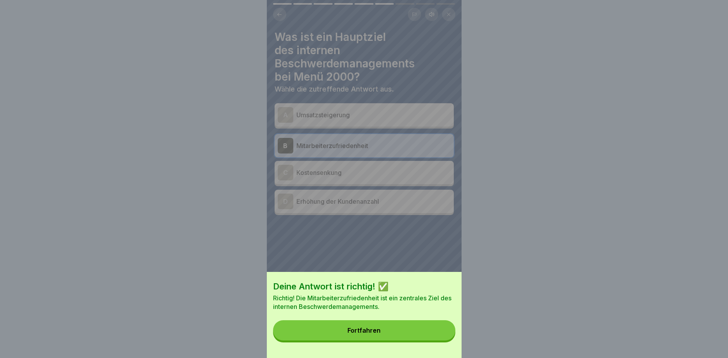
click at [384, 326] on button "Fortfahren" at bounding box center [364, 330] width 182 height 20
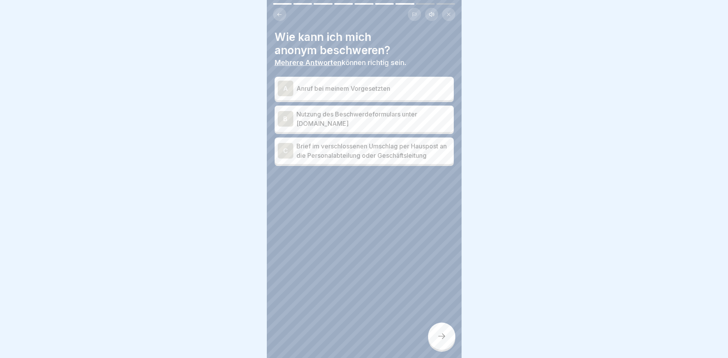
click at [283, 119] on div "B" at bounding box center [286, 119] width 16 height 16
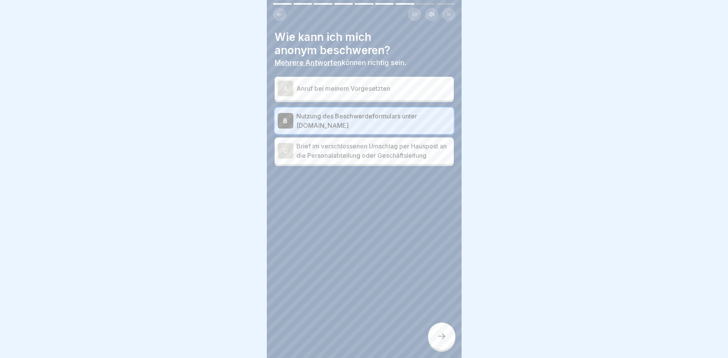
click at [437, 338] on icon at bounding box center [441, 335] width 9 height 9
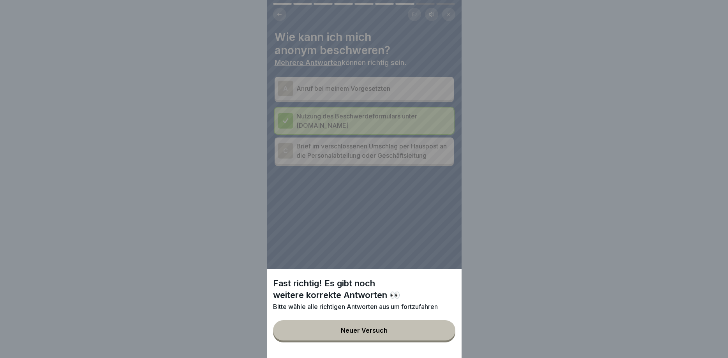
click at [374, 326] on button "Neuer Versuch" at bounding box center [364, 330] width 182 height 20
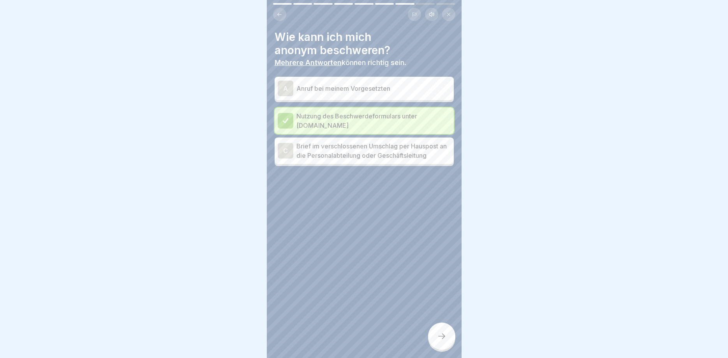
click at [289, 151] on div "C" at bounding box center [286, 151] width 16 height 16
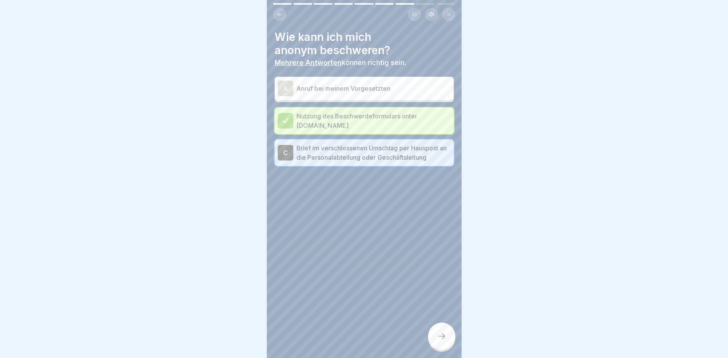
click at [282, 86] on div "A" at bounding box center [286, 89] width 16 height 16
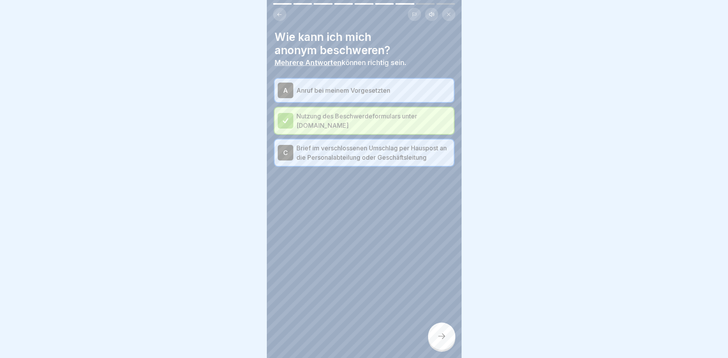
click at [287, 153] on div "C" at bounding box center [286, 153] width 16 height 16
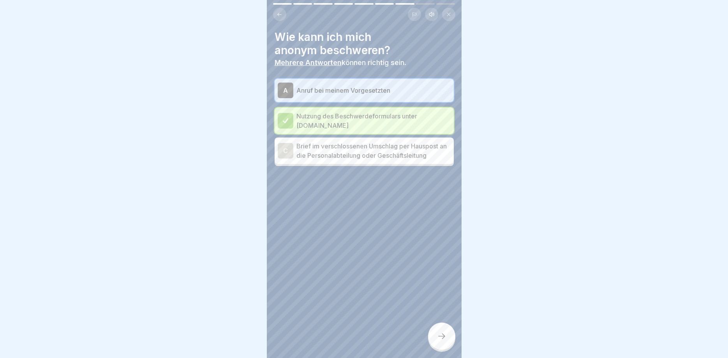
click at [286, 84] on div "A" at bounding box center [286, 91] width 16 height 16
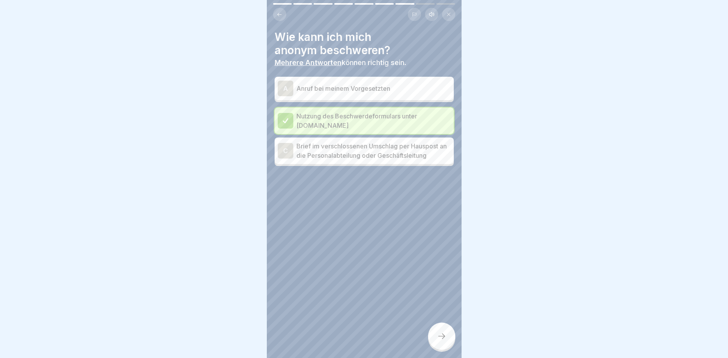
click at [280, 150] on div "C" at bounding box center [286, 151] width 16 height 16
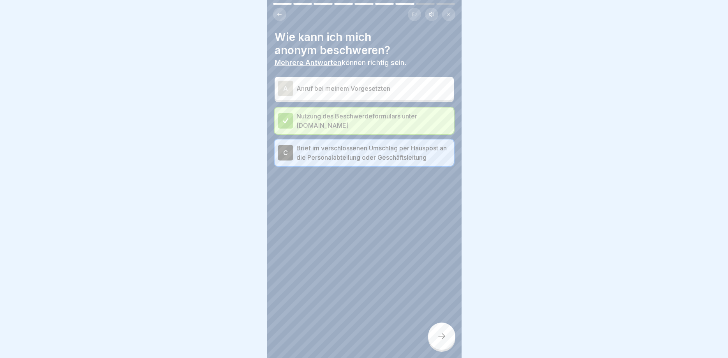
click at [442, 336] on icon at bounding box center [441, 335] width 9 height 9
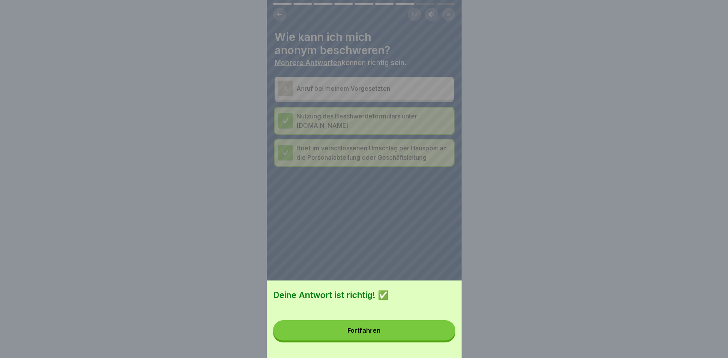
click at [373, 324] on button "Fortfahren" at bounding box center [364, 330] width 182 height 20
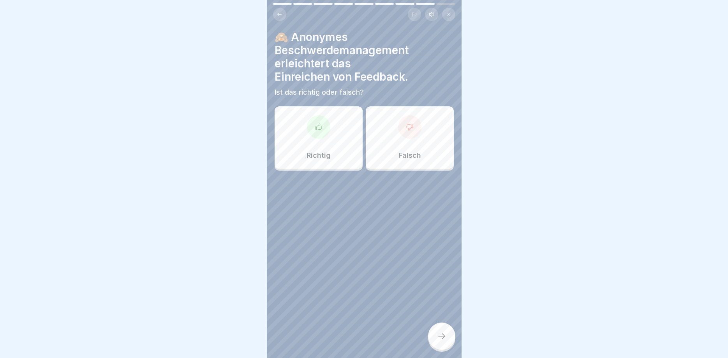
click at [326, 130] on div at bounding box center [318, 126] width 23 height 23
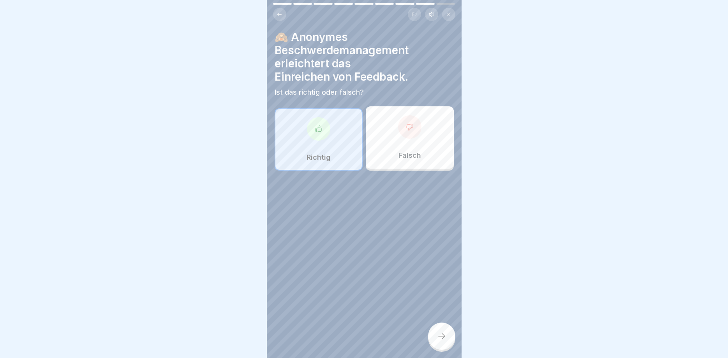
click at [433, 327] on div at bounding box center [441, 335] width 27 height 27
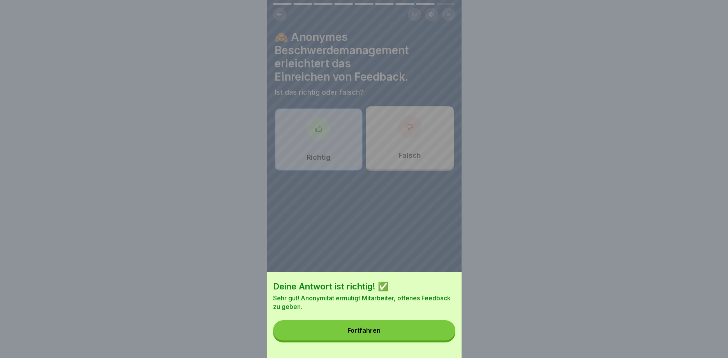
drag, startPoint x: 382, startPoint y: 329, endPoint x: 379, endPoint y: 320, distance: 9.0
click at [382, 329] on button "Fortfahren" at bounding box center [364, 330] width 182 height 20
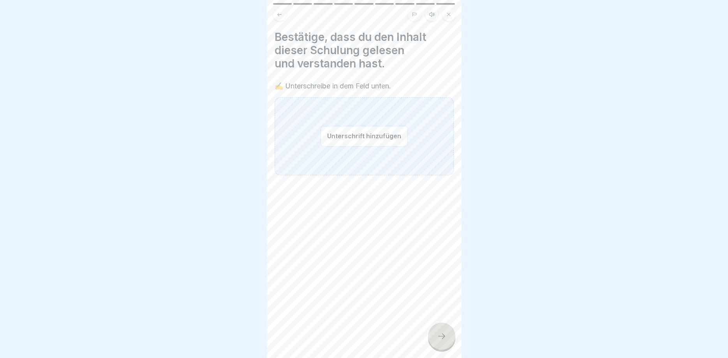
click at [342, 130] on button "Unterschrift hinzufügen" at bounding box center [363, 136] width 87 height 21
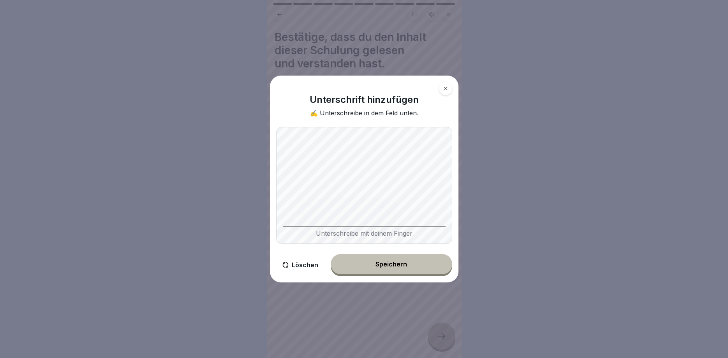
click at [394, 262] on div "Speichern" at bounding box center [391, 264] width 32 height 7
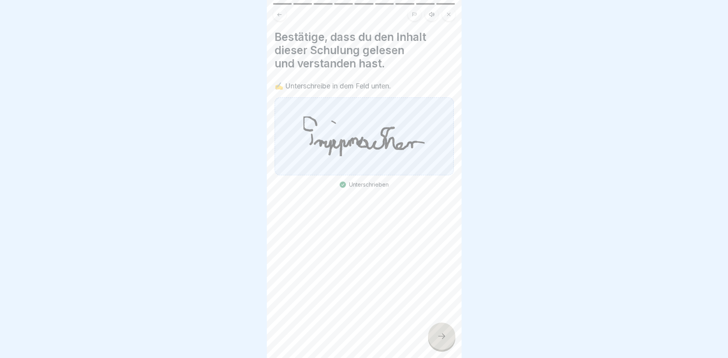
click at [439, 336] on icon at bounding box center [441, 335] width 9 height 9
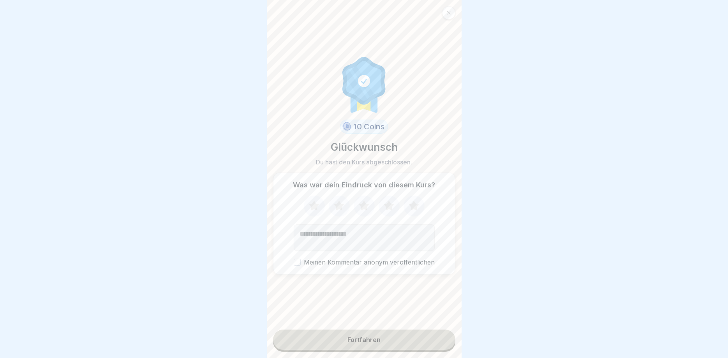
click at [337, 202] on icon at bounding box center [339, 206] width 21 height 20
click at [356, 340] on div "Fortfahren" at bounding box center [363, 339] width 33 height 7
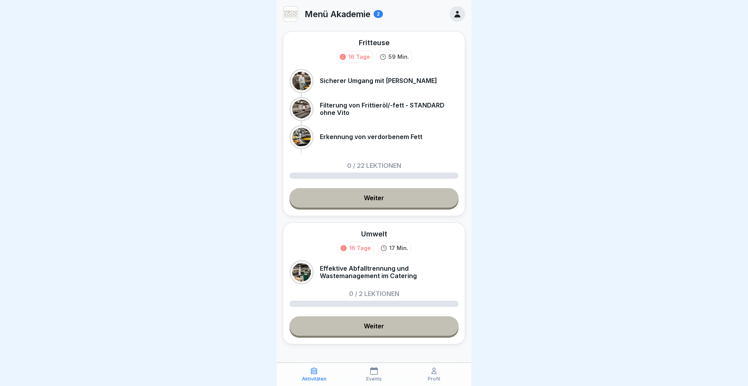
click at [461, 12] on icon at bounding box center [457, 14] width 9 height 9
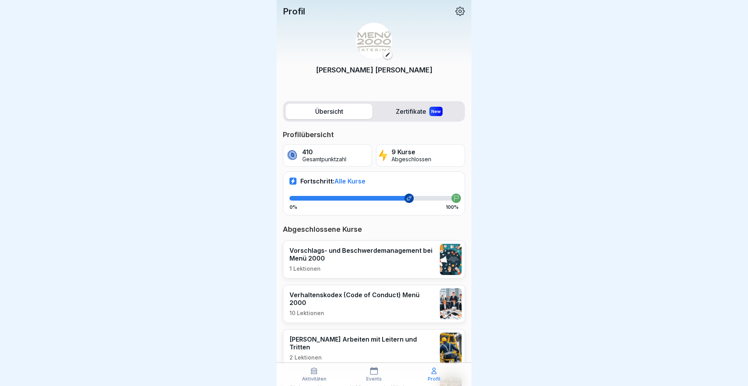
click at [386, 55] on icon at bounding box center [387, 54] width 5 height 5
click at [458, 12] on icon at bounding box center [460, 11] width 10 height 10
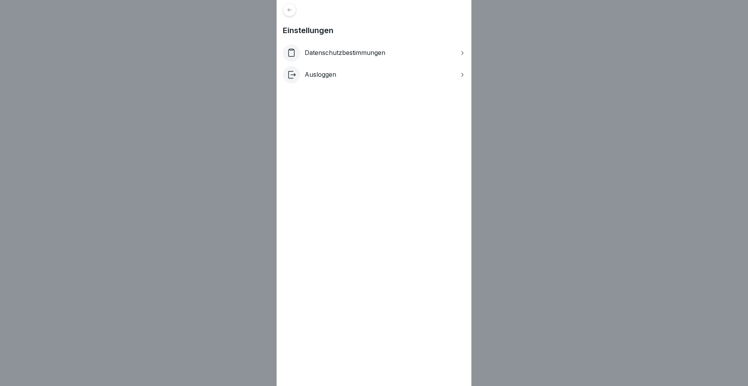
click at [296, 75] on div at bounding box center [291, 74] width 17 height 17
